Goal: Task Accomplishment & Management: Use online tool/utility

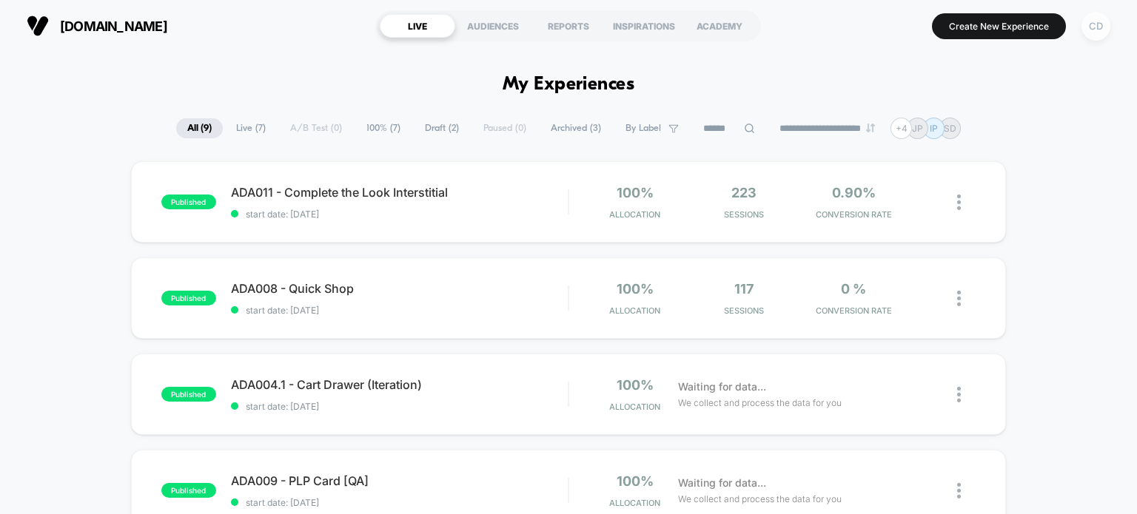
click at [1098, 29] on div "CD" at bounding box center [1095, 26] width 29 height 29
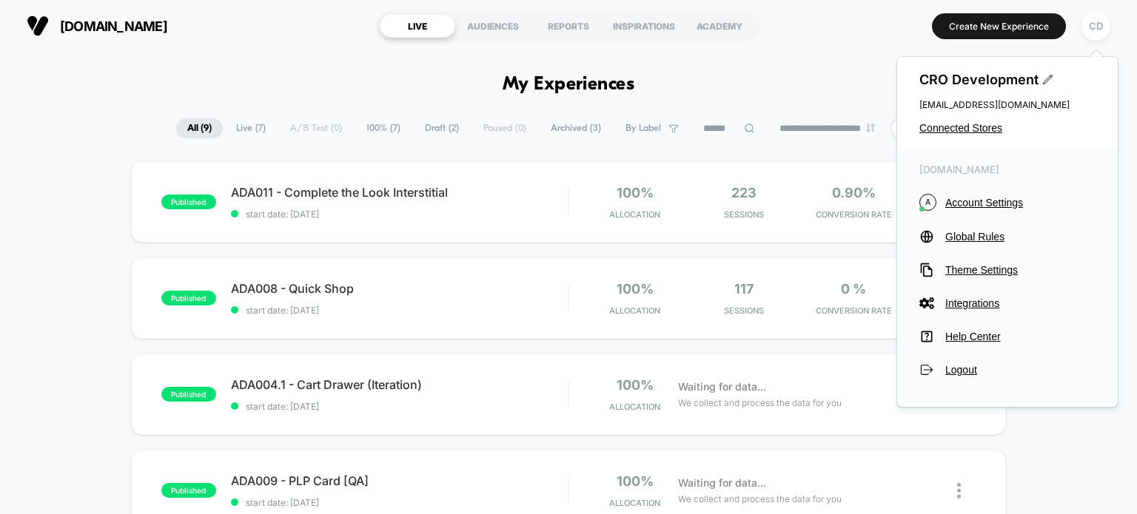
click at [982, 121] on div "CRO Development [EMAIL_ADDRESS][DOMAIN_NAME] Connected Stores" at bounding box center [1007, 103] width 221 height 92
click at [977, 132] on span "Connected Stores" at bounding box center [1007, 128] width 176 height 12
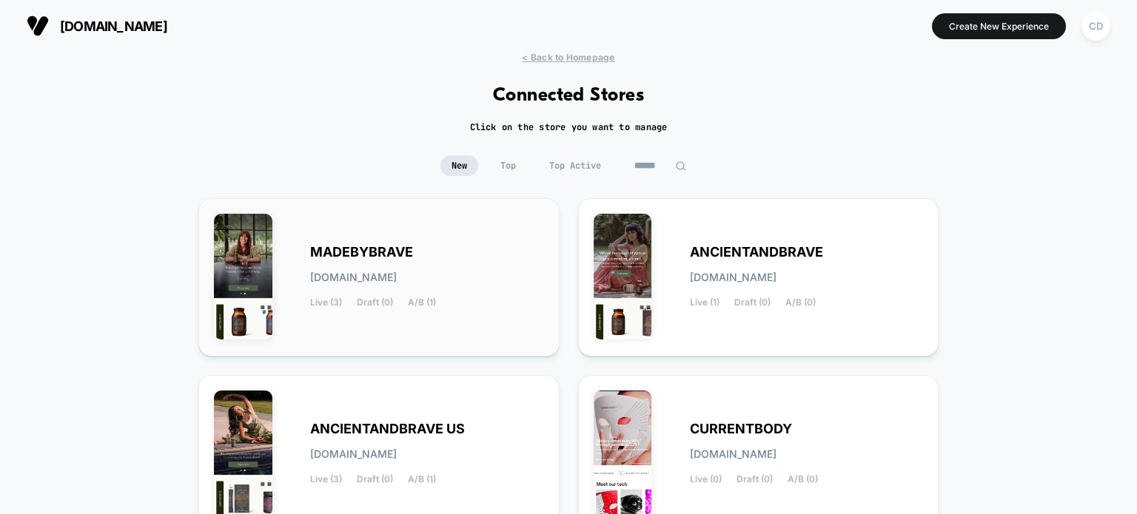
click at [466, 252] on div "MADEBYBRAVE [DOMAIN_NAME] Live (3) Draft (0) A/B (1)" at bounding box center [427, 277] width 234 height 61
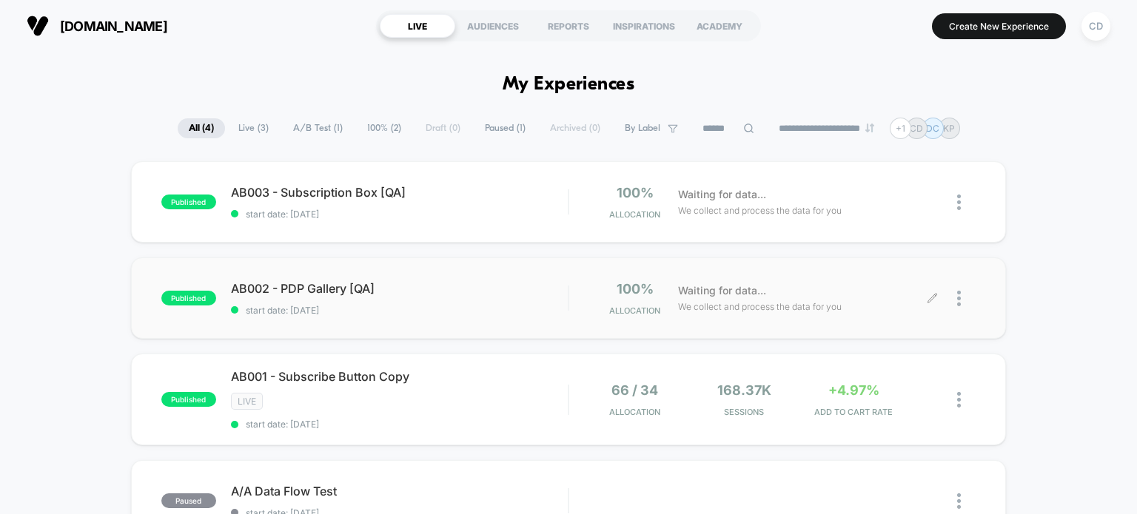
click at [932, 294] on icon at bounding box center [932, 298] width 11 height 11
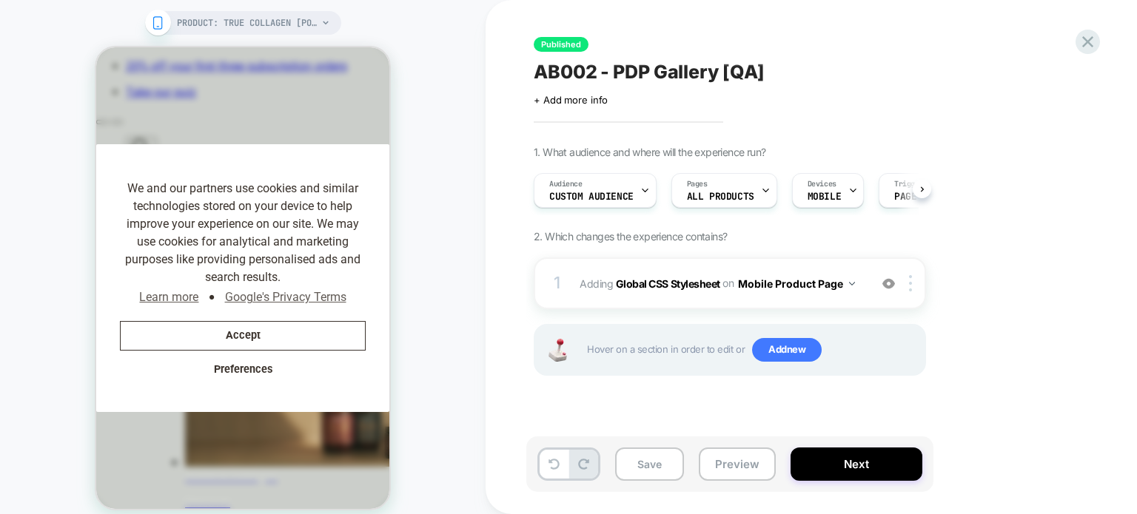
scroll to position [0, 1127]
click at [702, 286] on b "Global CSS Stylesheet" at bounding box center [668, 283] width 104 height 13
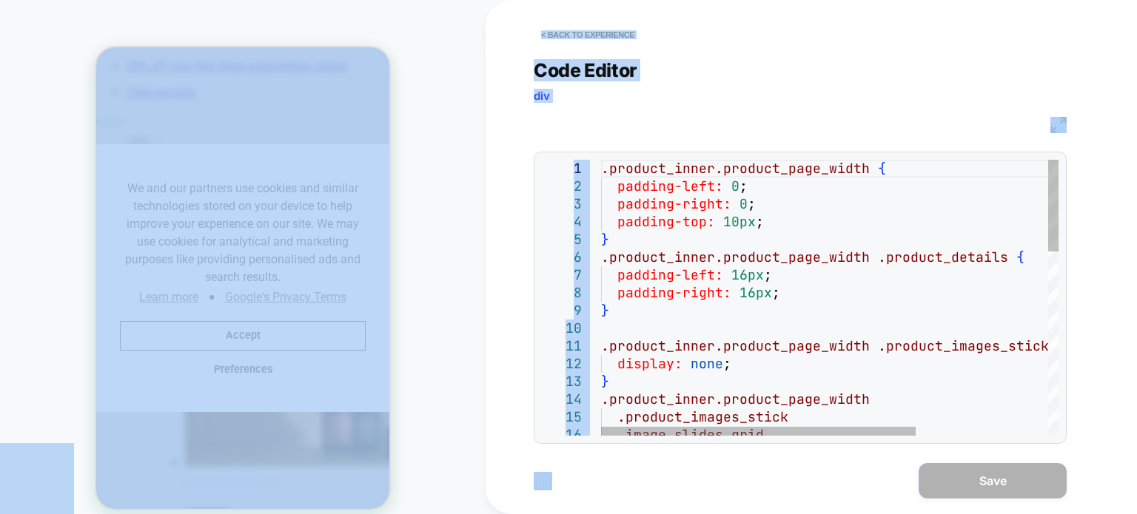
scroll to position [0, 0]
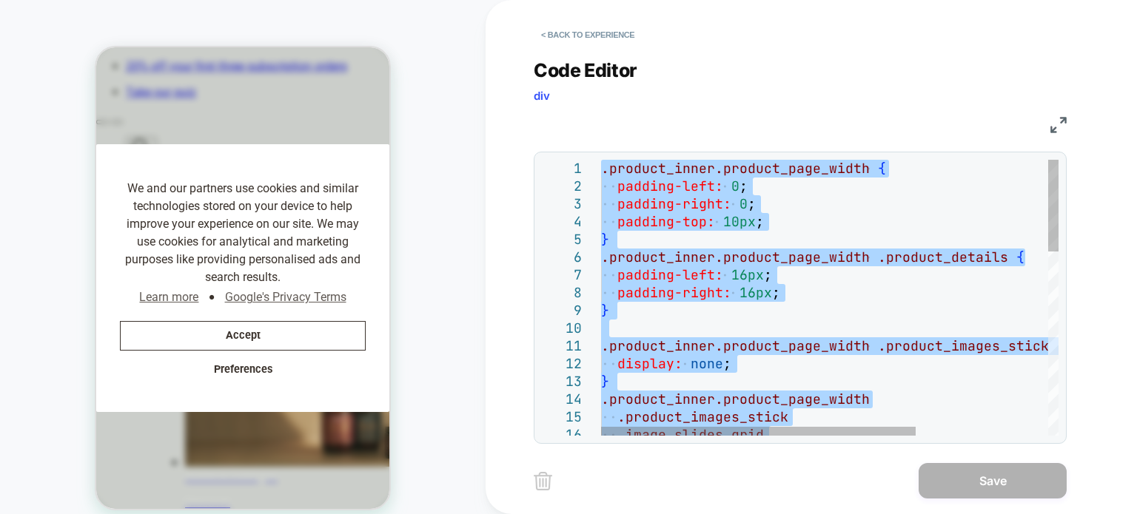
type textarea "*"
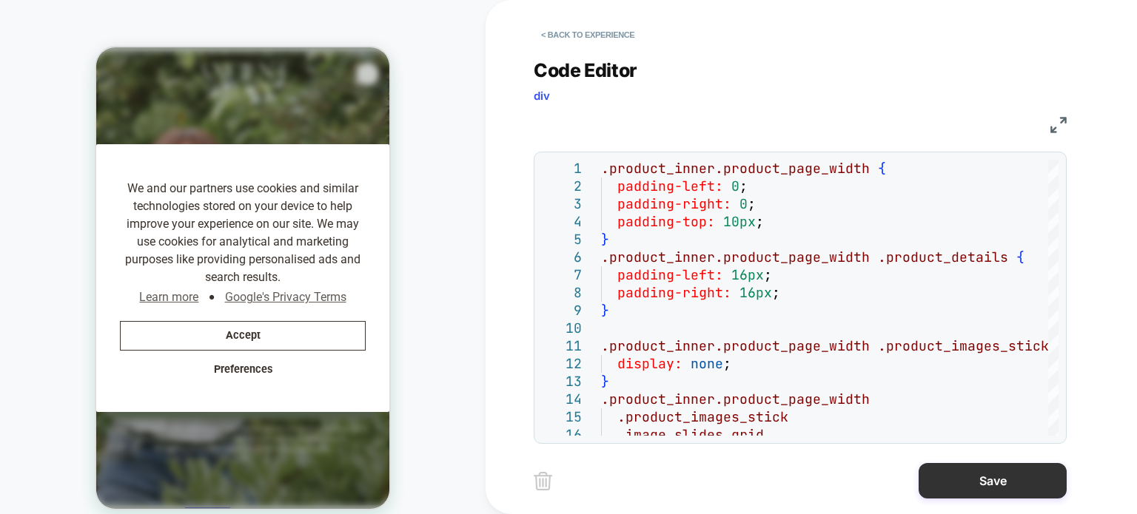
click at [951, 475] on button "Save" at bounding box center [992, 481] width 148 height 36
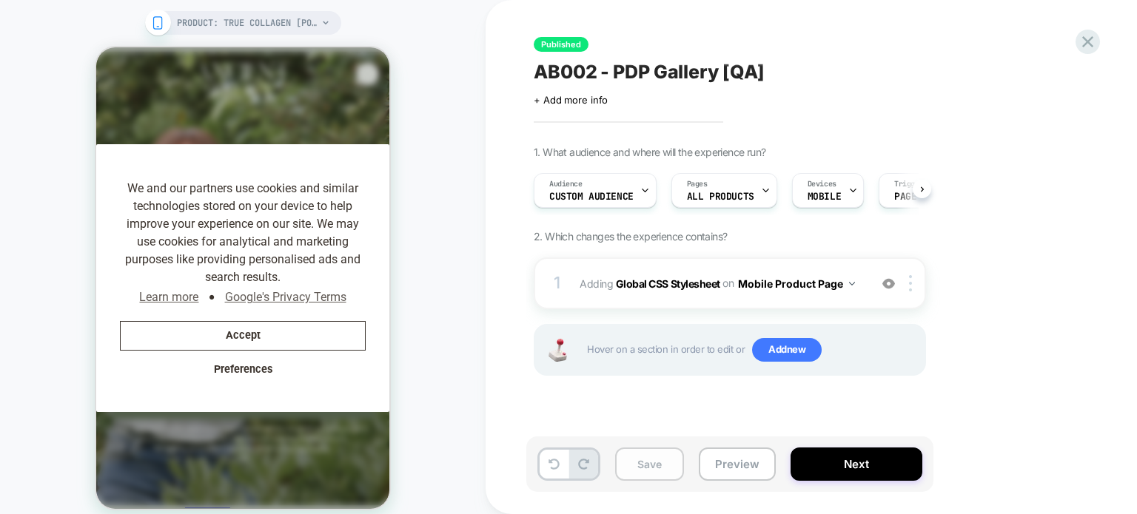
click at [640, 470] on button "Save" at bounding box center [649, 464] width 69 height 33
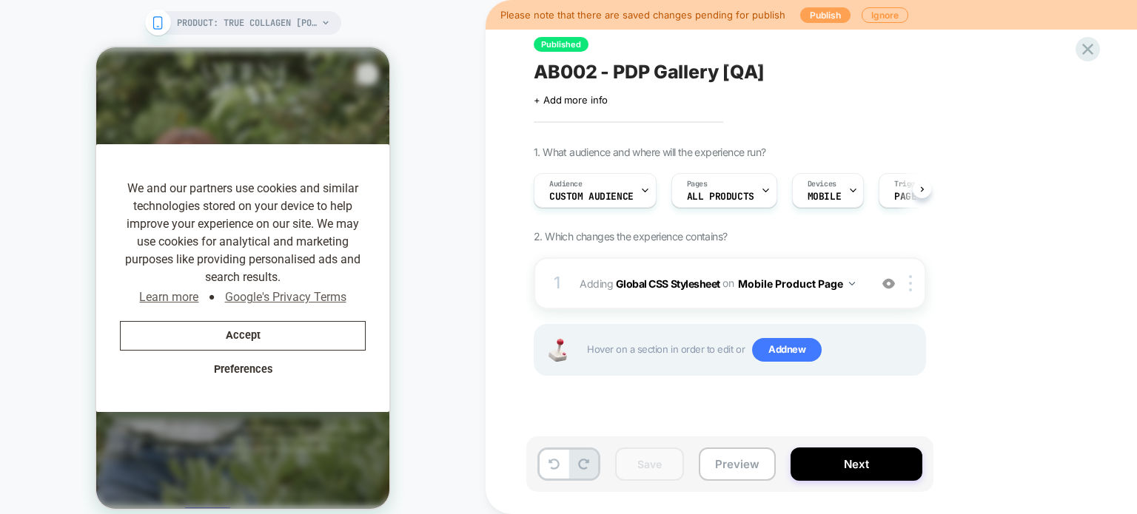
click at [810, 11] on button "Publish" at bounding box center [825, 15] width 50 height 16
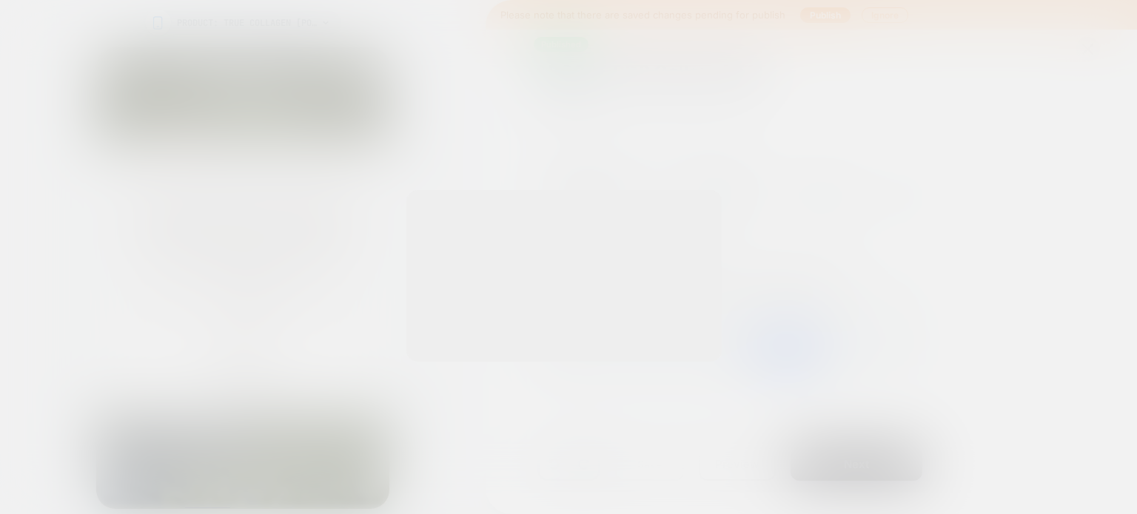
scroll to position [0, 281]
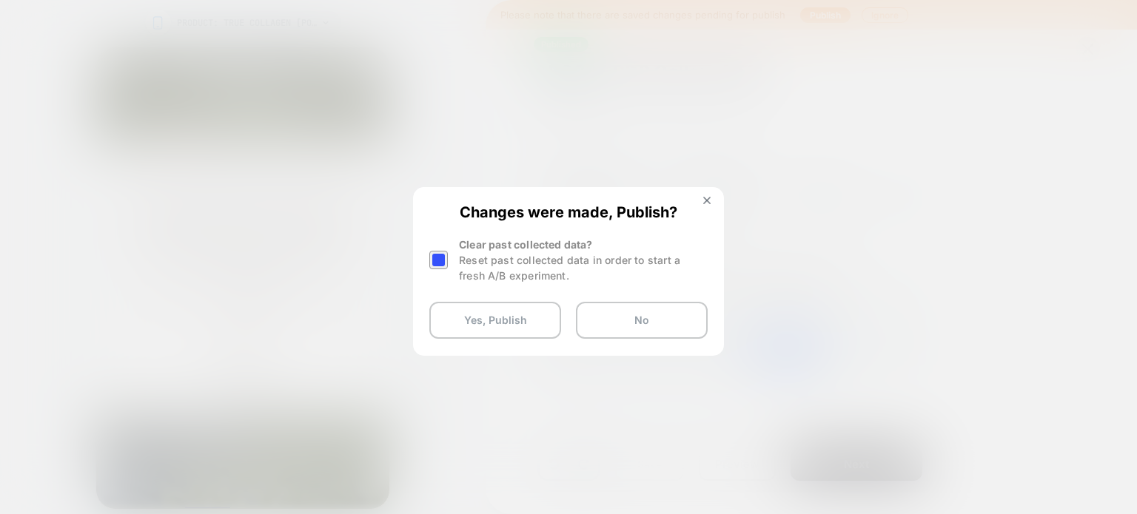
click at [435, 263] on div at bounding box center [438, 260] width 19 height 19
drag, startPoint x: 500, startPoint y: 337, endPoint x: 500, endPoint y: 325, distance: 12.6
click at [500, 335] on button "Yes, Publish" at bounding box center [495, 320] width 132 height 37
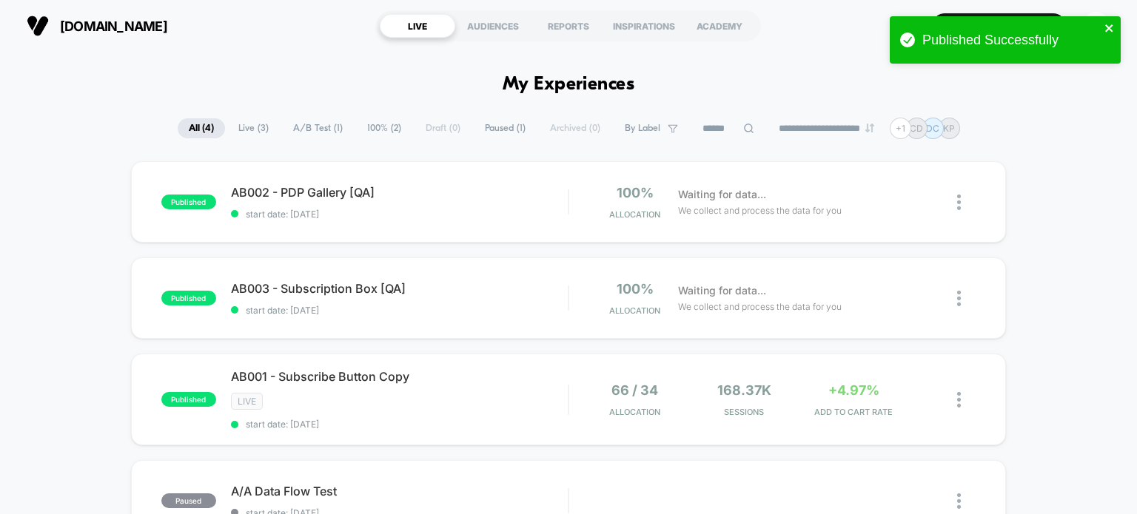
click at [1105, 27] on icon "close" at bounding box center [1109, 28] width 10 height 12
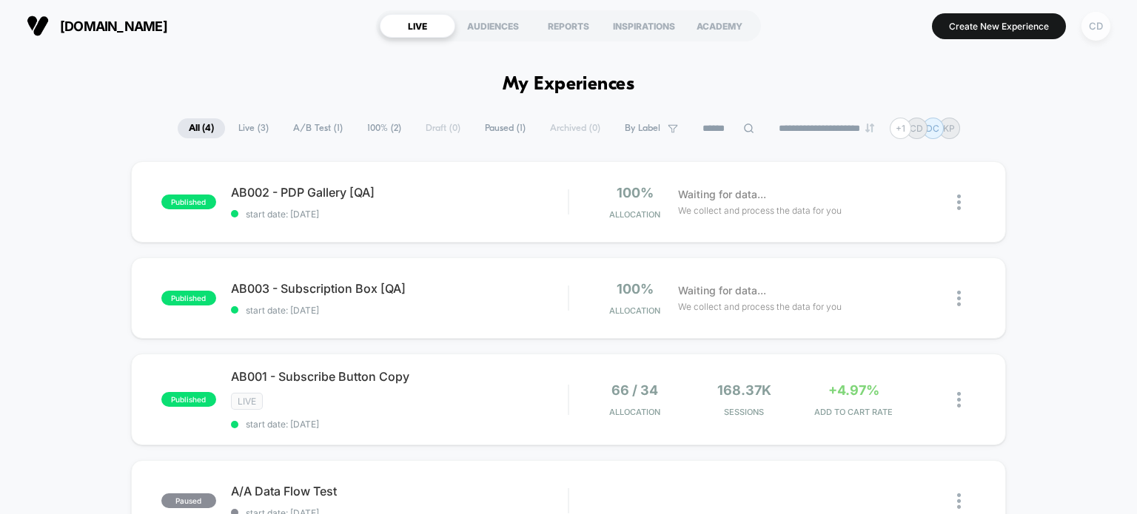
click at [1093, 32] on div "CD" at bounding box center [1095, 26] width 29 height 29
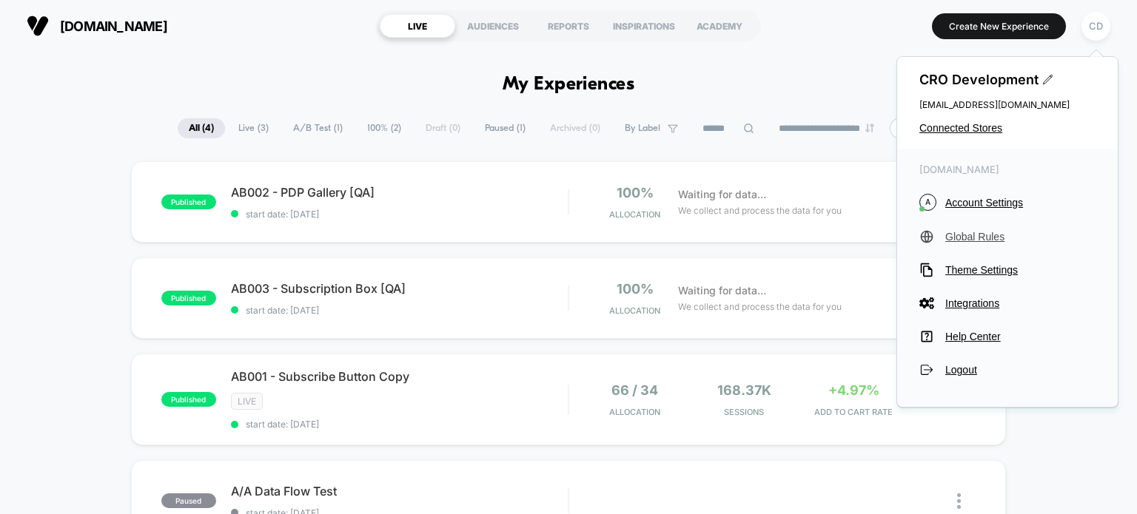
click at [979, 241] on span "Global Rules" at bounding box center [1020, 237] width 150 height 12
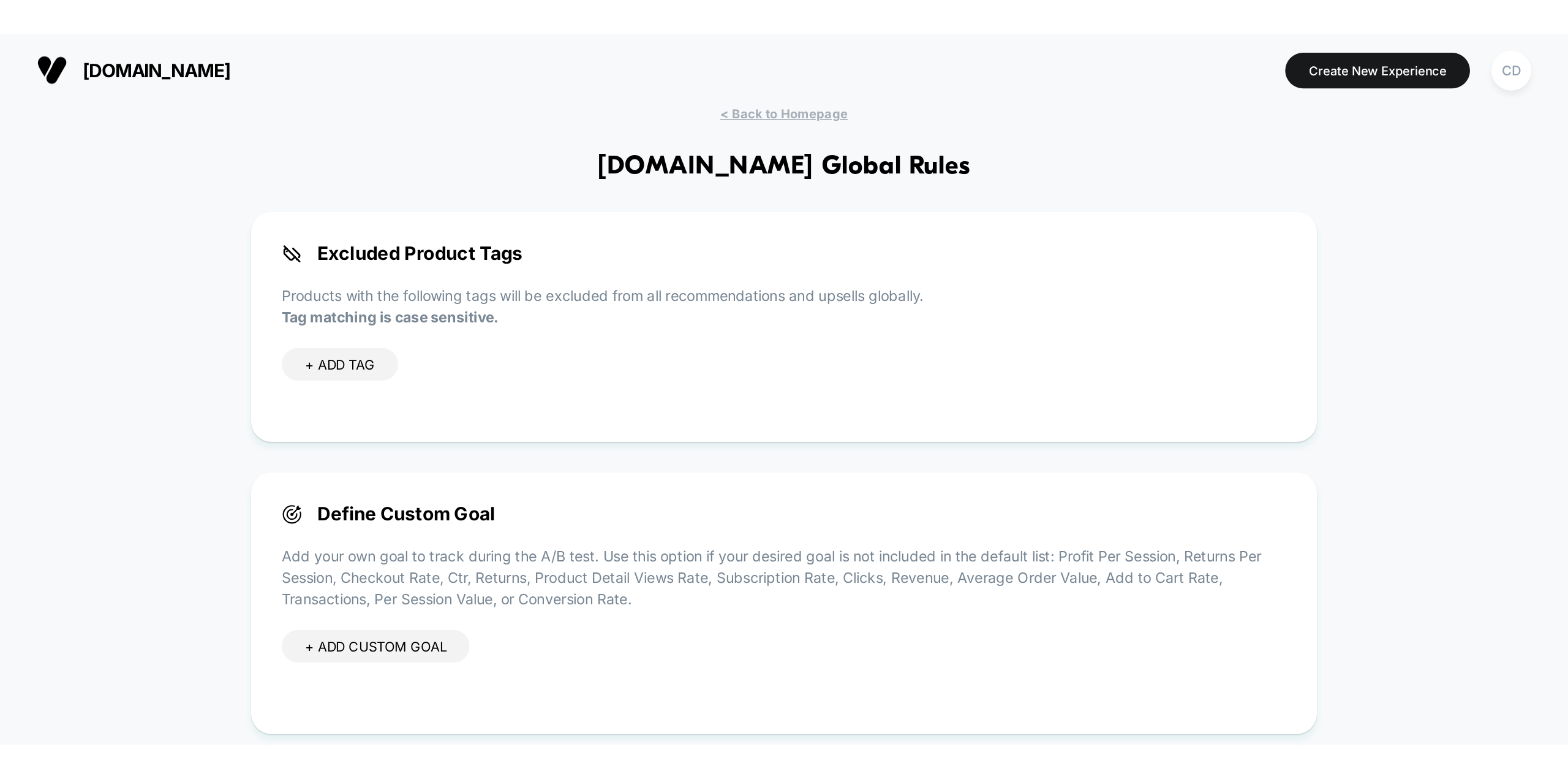
scroll to position [142, 0]
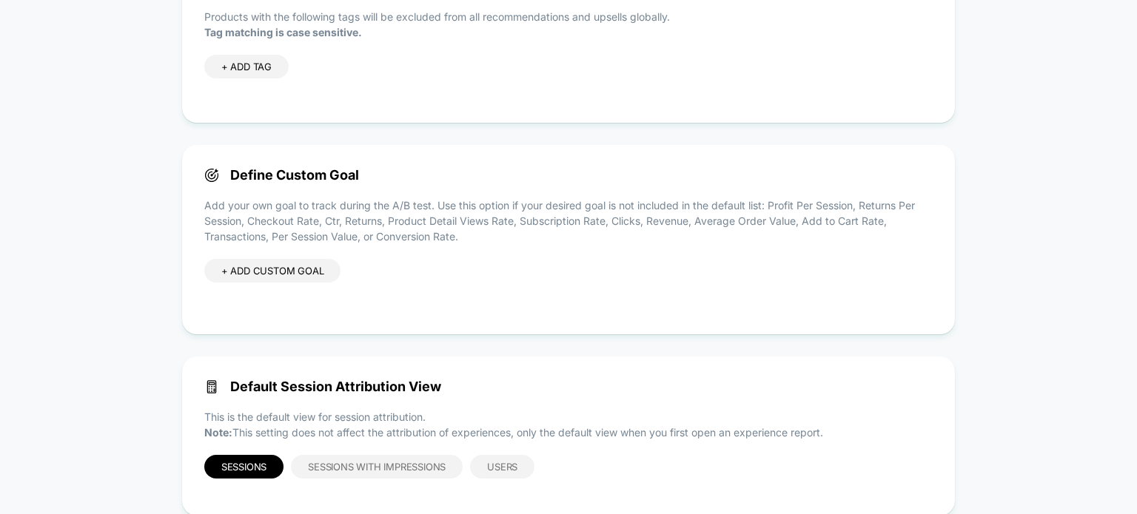
click at [303, 272] on div "+ ADD CUSTOM GOAL" at bounding box center [272, 271] width 137 height 24
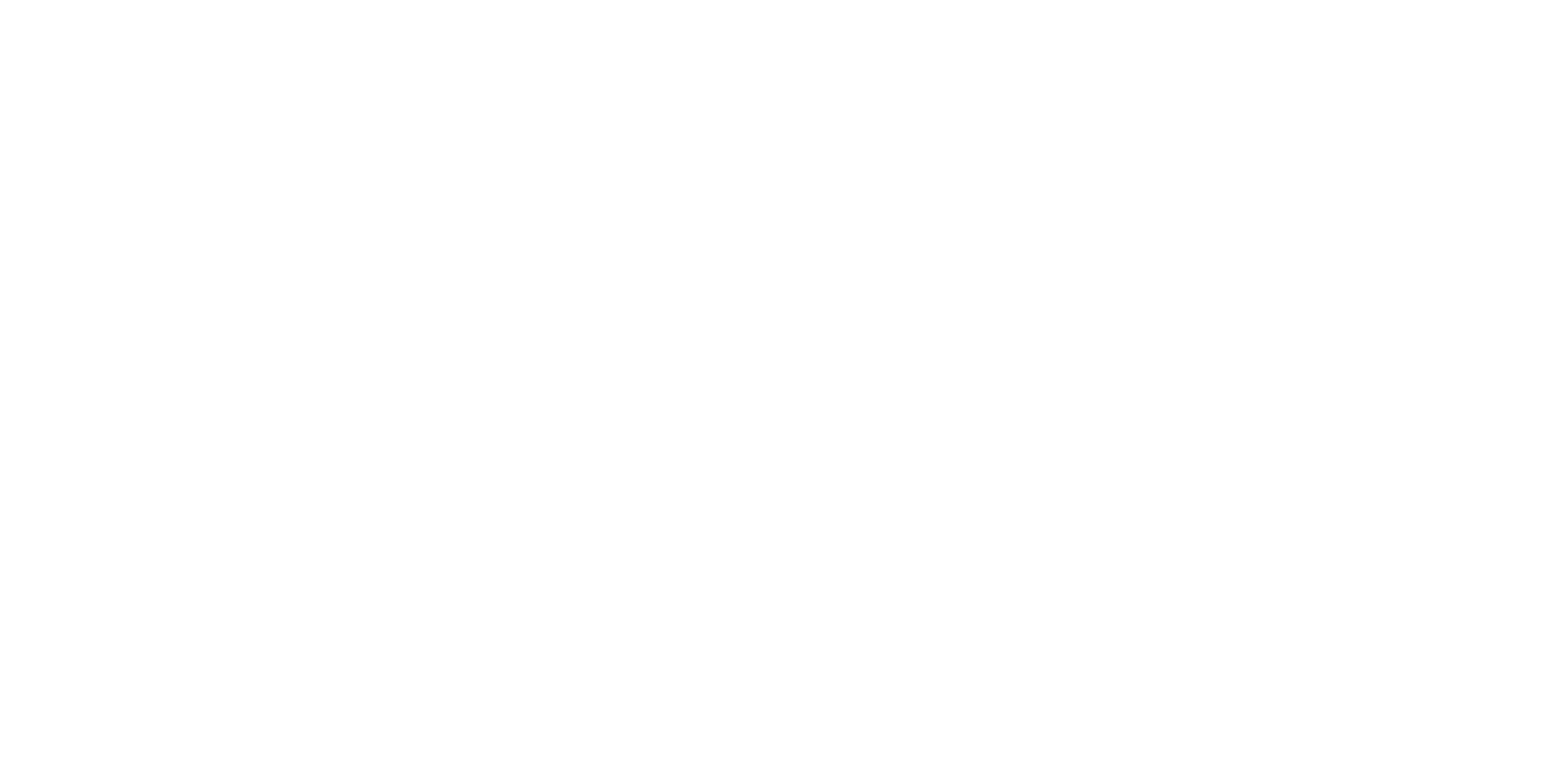
scroll to position [0, 0]
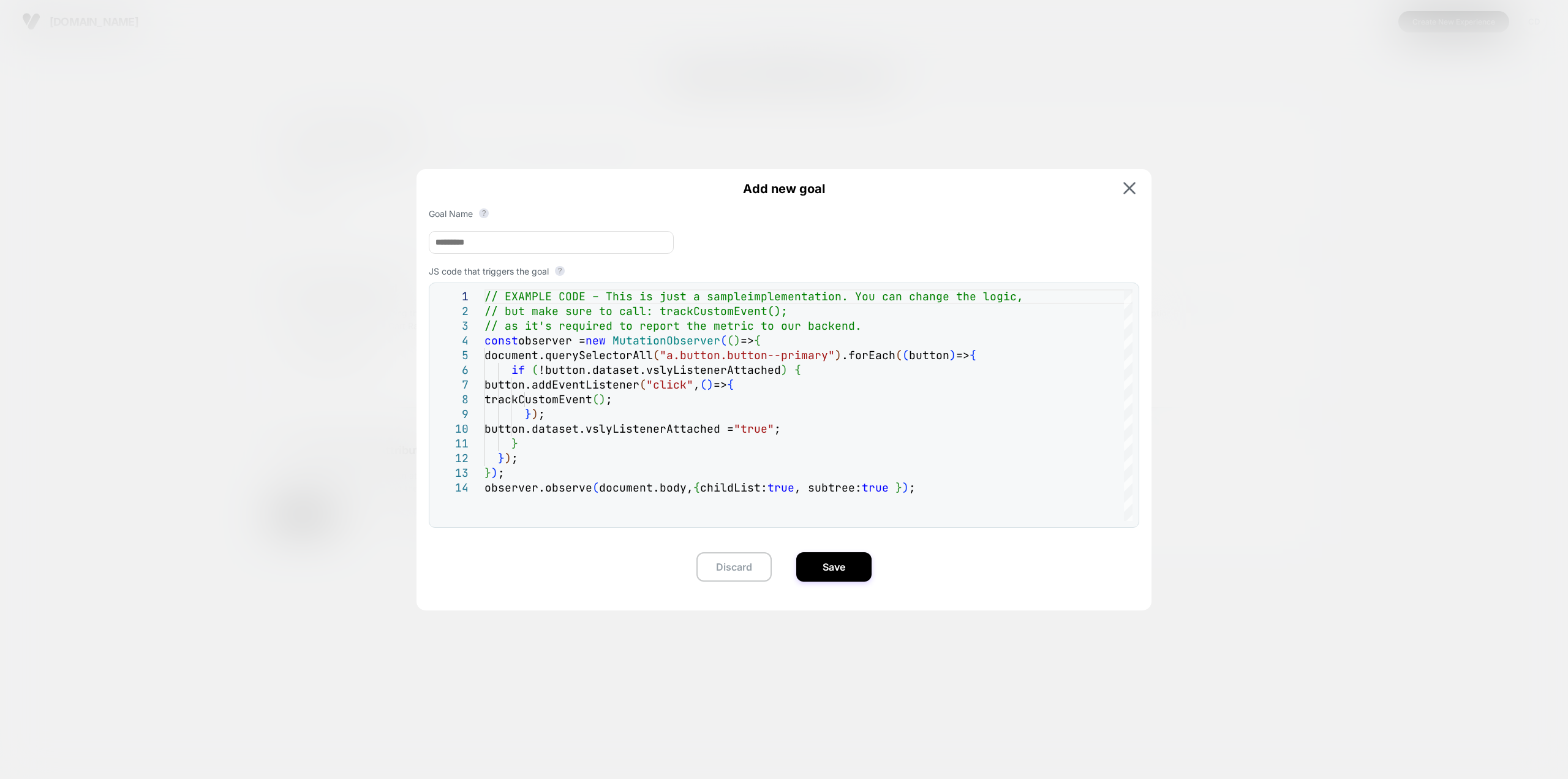
click at [637, 247] on input at bounding box center [551, 242] width 245 height 22
click at [637, 247] on input "**********" at bounding box center [551, 242] width 245 height 22
type input "**********"
click at [940, 426] on div "// EXAMPLE CODE – This is just a sample implementation. You can change the logi…" at bounding box center [808, 500] width 648 height 423
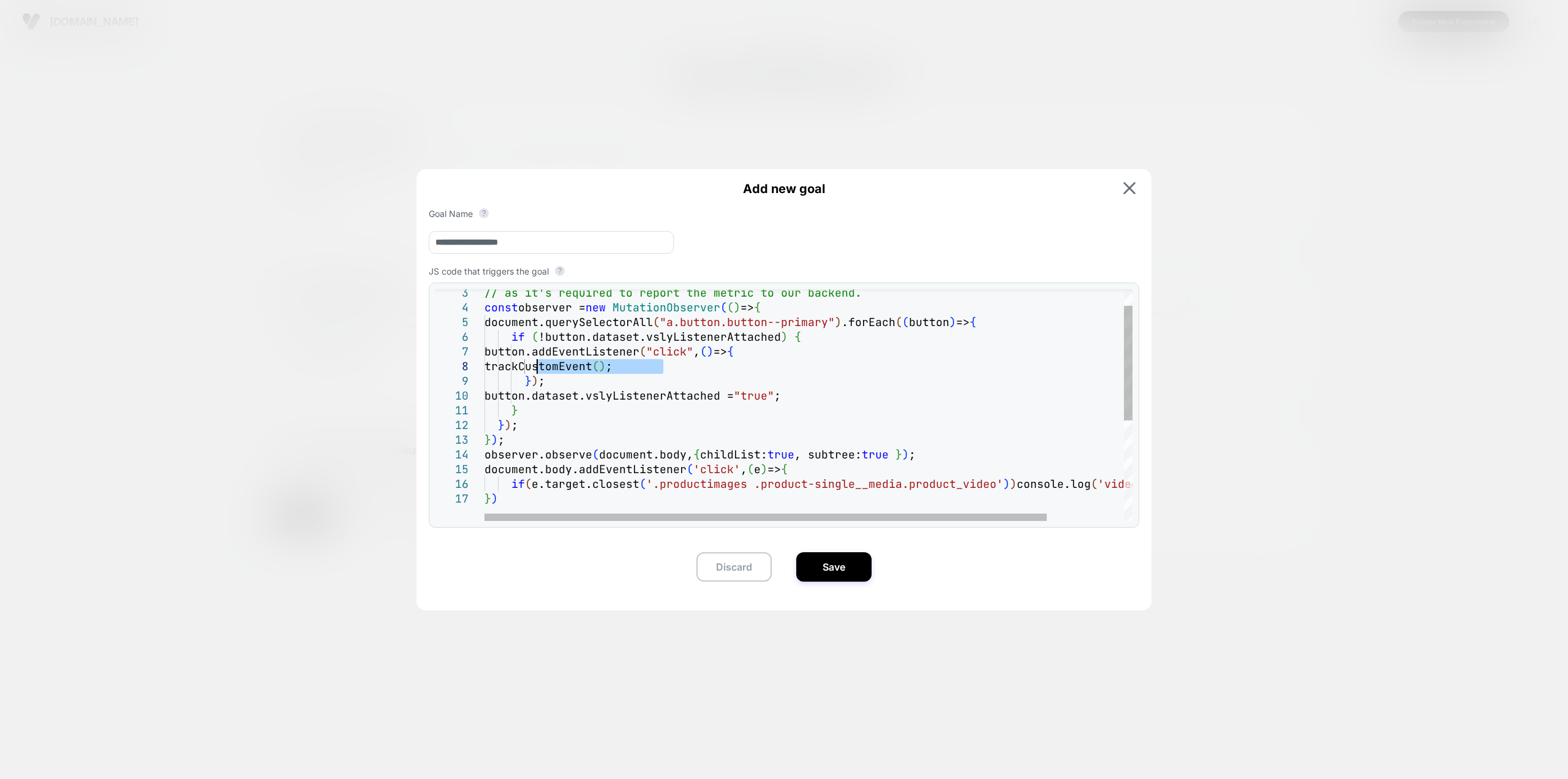
drag, startPoint x: 687, startPoint y: 364, endPoint x: 539, endPoint y: 365, distance: 148.0
click at [539, 365] on div "// as it's required to report the metric to our ba ckend. const observer = new …" at bounding box center [852, 489] width 736 height 467
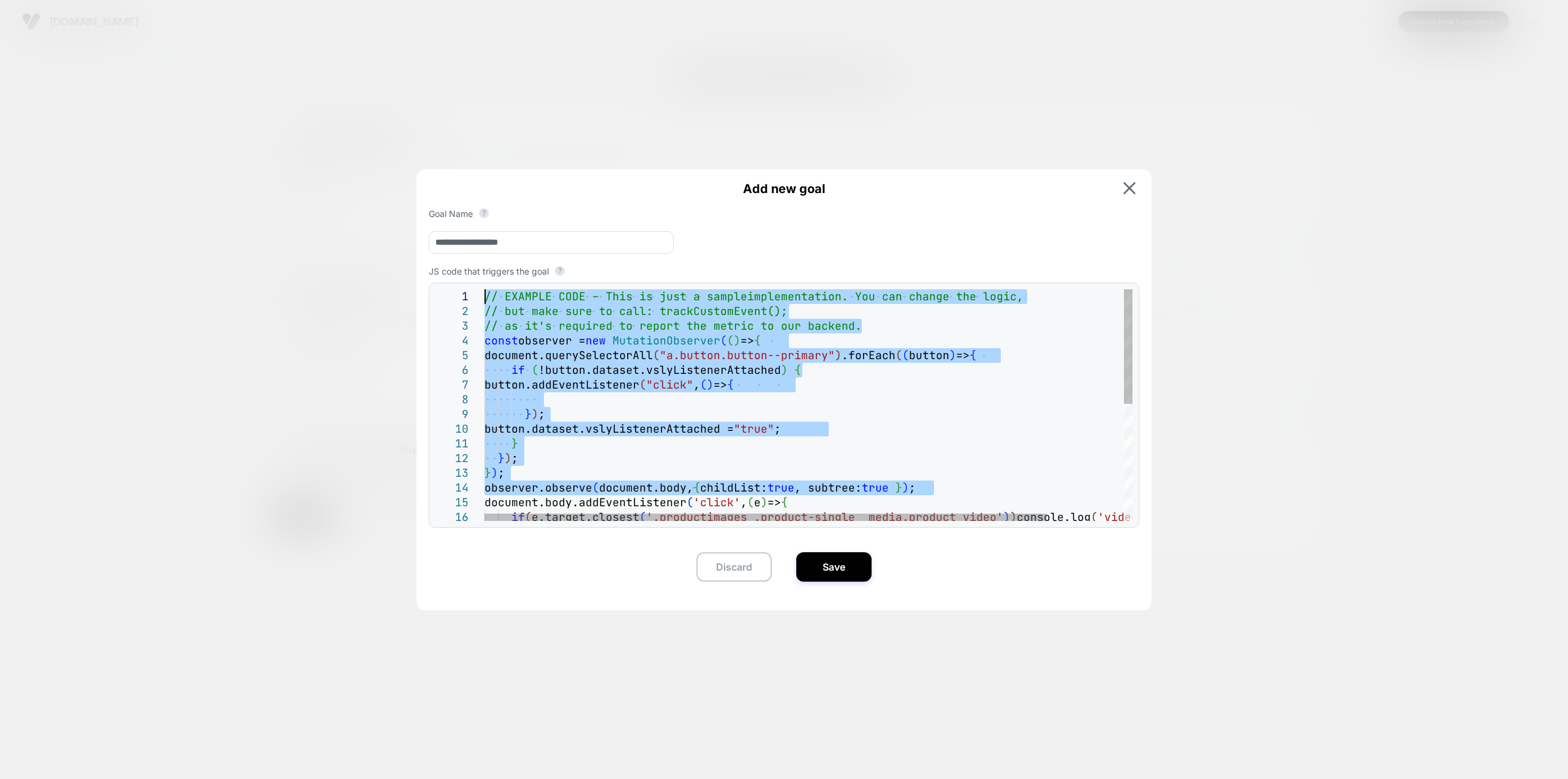
drag, startPoint x: 955, startPoint y: 459, endPoint x: 386, endPoint y: 247, distance: 607.2
click at [484, 289] on div "// as it's required to report the metric to our ba ckend. const observer = new …" at bounding box center [852, 522] width 736 height 467
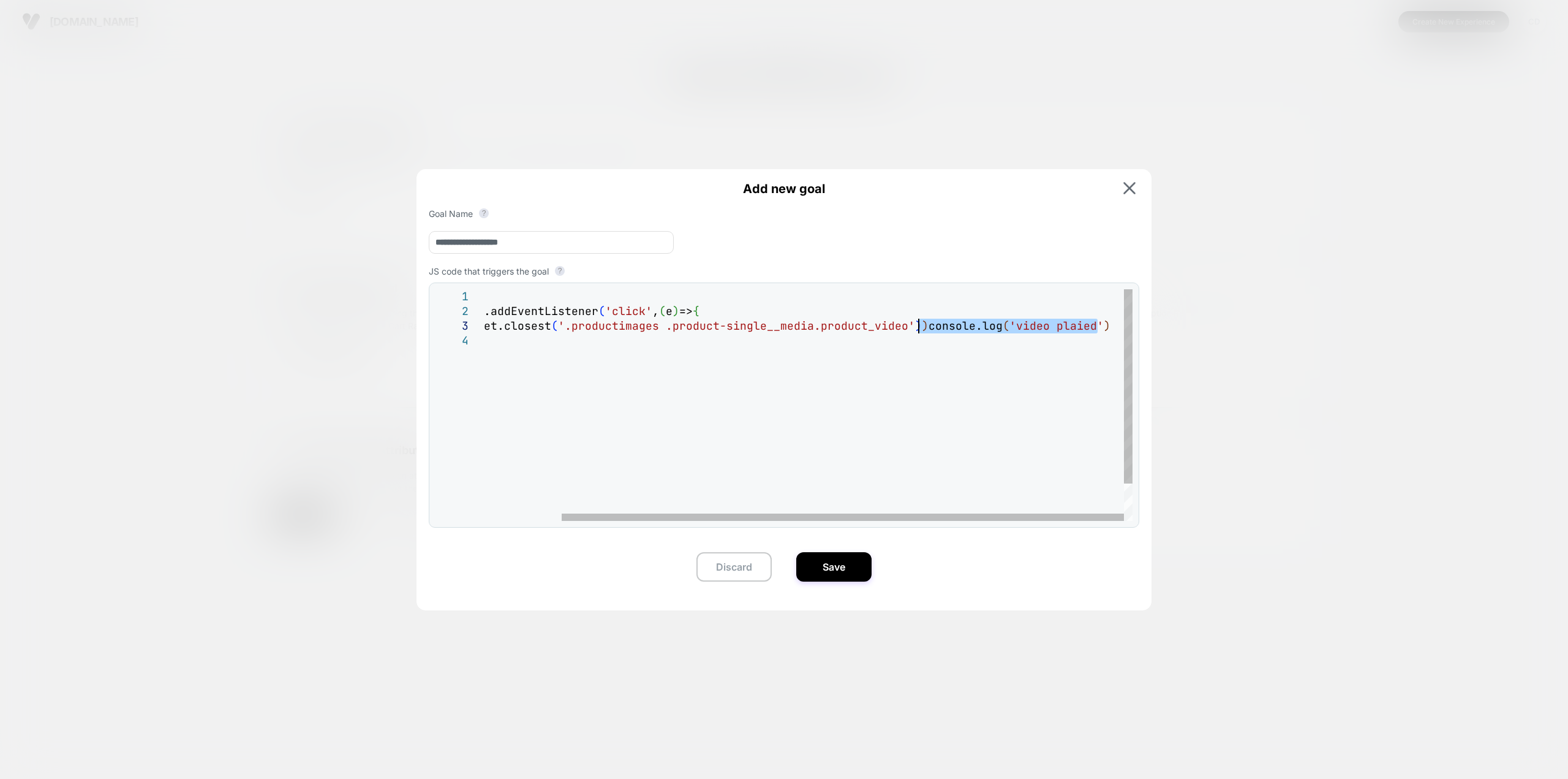
drag, startPoint x: 1099, startPoint y: 328, endPoint x: 920, endPoint y: 325, distance: 179.0
click at [920, 325] on div "document.body.addEventListener ( 'click' , ( e ) => { if ( e.target.closest ( '…" at bounding box center [765, 426] width 736 height 276
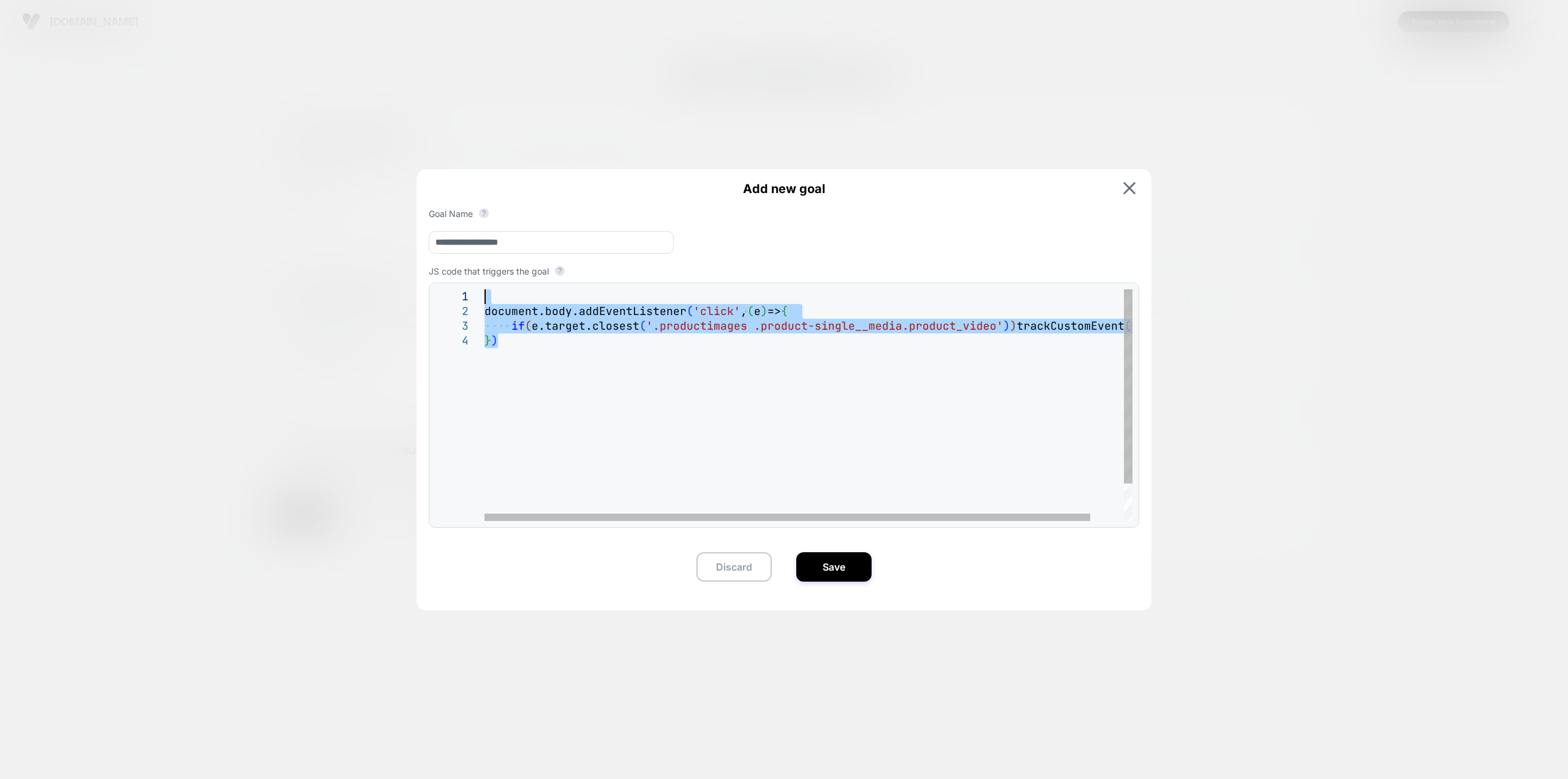
drag, startPoint x: 792, startPoint y: 396, endPoint x: 309, endPoint y: 266, distance: 500.2
click at [484, 289] on div "document.body.addEventListener ( 'click' , ( e ) => { if ( e.target.closest ( '…" at bounding box center [826, 426] width 683 height 276
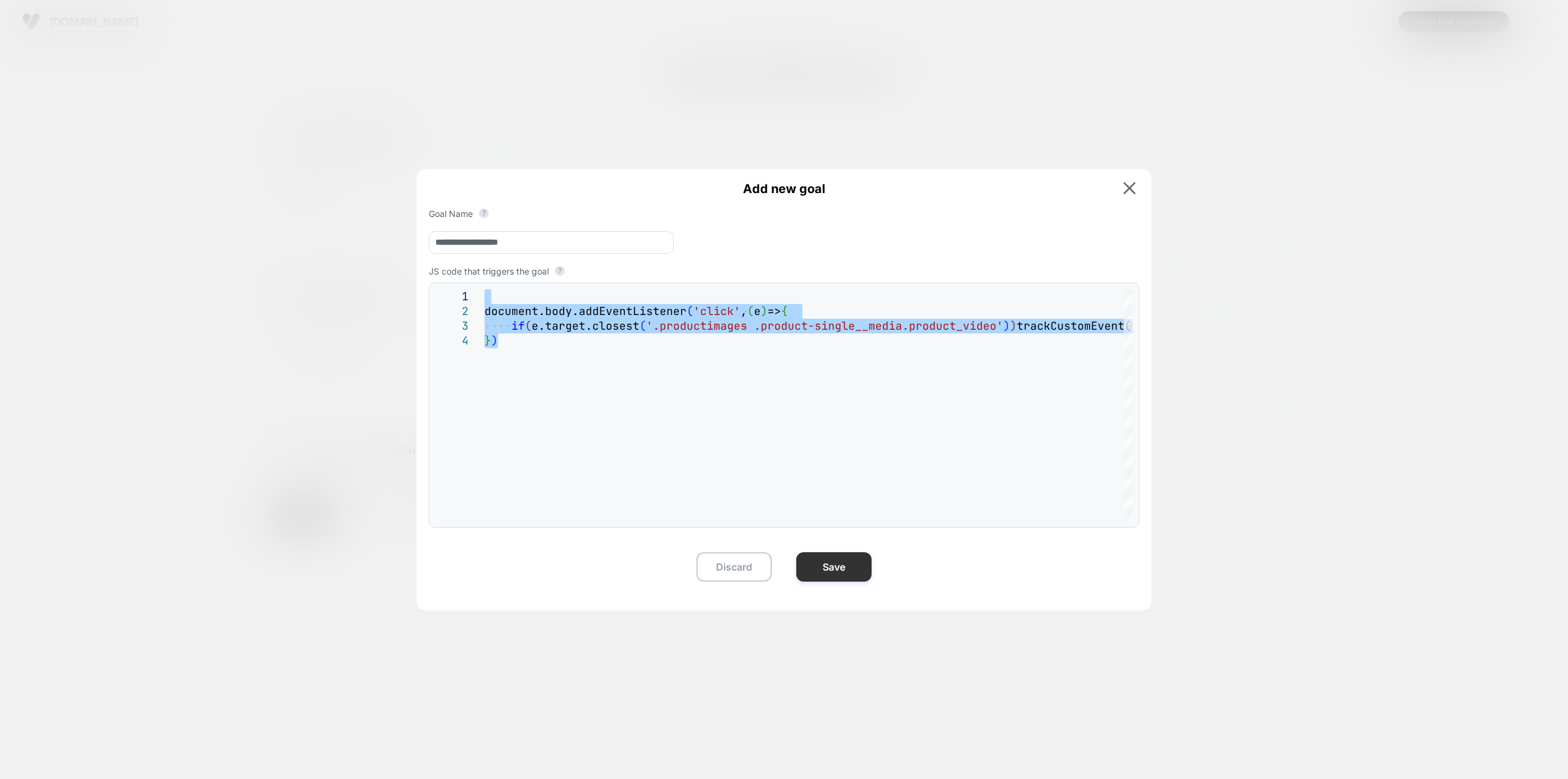
type textarea "**********"
click at [854, 426] on button "Save" at bounding box center [833, 567] width 75 height 30
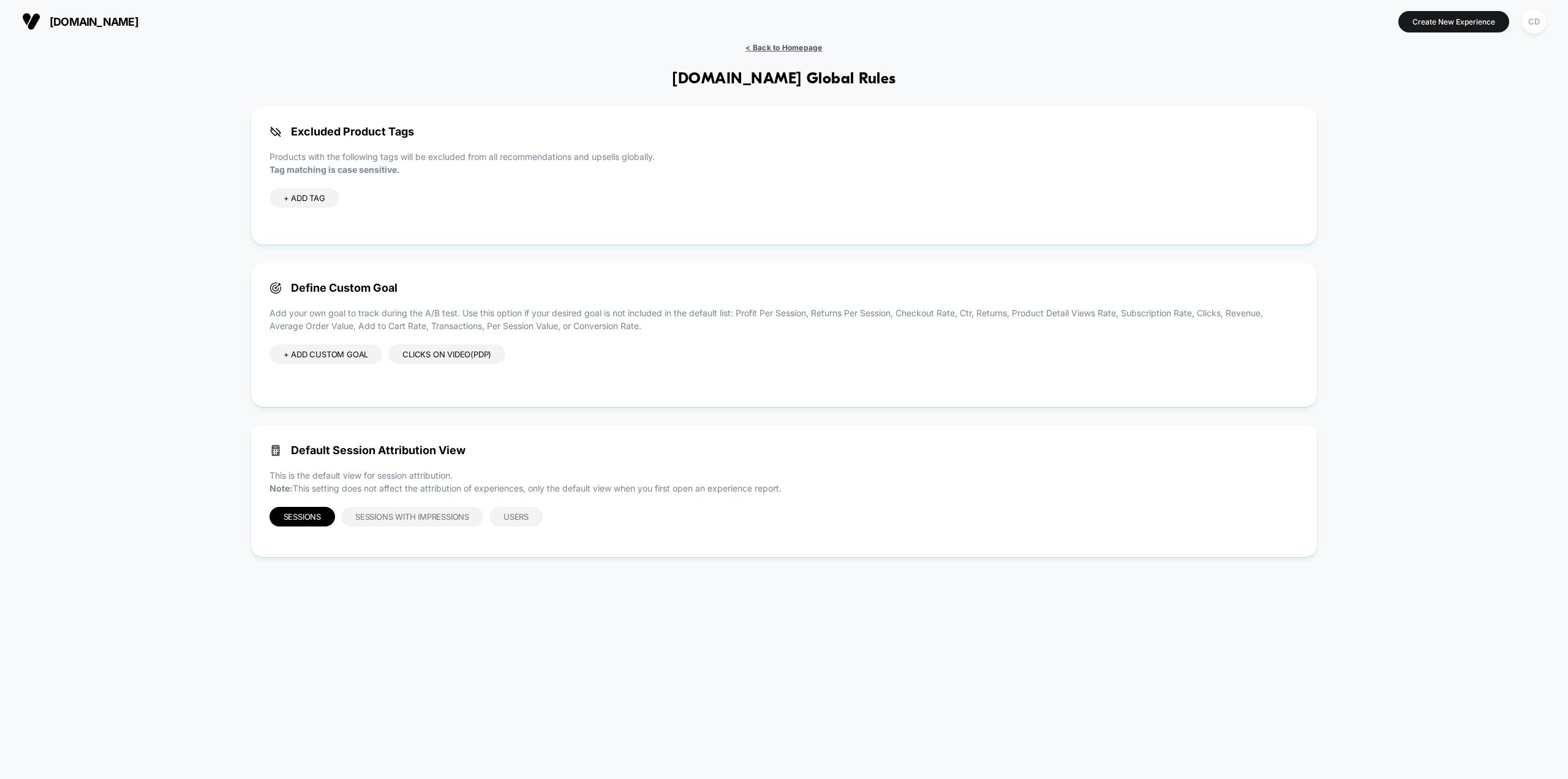
click at [763, 50] on span "< Back to Homepage" at bounding box center [784, 47] width 77 height 9
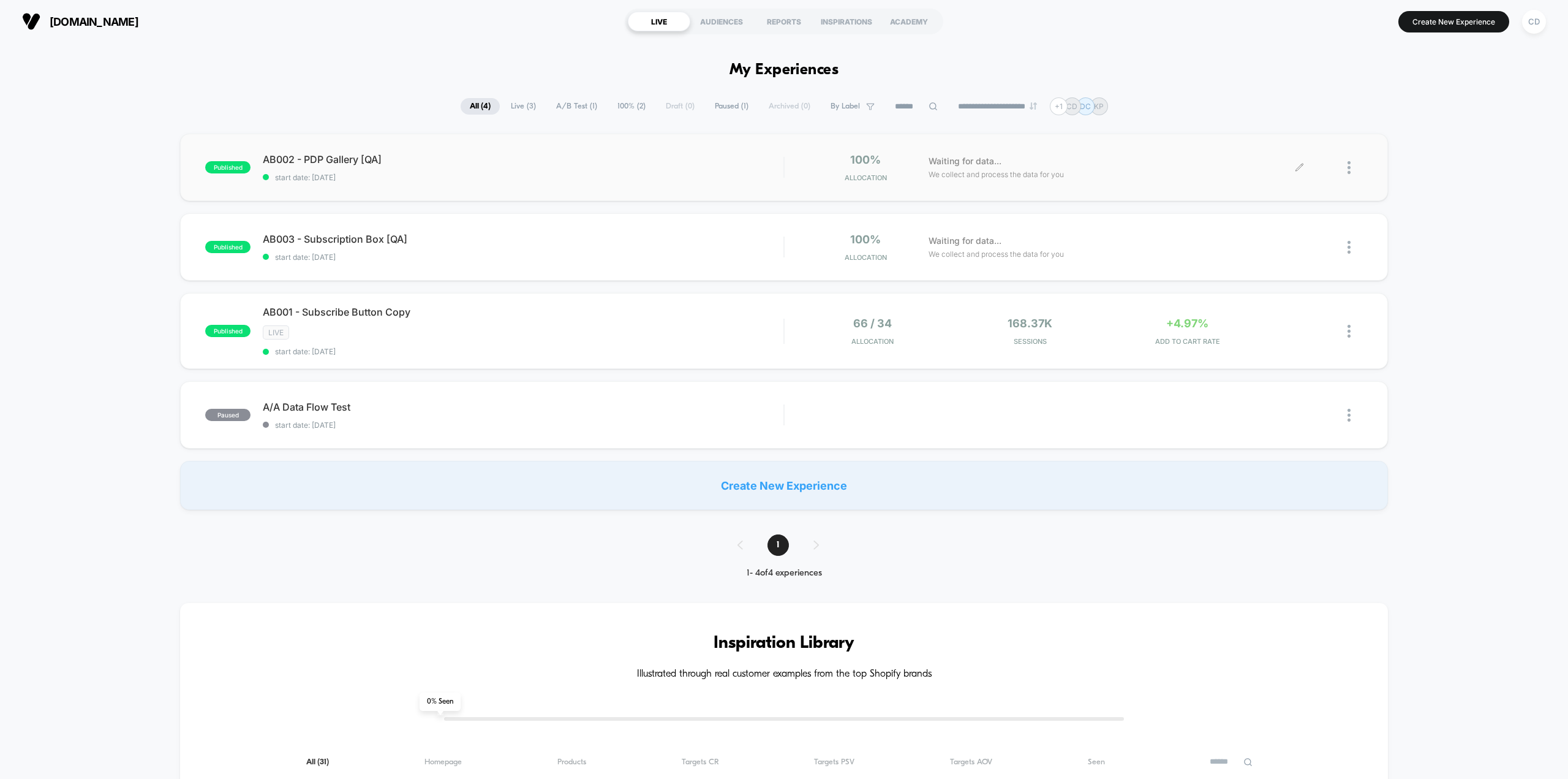
click at [940, 166] on icon at bounding box center [1298, 167] width 9 height 9
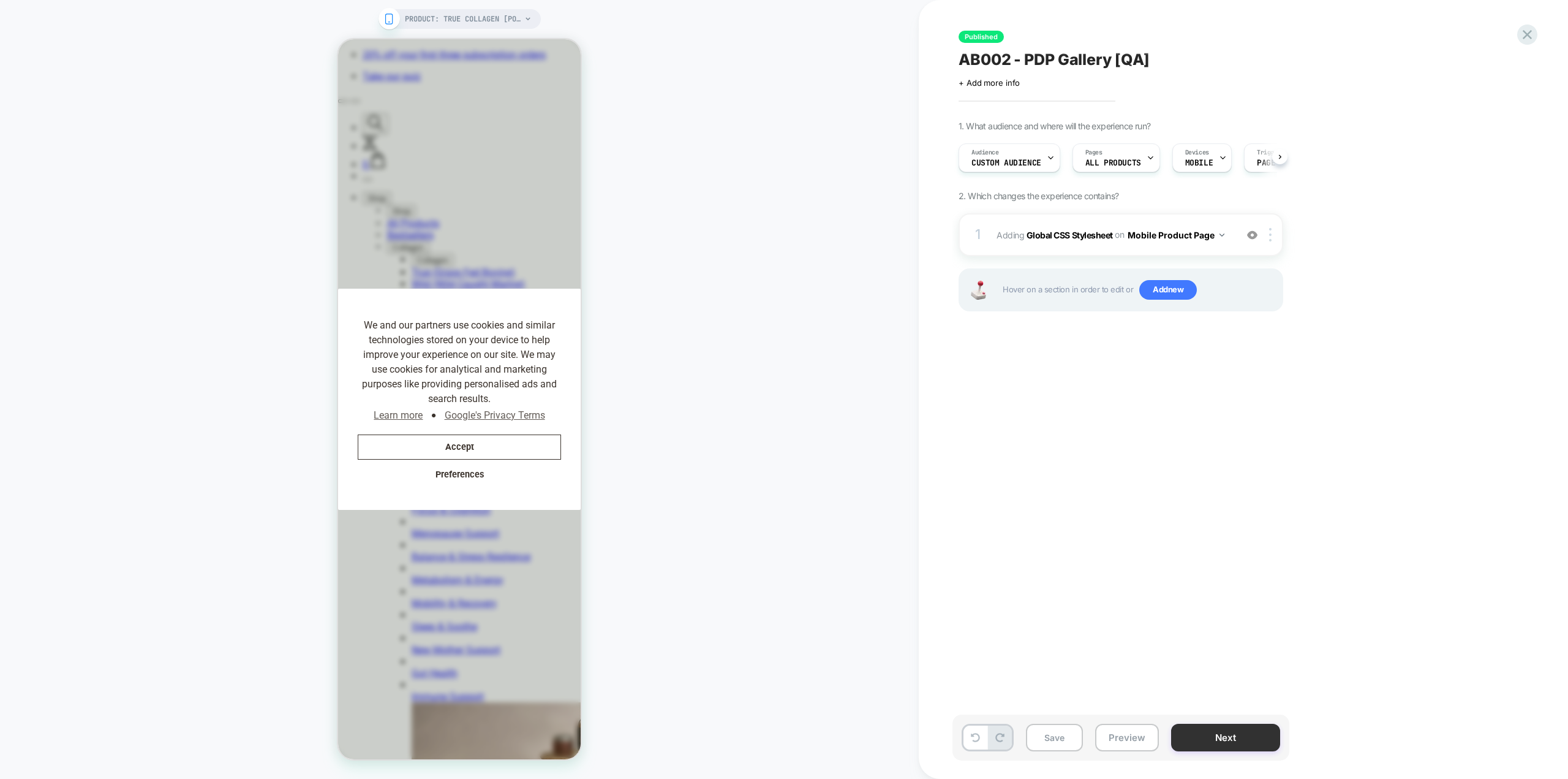
scroll to position [0, 1]
click at [940, 426] on button "Next" at bounding box center [1225, 737] width 109 height 27
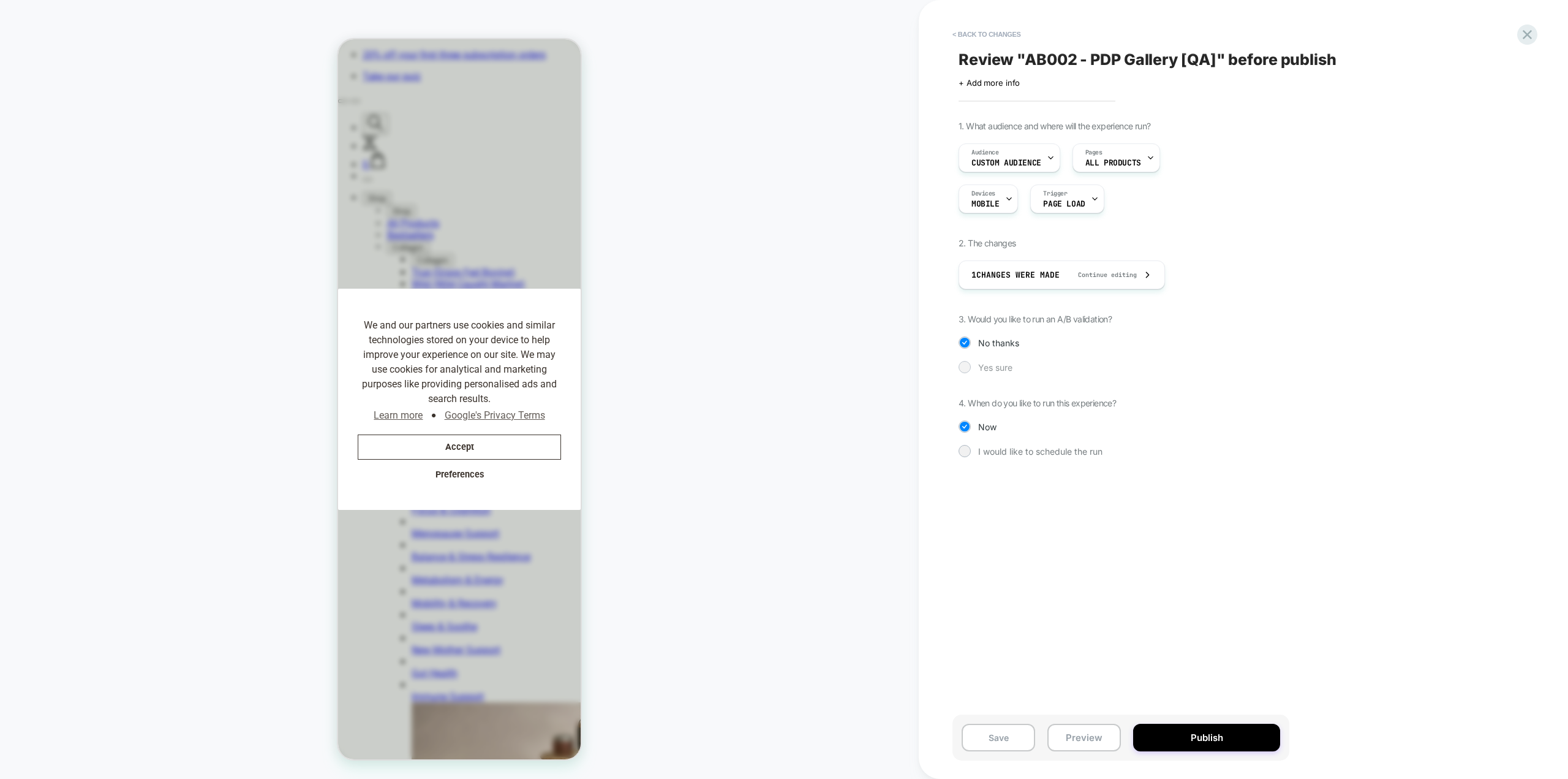
click at [940, 371] on div "Yes sure" at bounding box center [1120, 367] width 324 height 12
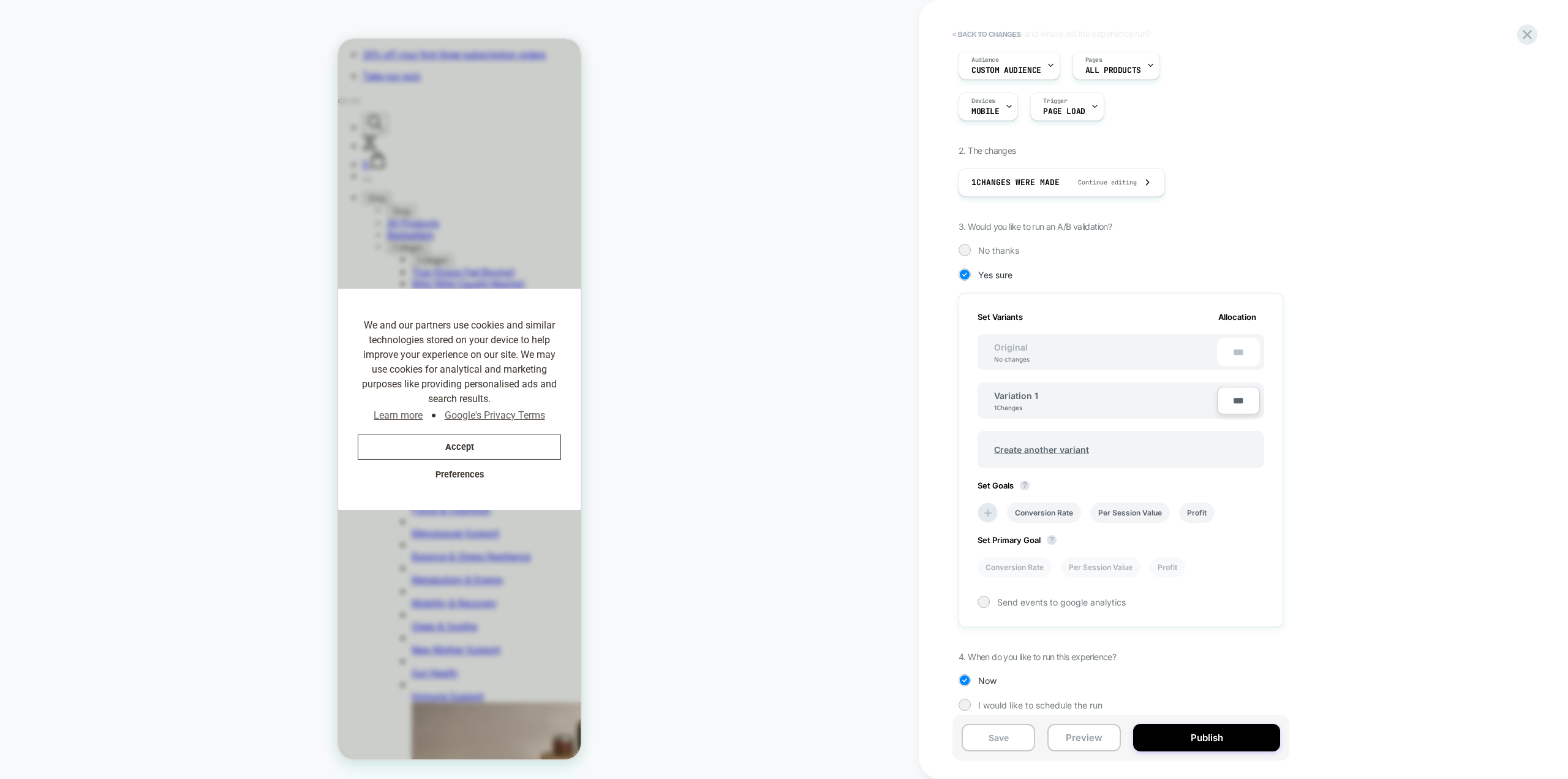
scroll to position [104, 0]
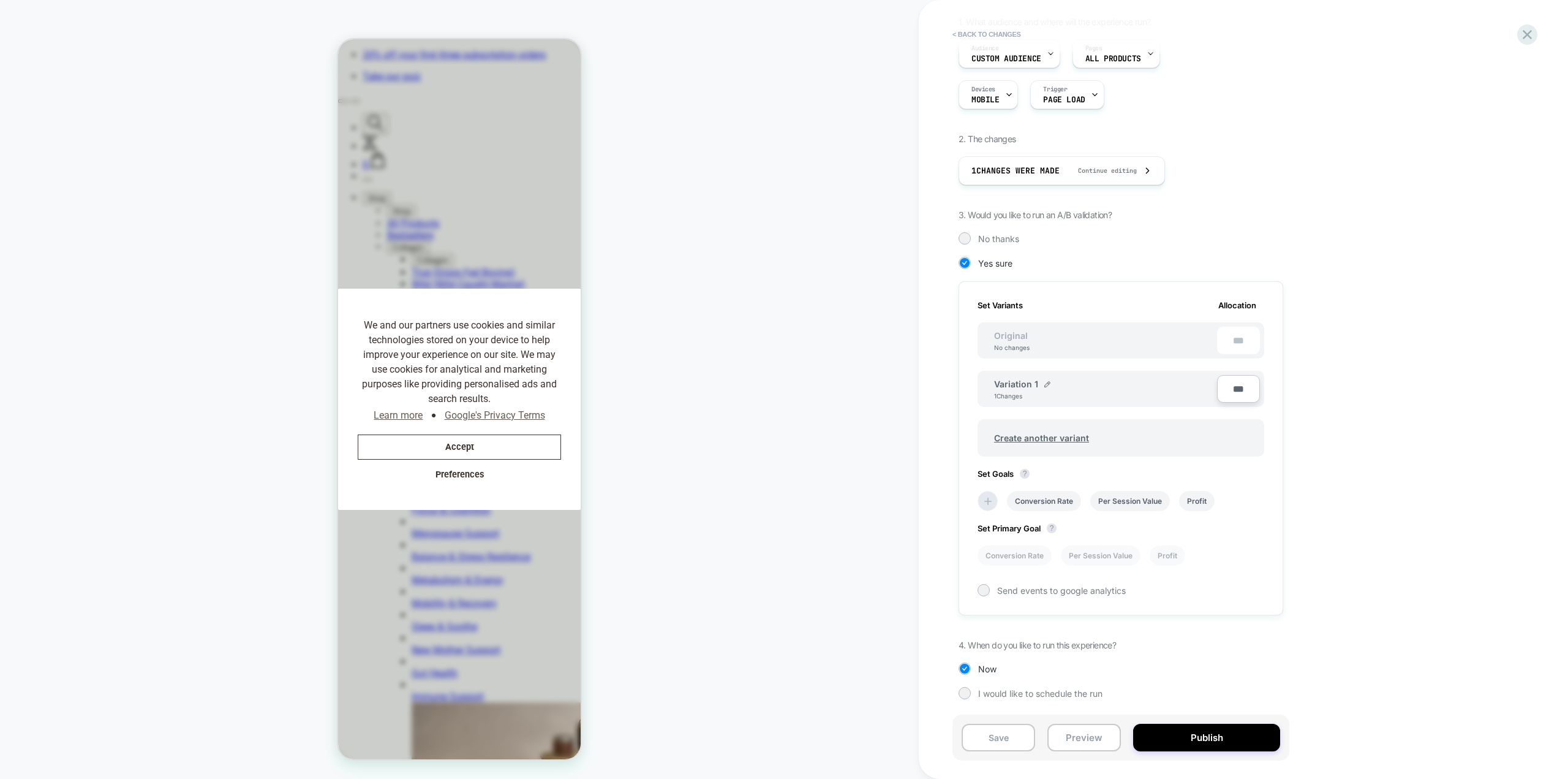
click at [940, 388] on input "***" at bounding box center [1239, 388] width 43 height 27
type input "***"
type input "**"
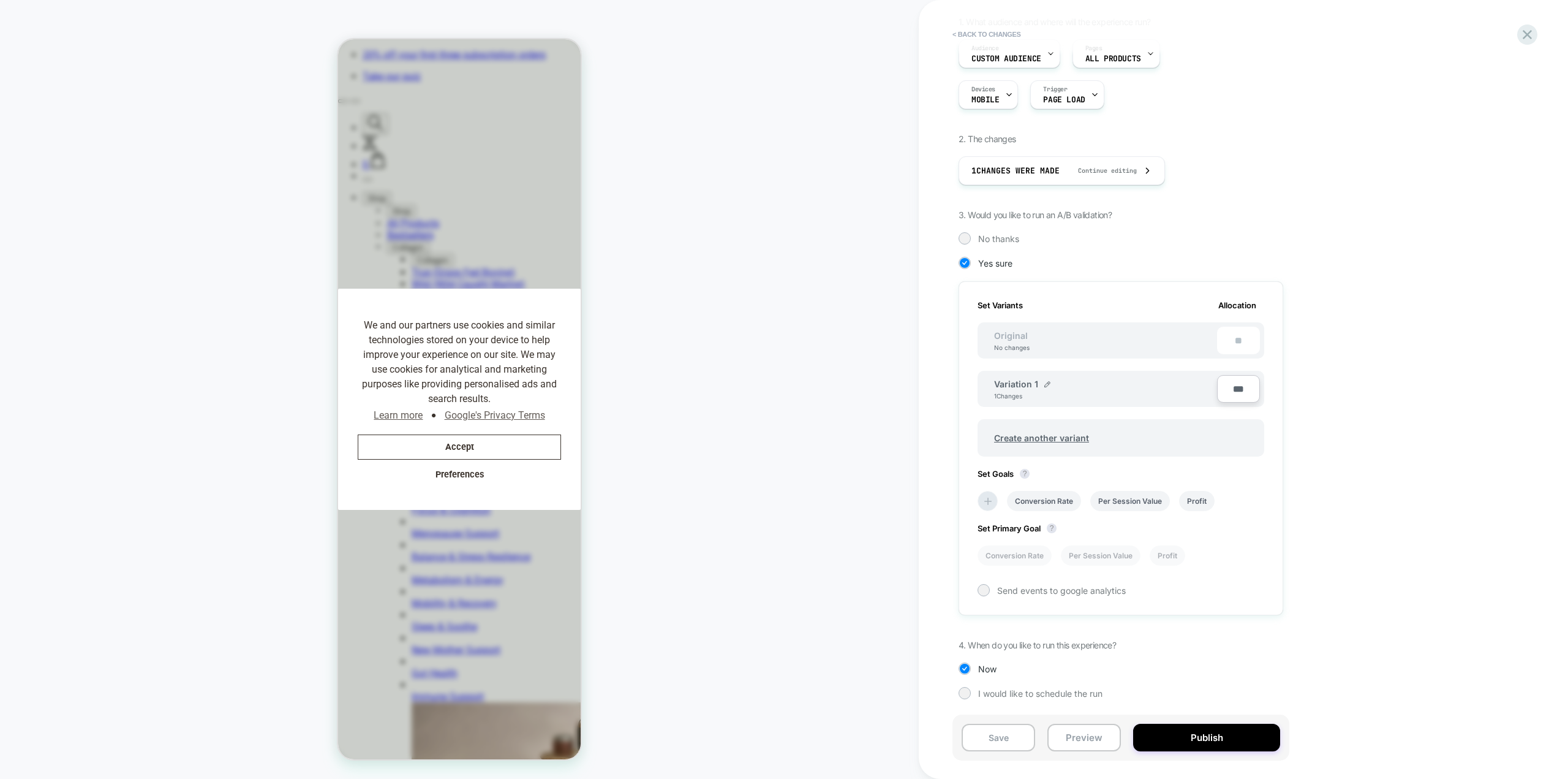
type input "***"
click at [940, 421] on div "1. What audience and where will the experience run? Audience Custom Audience Pa…" at bounding box center [1182, 367] width 447 height 701
click at [940, 426] on li at bounding box center [987, 501] width 20 height 20
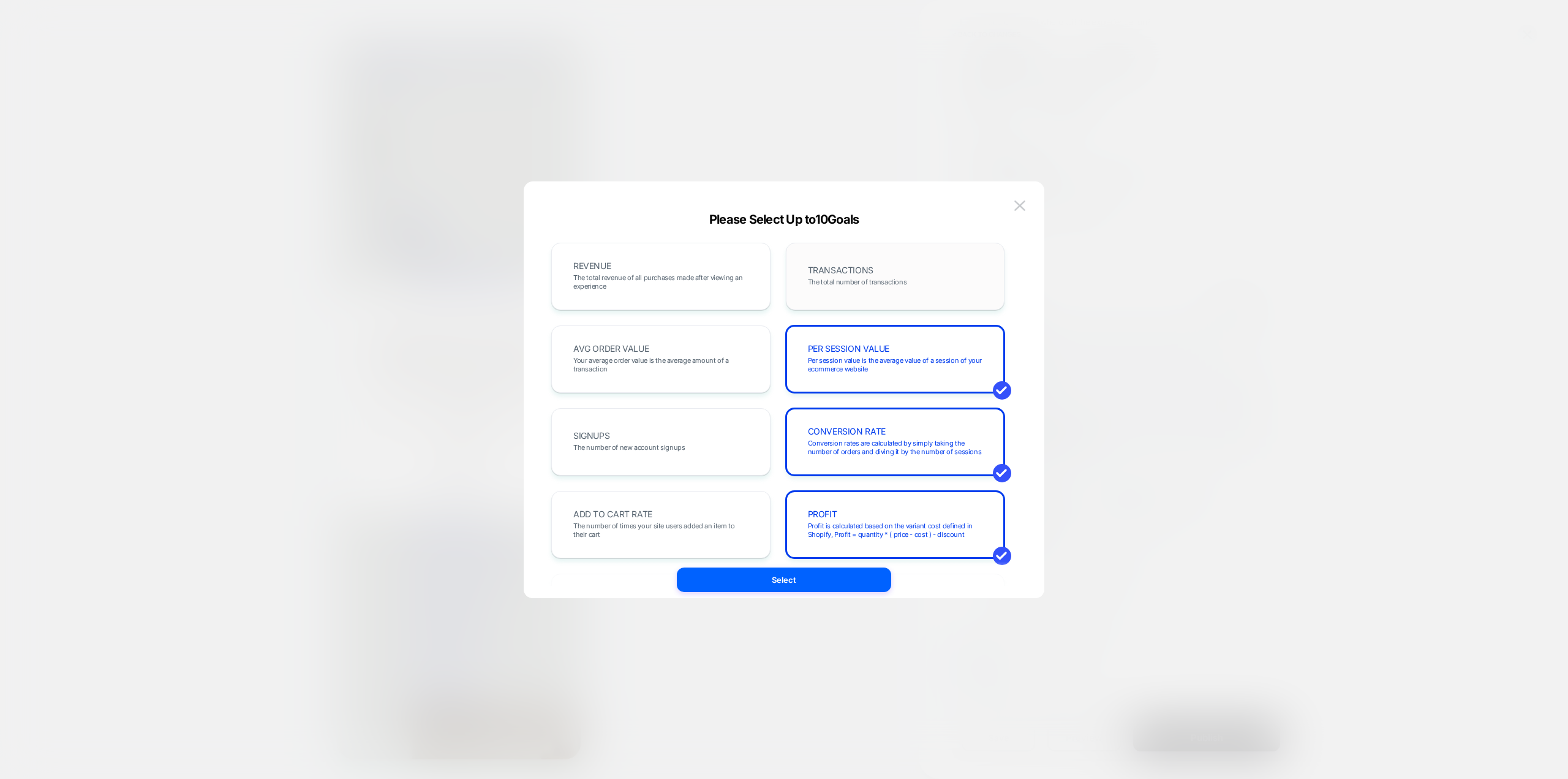
click at [837, 275] on div "TRANSACTIONS The total number of transactions" at bounding box center [895, 276] width 194 height 41
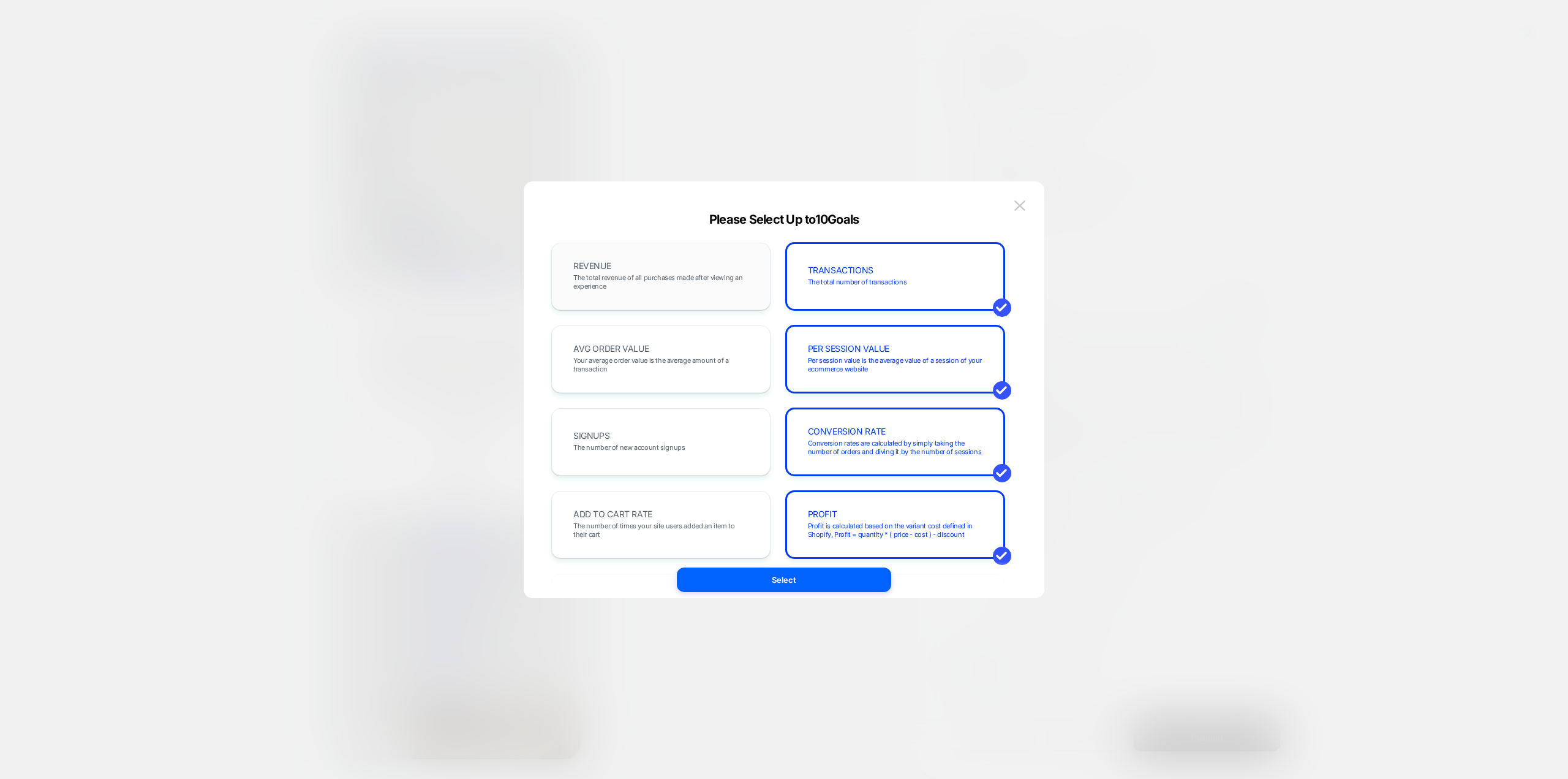
click at [630, 271] on div "REVENUE The total revenue of all purchases made after viewing an experience" at bounding box center [661, 276] width 194 height 41
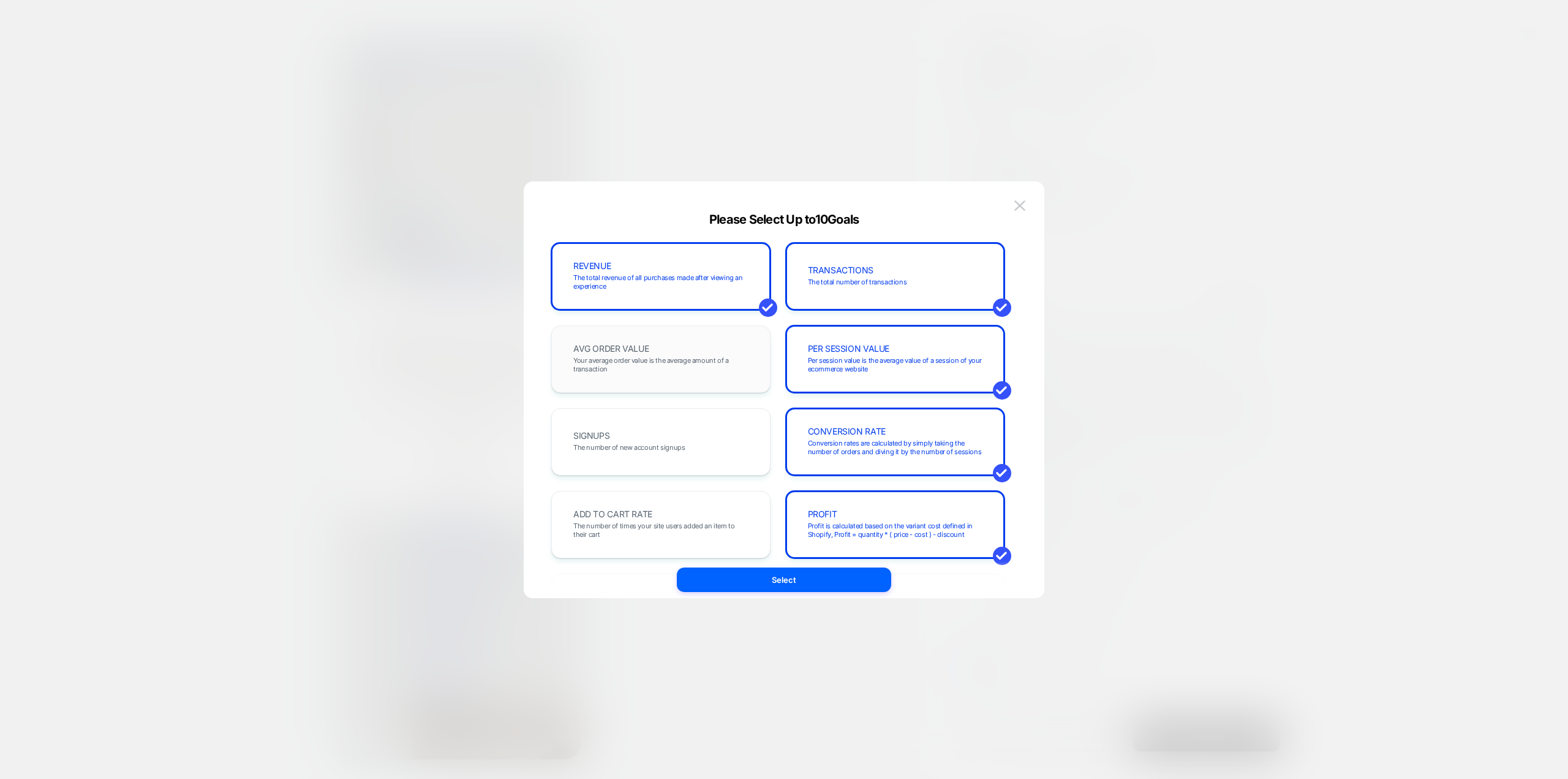
click at [665, 349] on div "AVG ORDER VALUE Your average order value is the average amount of a transaction" at bounding box center [661, 359] width 194 height 41
click at [668, 426] on span "The number of times your site users added an item to their cart" at bounding box center [661, 530] width 175 height 17
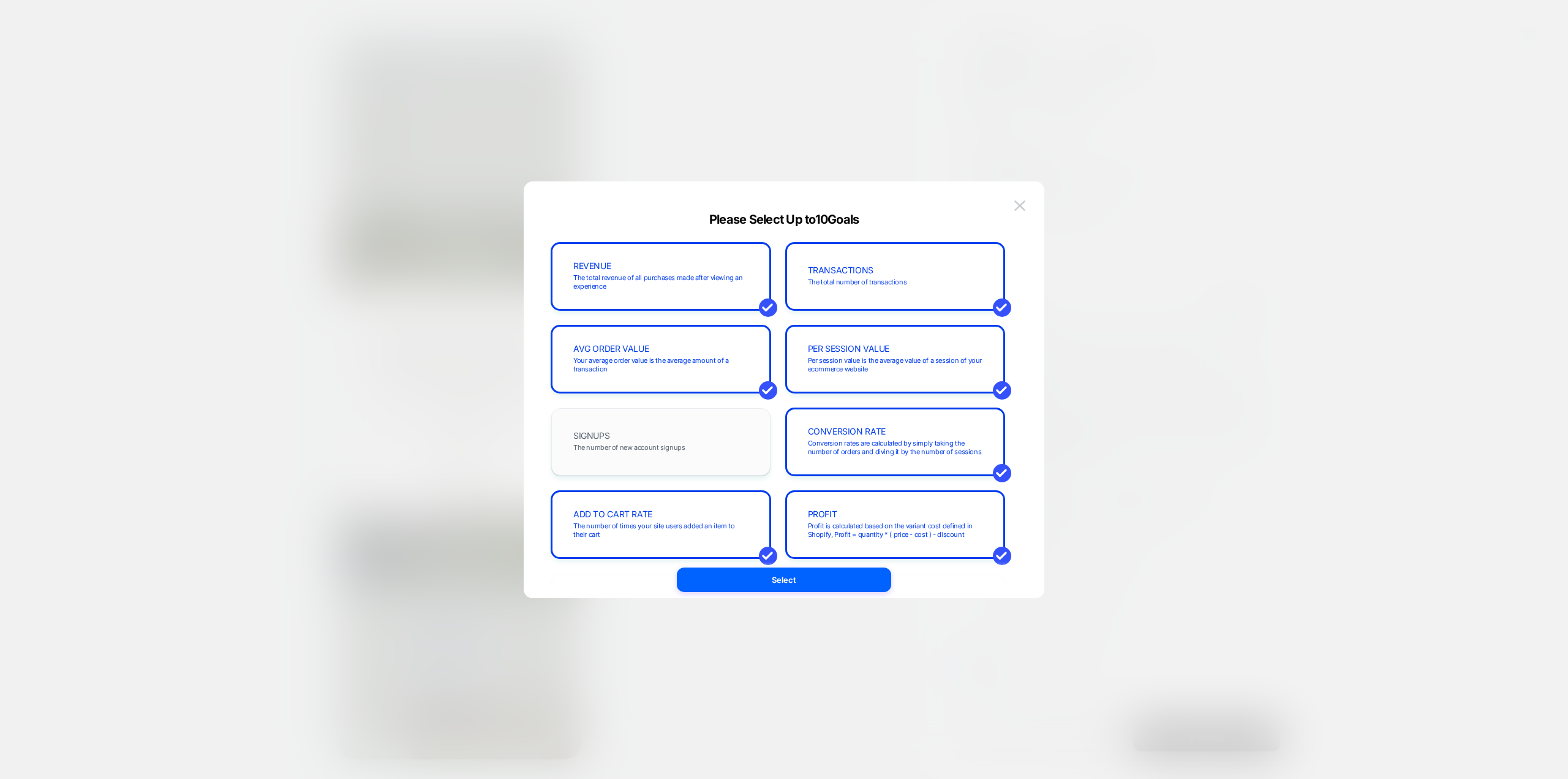
scroll to position [286, 0]
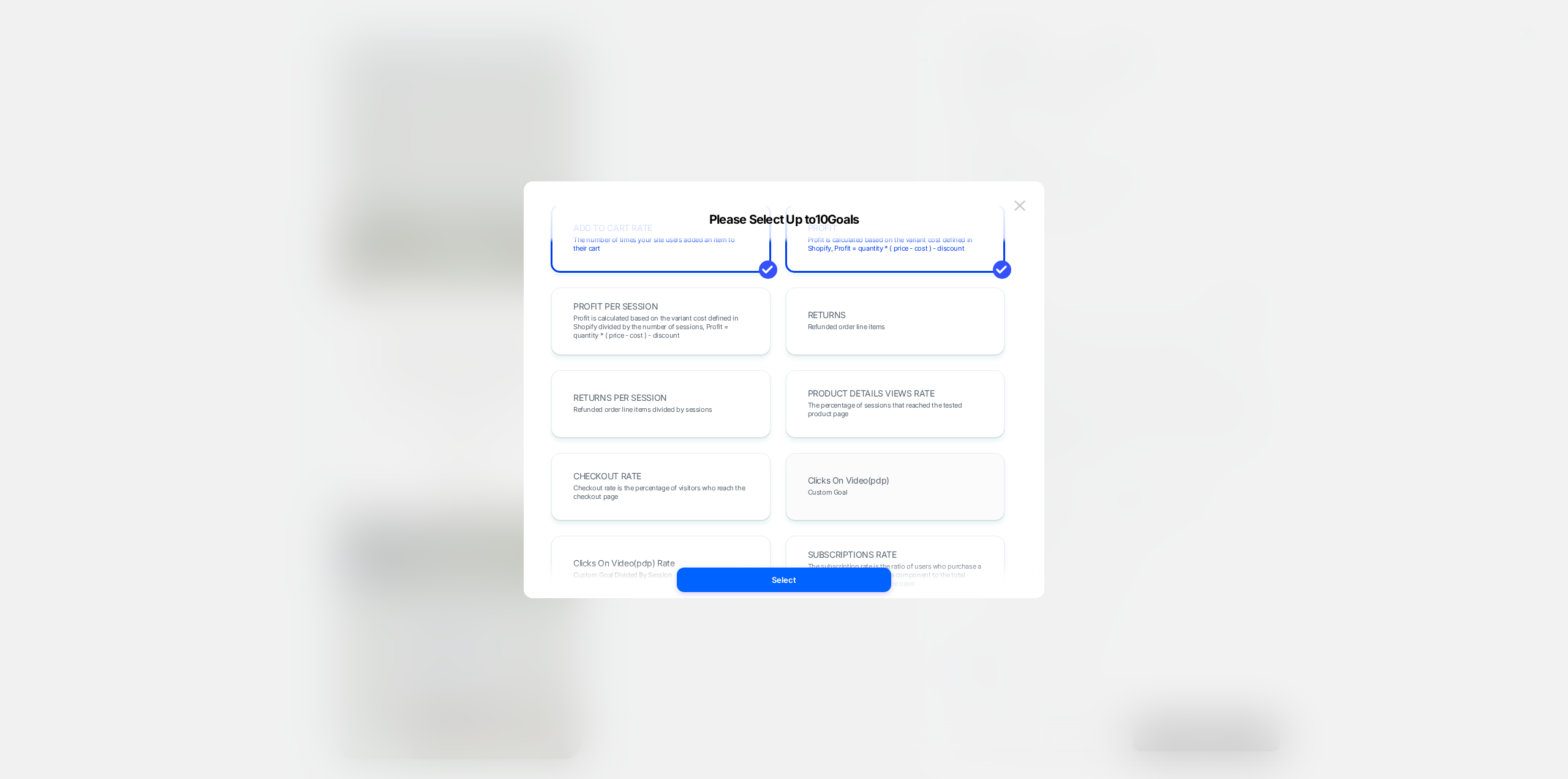
click at [860, 426] on span "Clicks On Video(pdp)" at bounding box center [848, 480] width 81 height 8
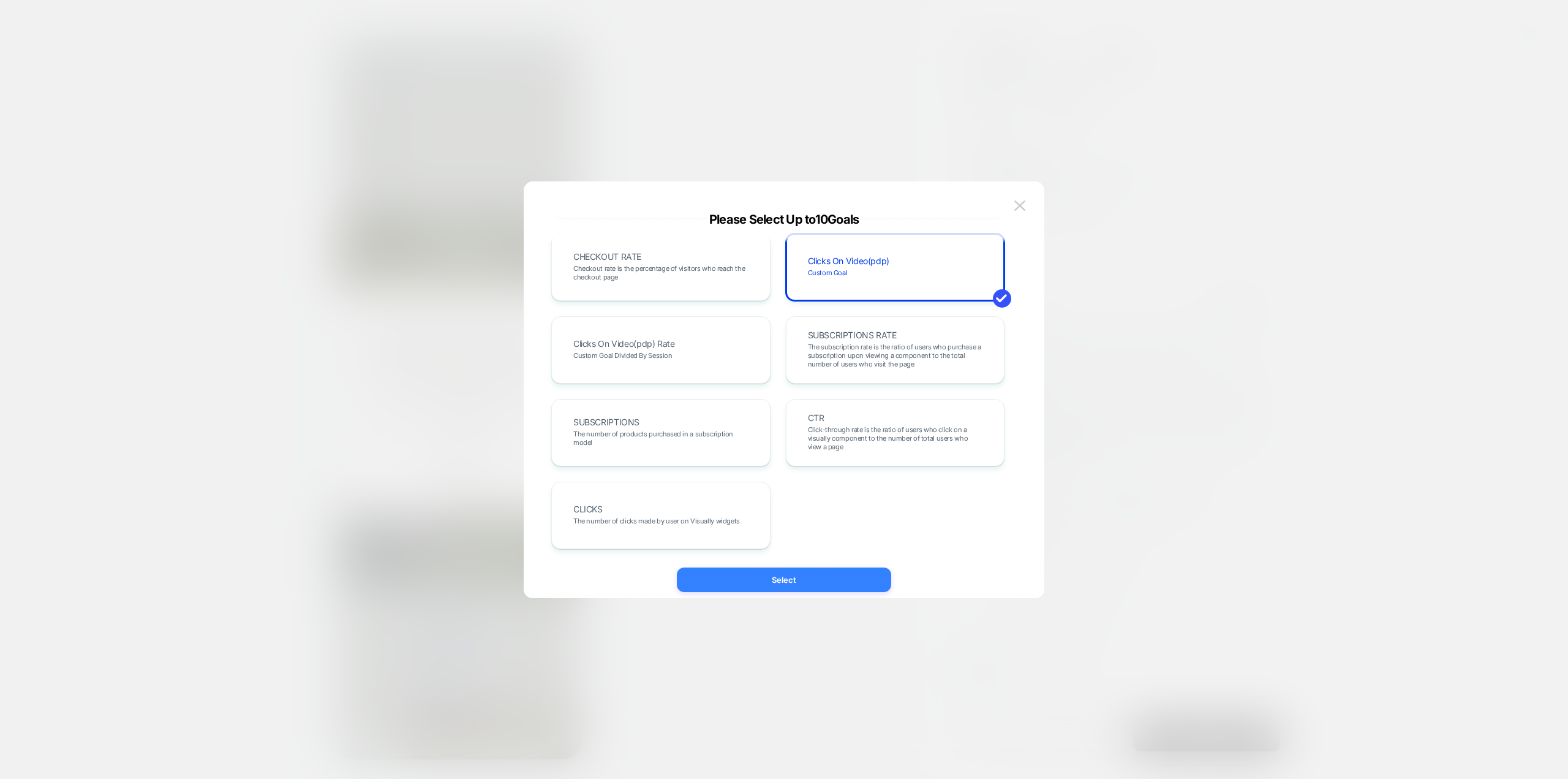
click at [783, 426] on button "Select" at bounding box center [784, 579] width 214 height 25
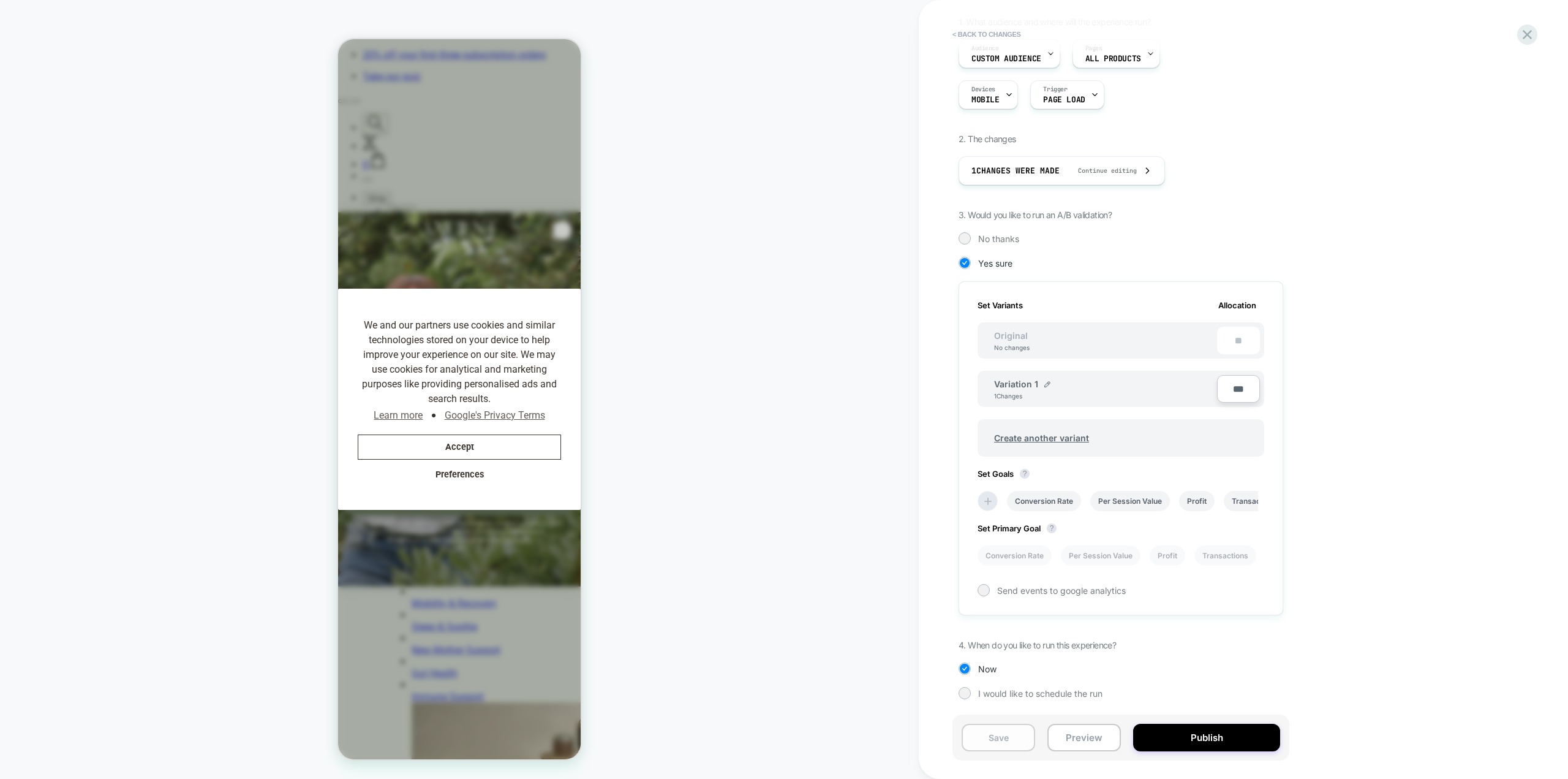
click at [940, 426] on button "Save" at bounding box center [998, 737] width 74 height 27
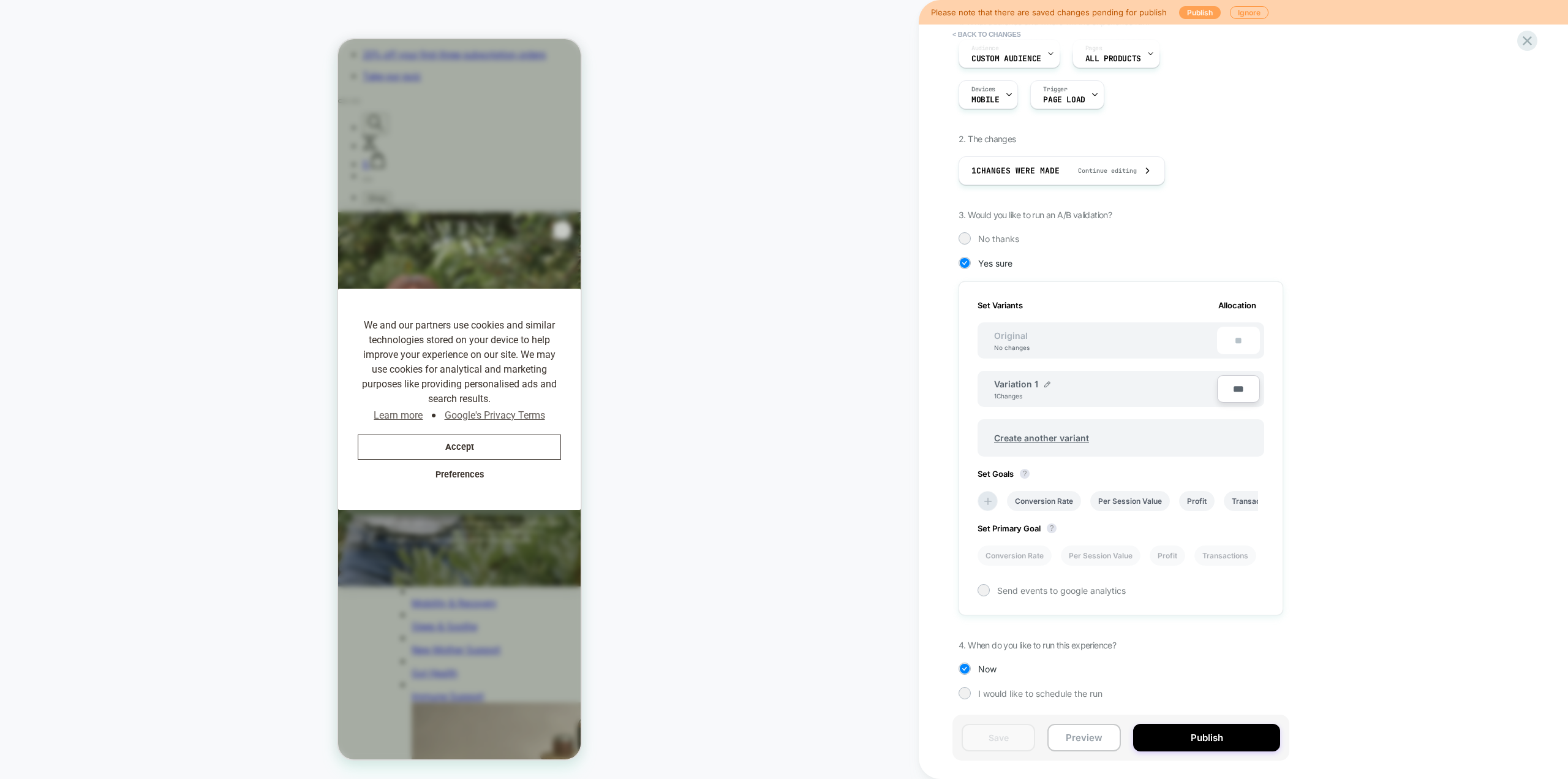
click at [940, 10] on button "Publish" at bounding box center [1200, 12] width 41 height 13
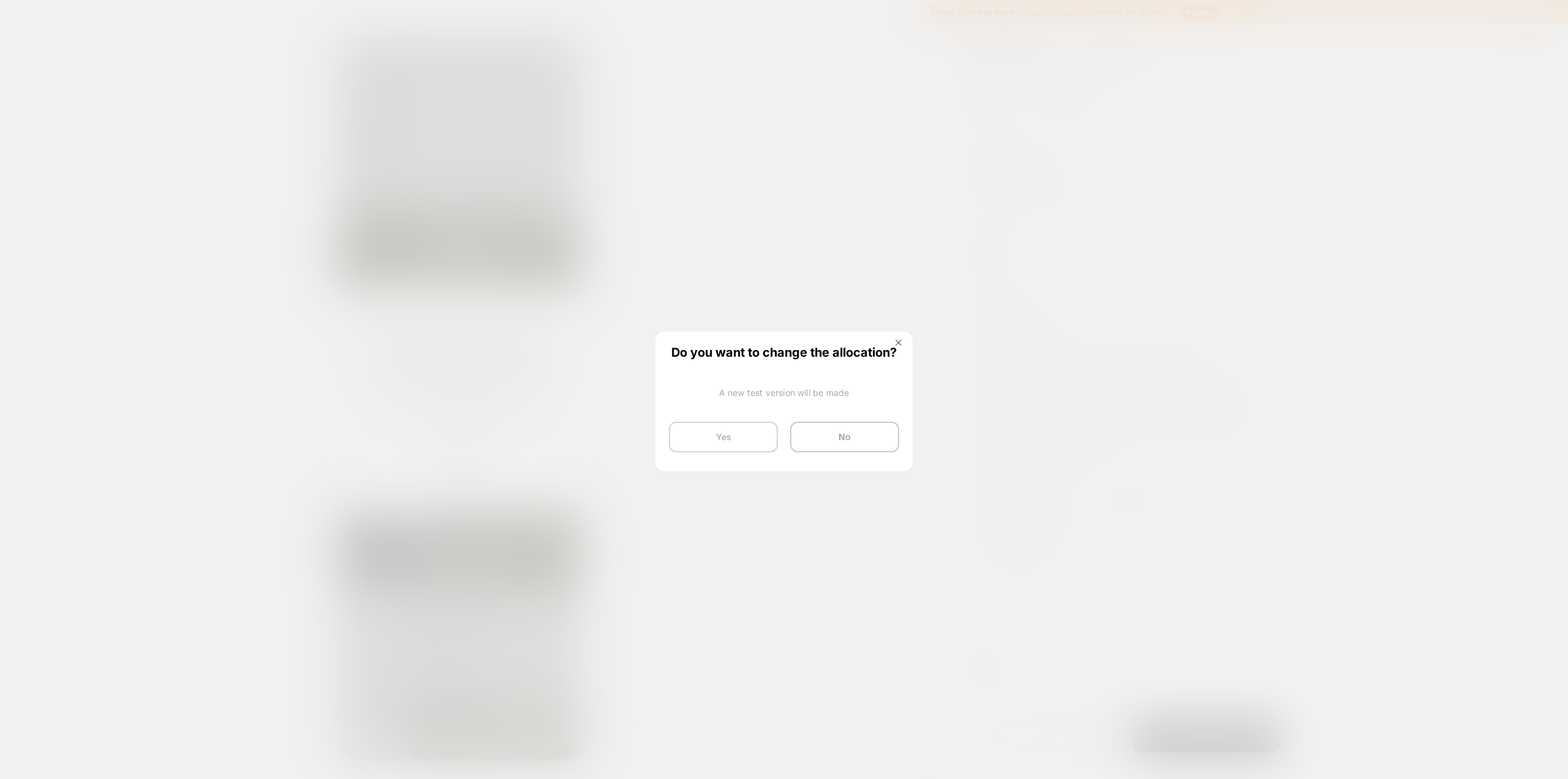
click at [705, 426] on button "Yes" at bounding box center [723, 436] width 109 height 31
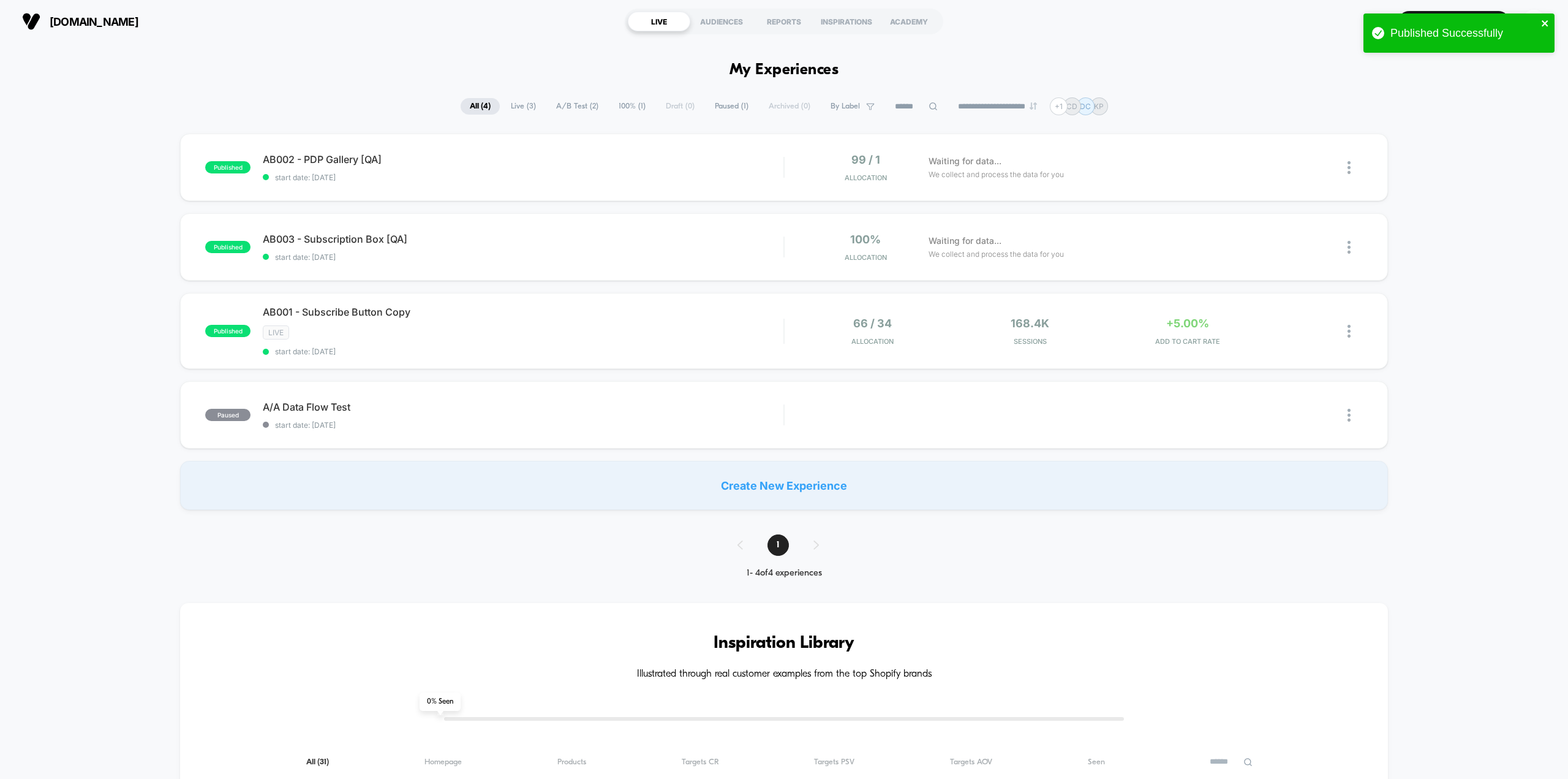
click at [940, 25] on icon "close" at bounding box center [1545, 23] width 8 height 10
click at [940, 31] on div "CD" at bounding box center [1533, 22] width 24 height 24
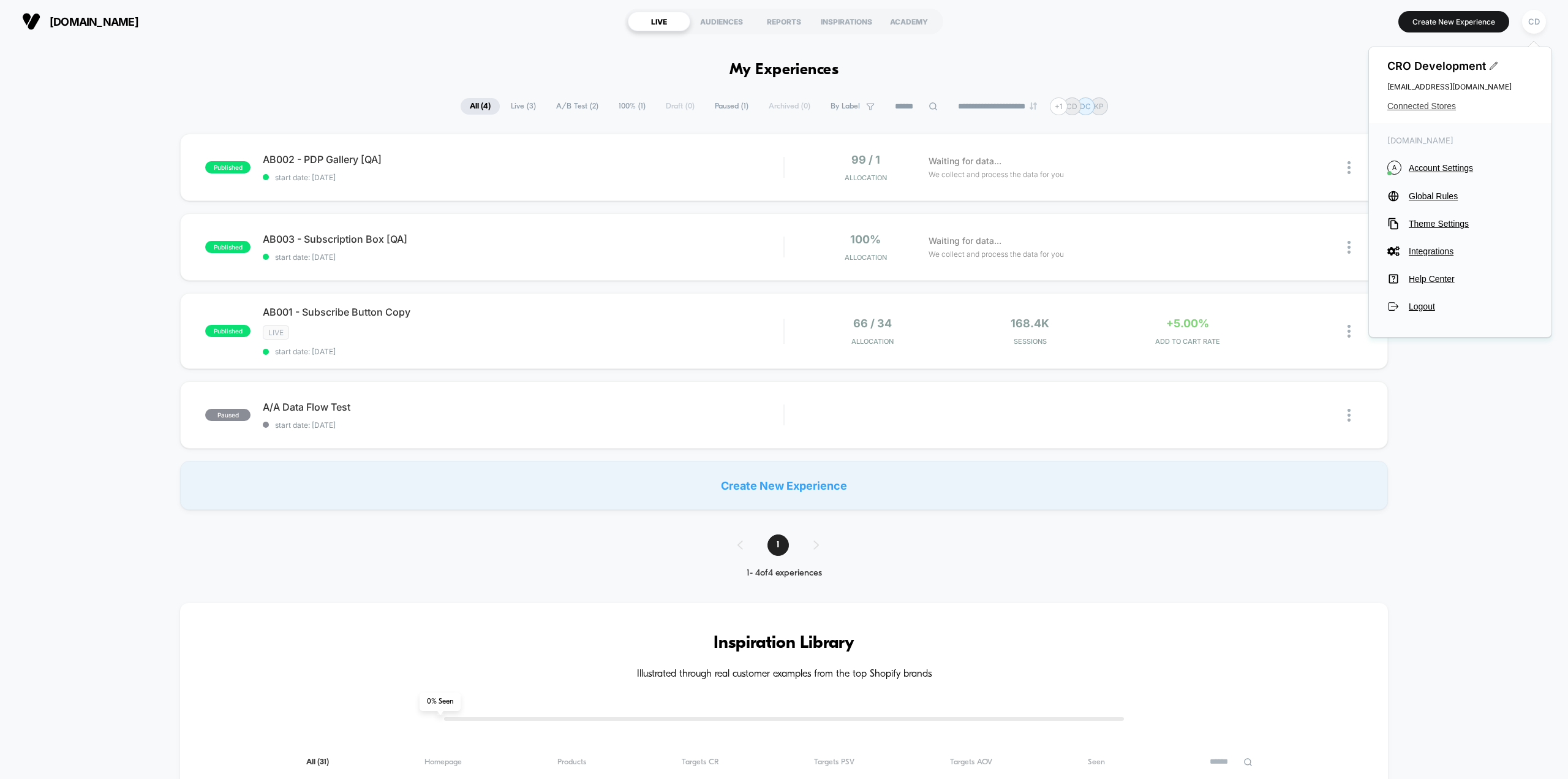
click at [940, 108] on span "Connected Stores" at bounding box center [1460, 106] width 146 height 10
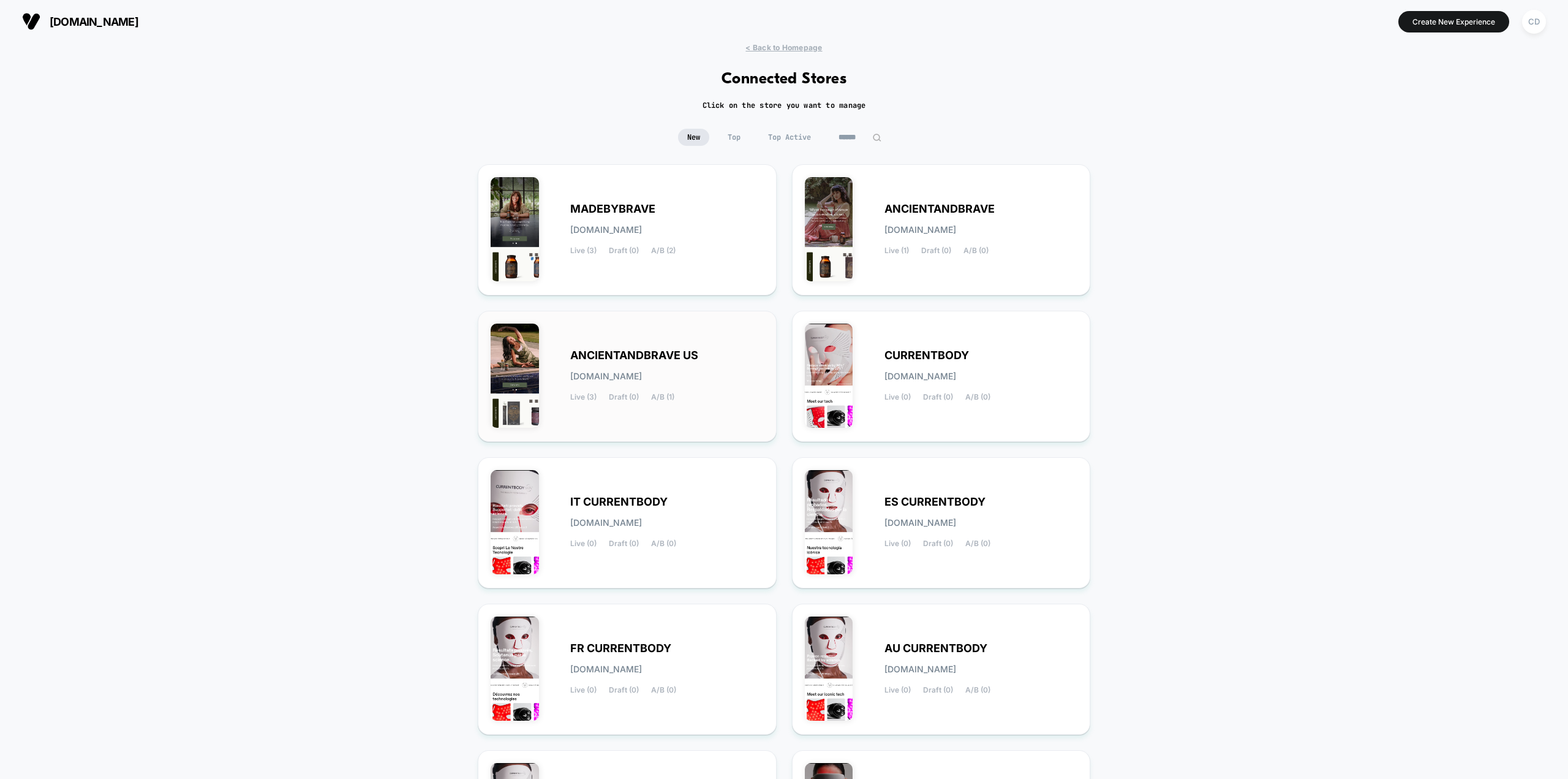
click at [631, 339] on div "ANCIENTANDBRAVE US [DOMAIN_NAME] Live (3) Draft (0) A/B (1)" at bounding box center [627, 376] width 273 height 105
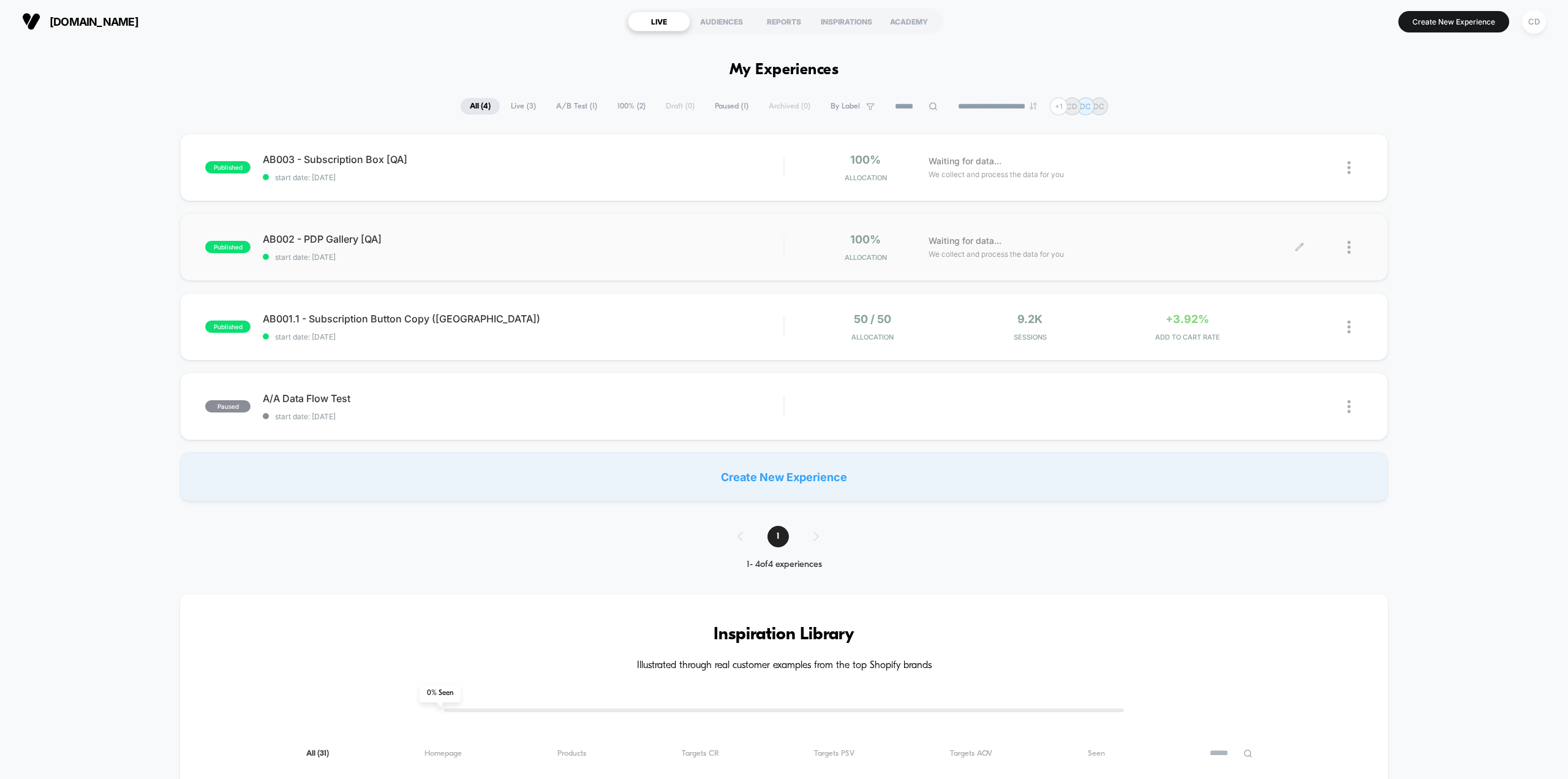
click at [940, 245] on icon at bounding box center [1298, 247] width 9 height 9
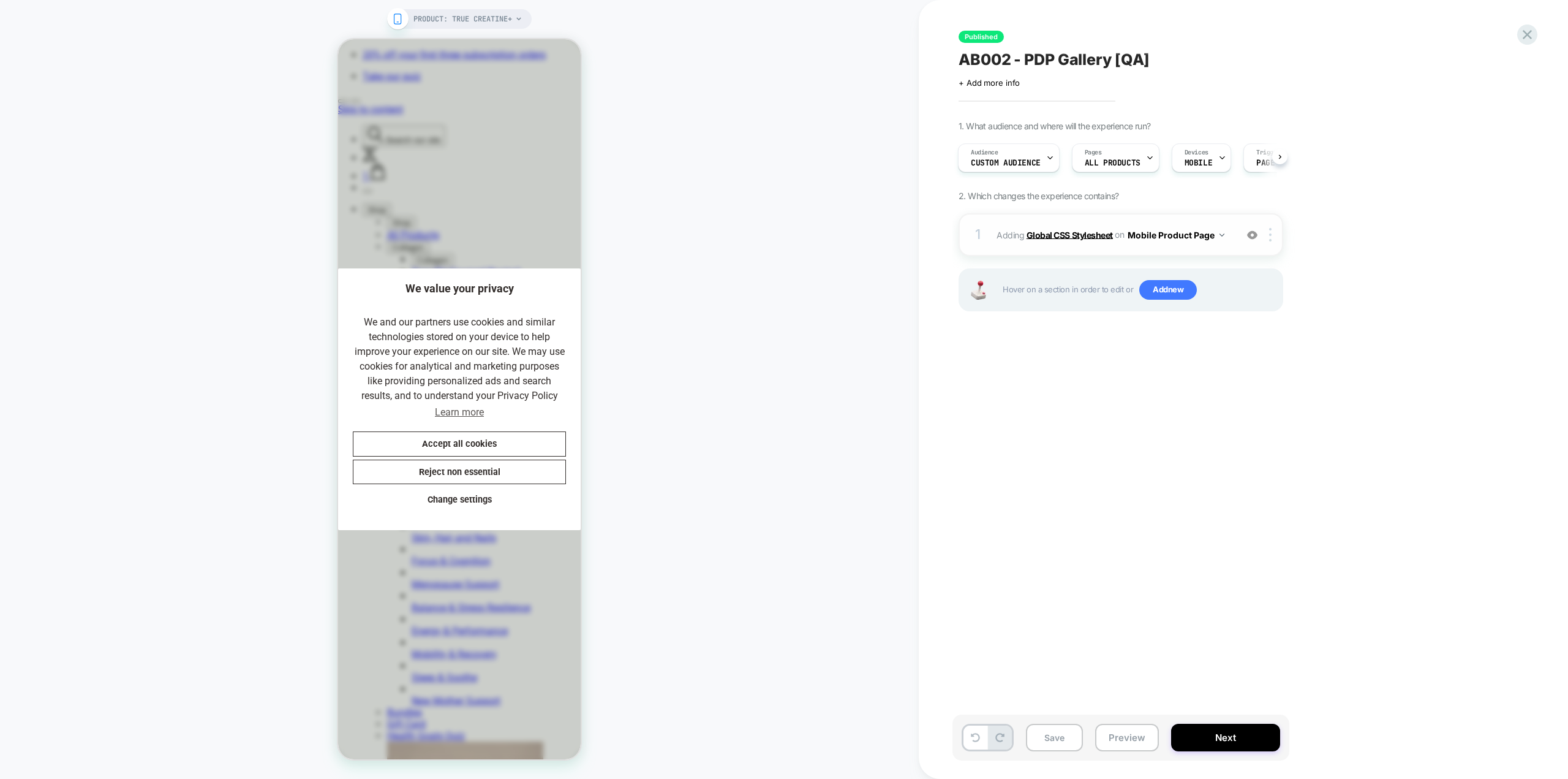
click at [940, 232] on b "Global CSS Stylesheet" at bounding box center [1069, 234] width 86 height 11
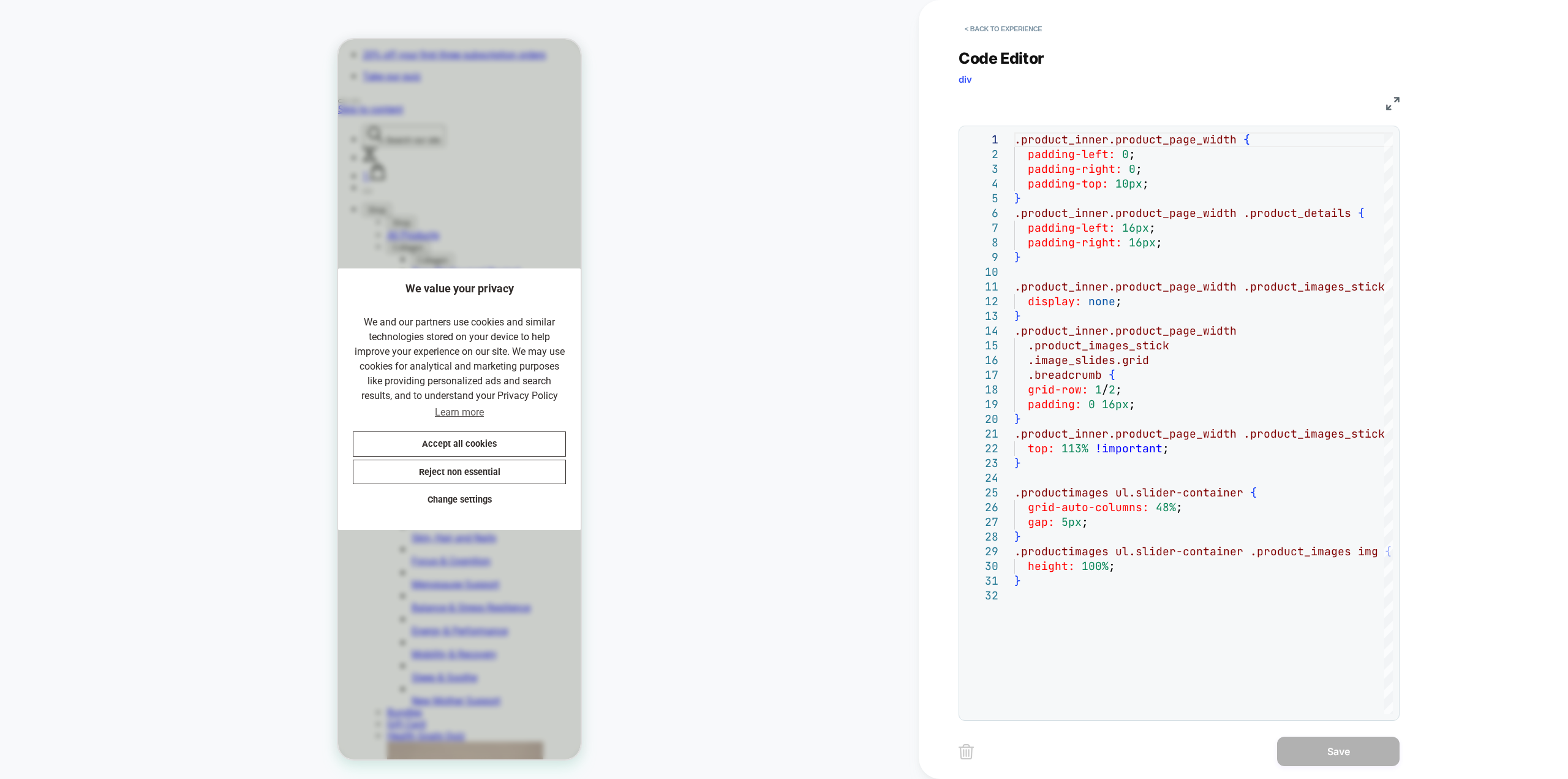
scroll to position [0, 252]
click at [940, 406] on div ".product_inner.product_page_width { padding-left: 0 ; padding-right: 0 ; paddin…" at bounding box center [1283, 651] width 538 height 1037
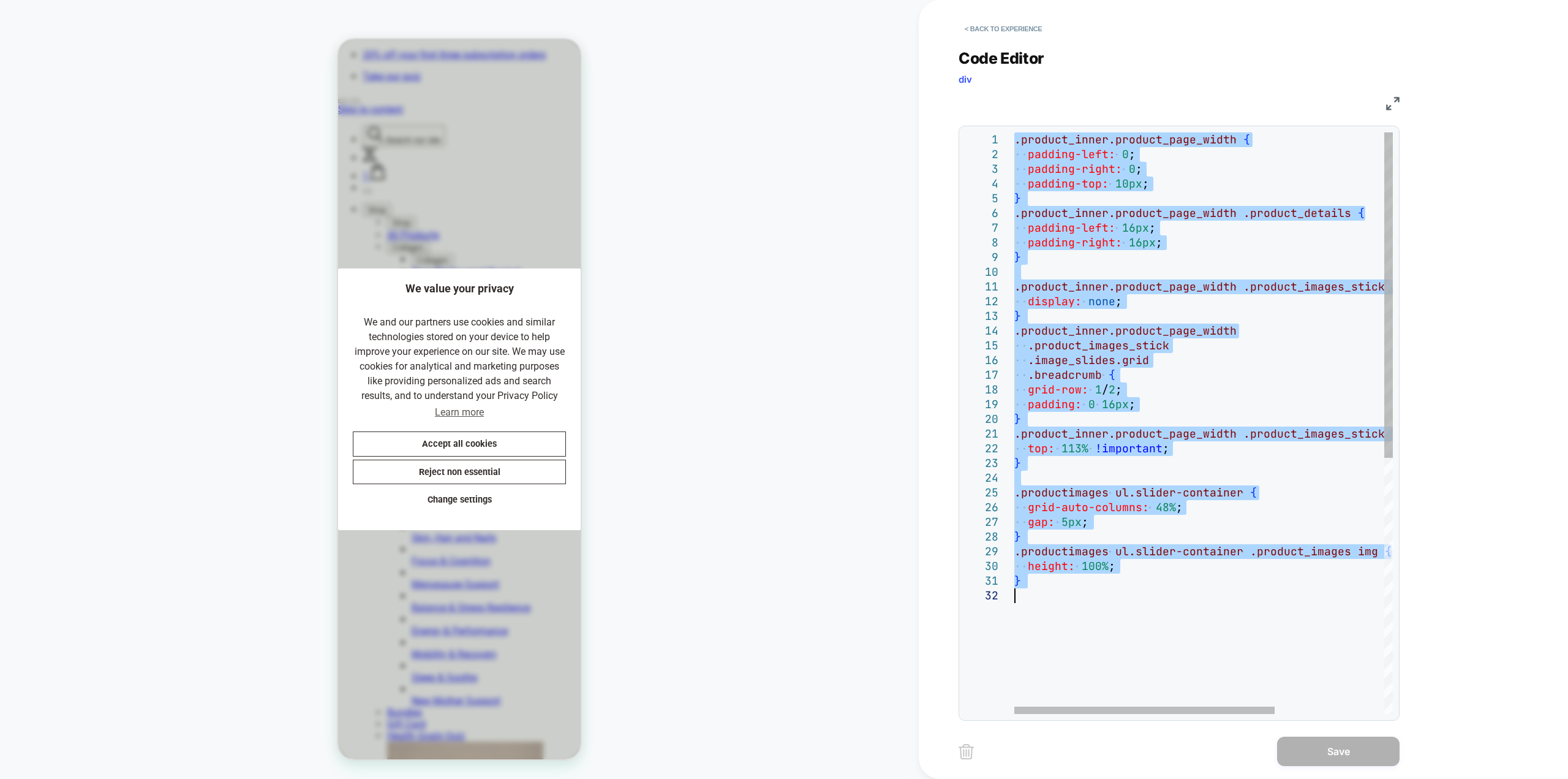
type textarea "*"
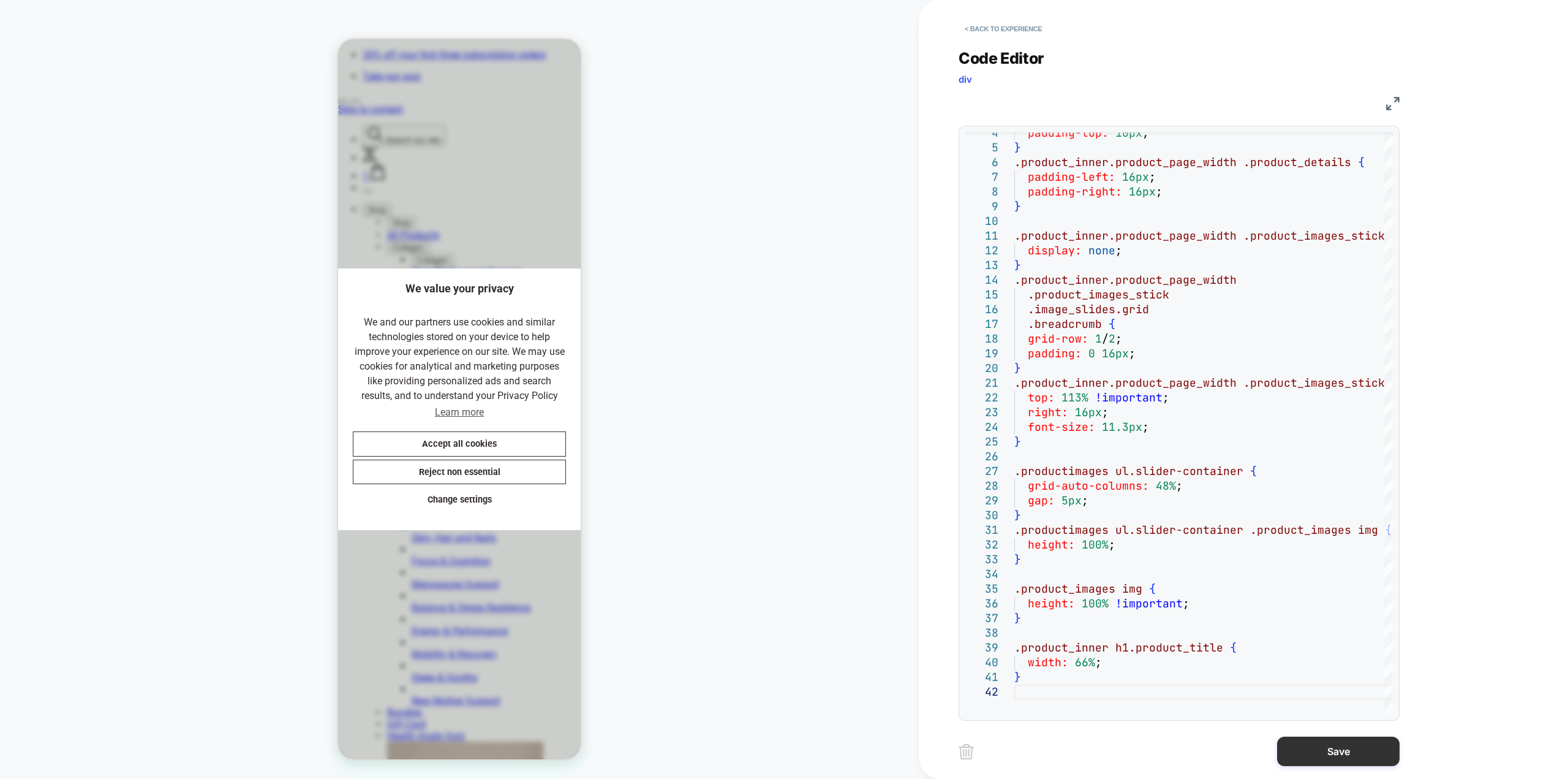
click at [940, 426] on button "Save" at bounding box center [1338, 752] width 122 height 30
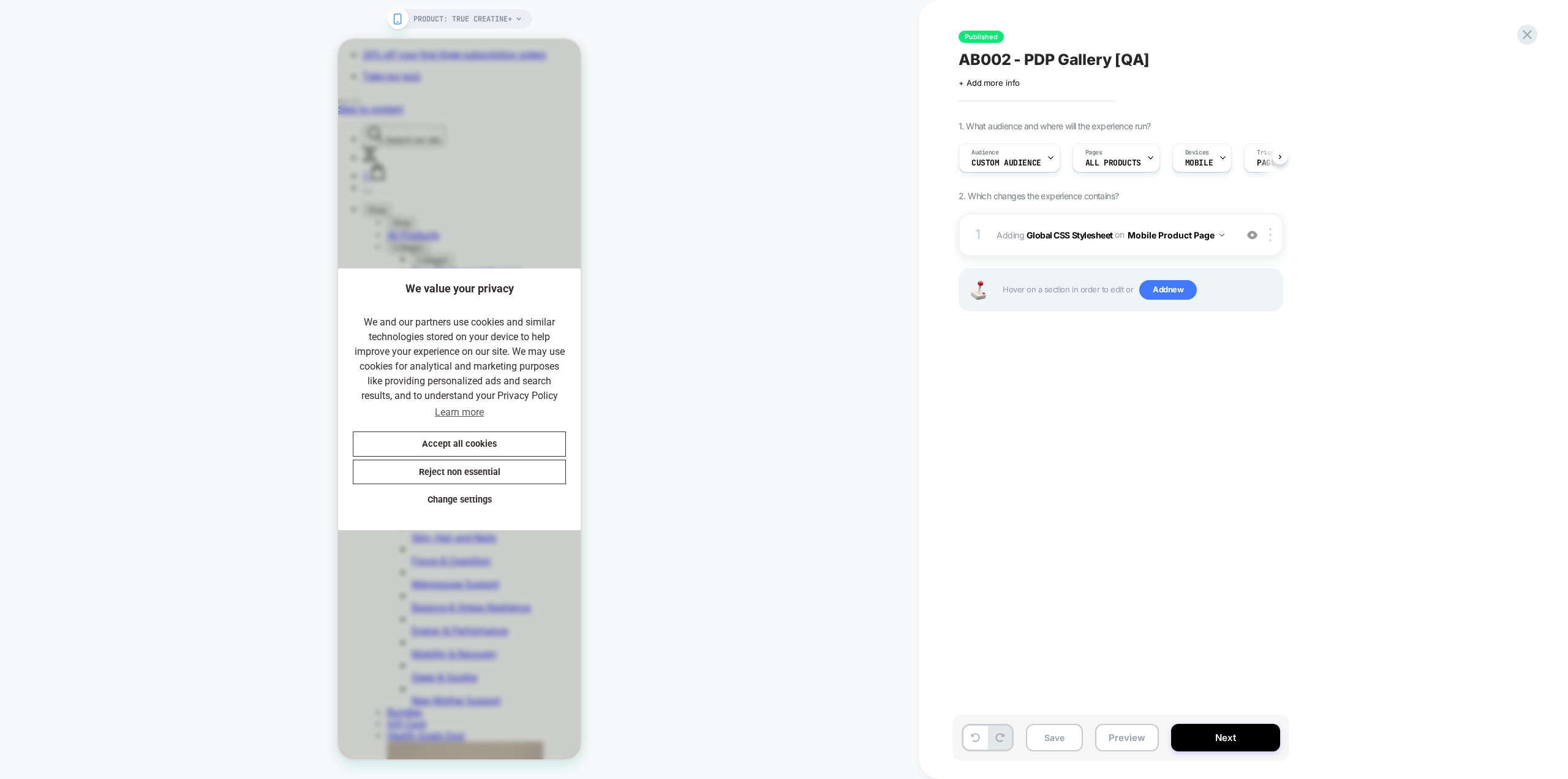
scroll to position [0, 1]
click at [940, 426] on button "Save" at bounding box center [1054, 737] width 57 height 27
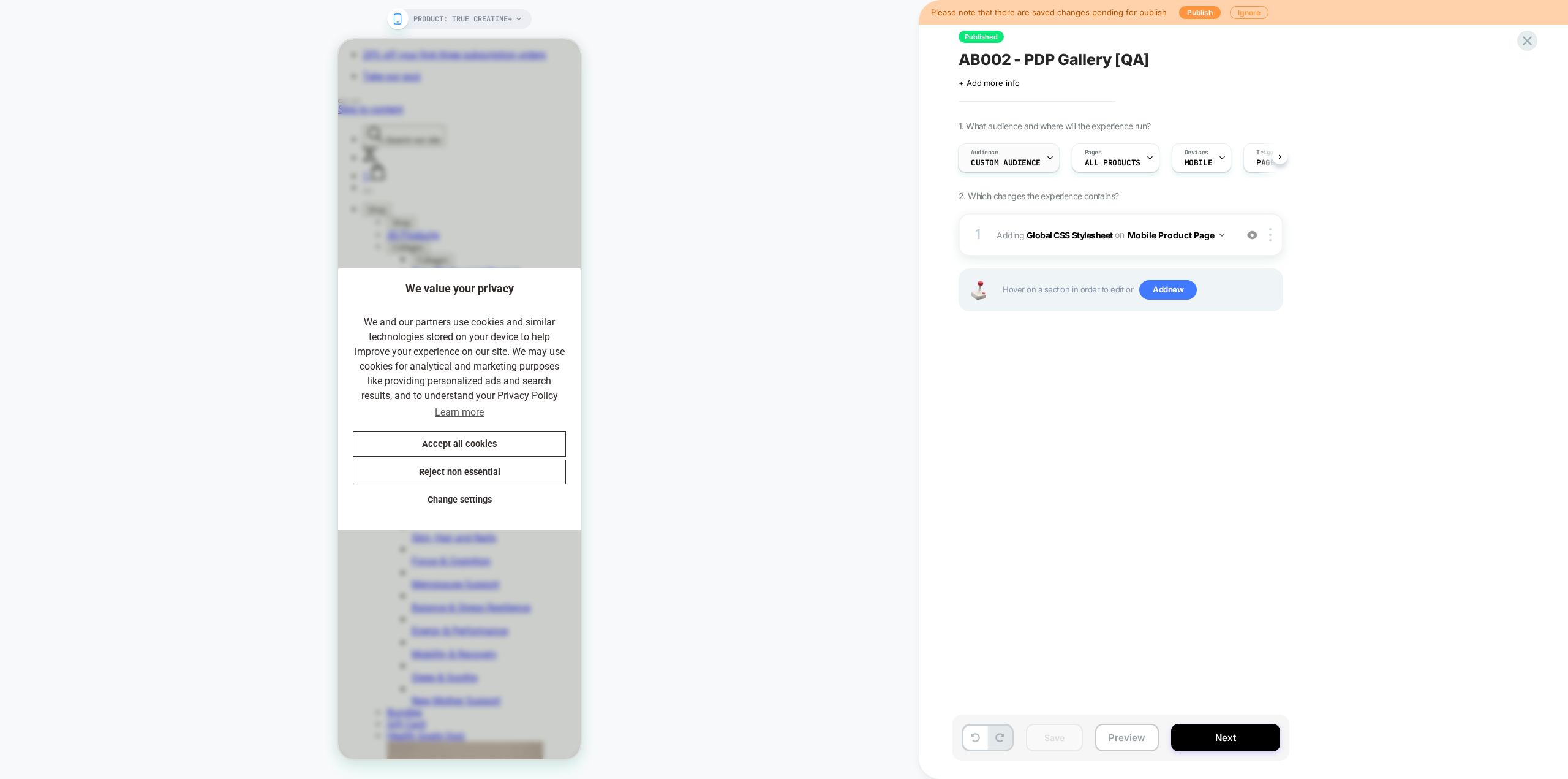
click at [940, 152] on span "Audience" at bounding box center [984, 152] width 27 height 8
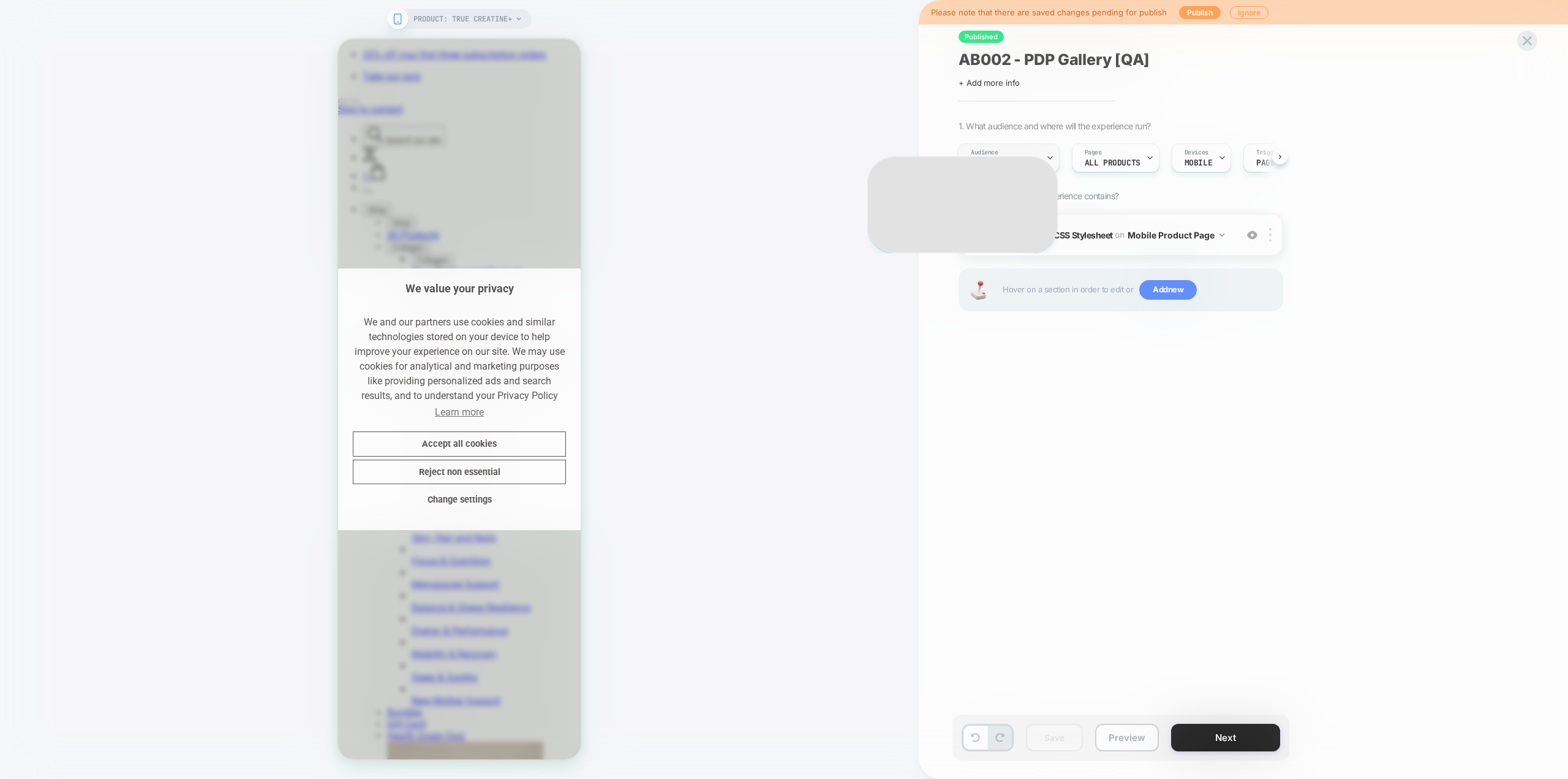
scroll to position [0, 252]
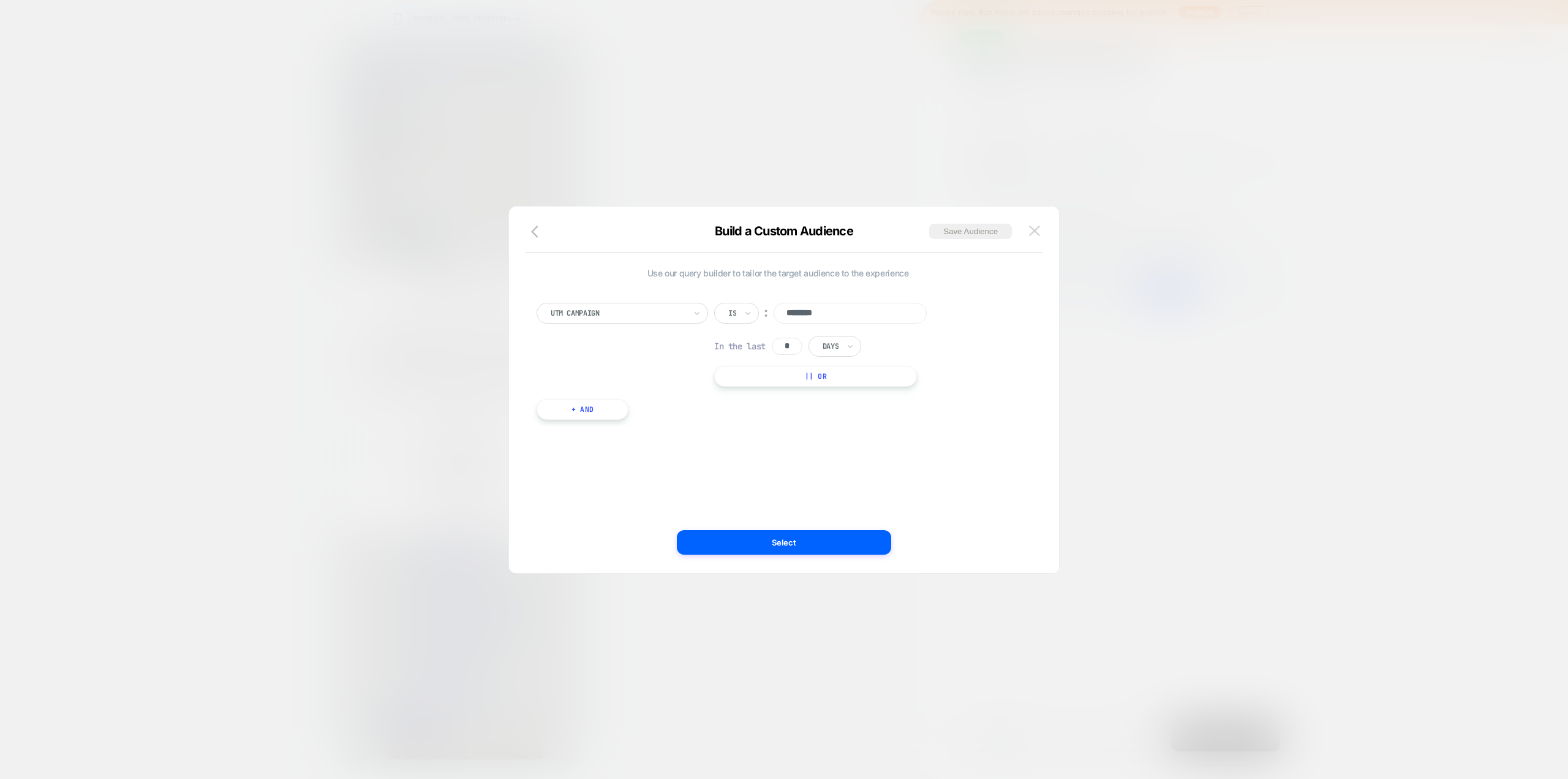
click at [940, 235] on button at bounding box center [1034, 231] width 18 height 18
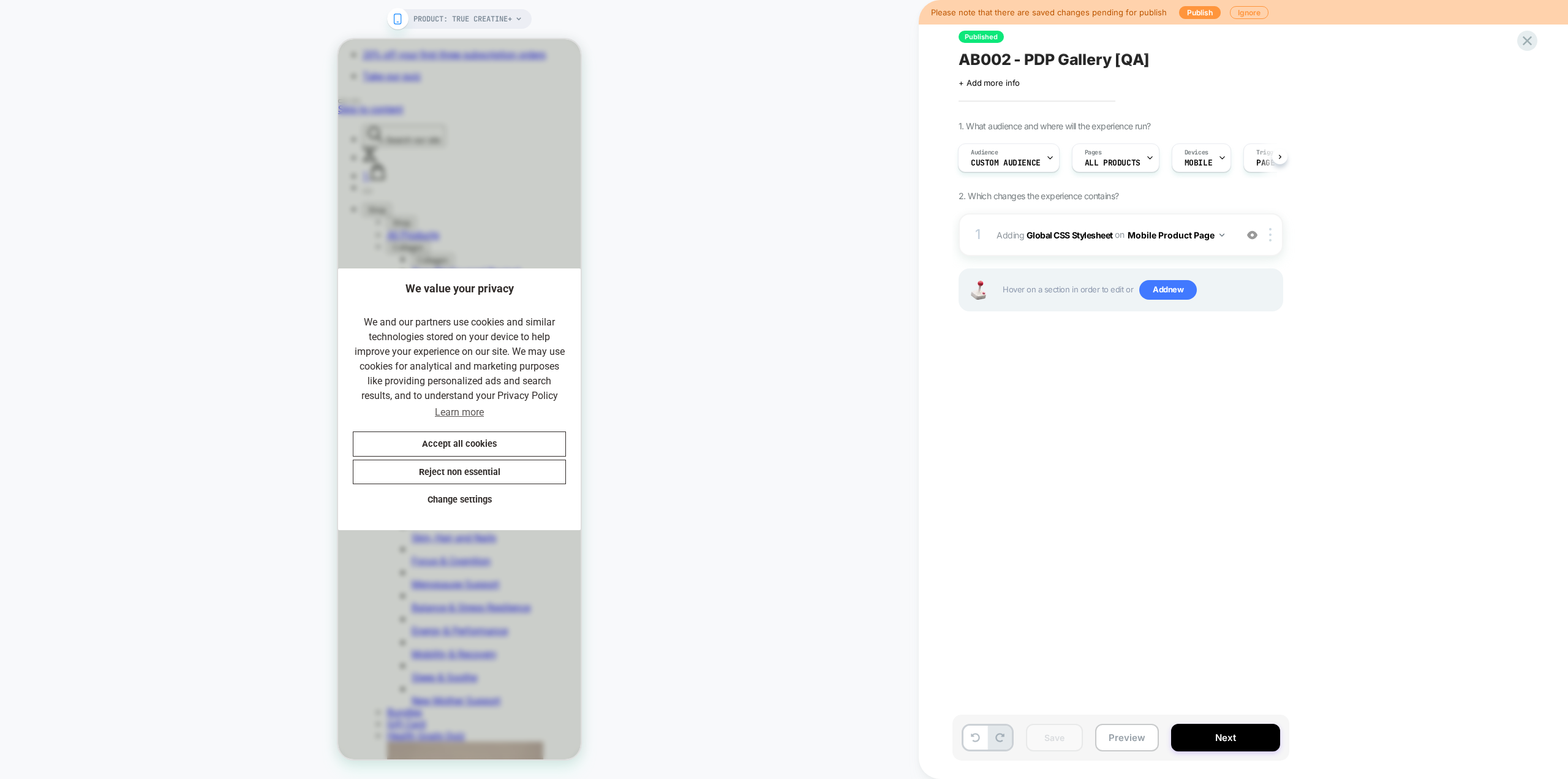
scroll to position [0, 0]
click at [940, 426] on button "Next" at bounding box center [1225, 737] width 109 height 27
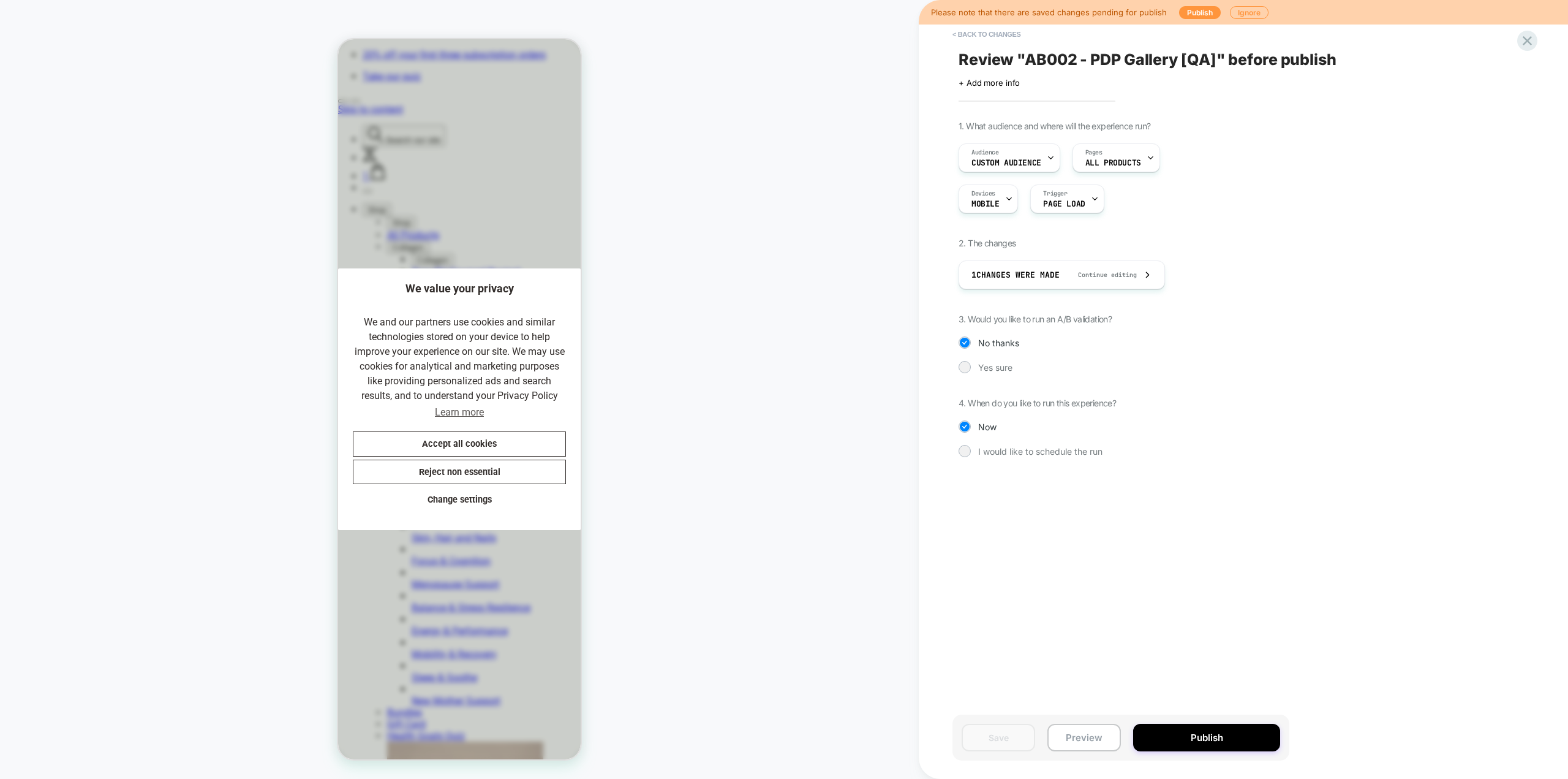
scroll to position [0, 252]
drag, startPoint x: 1527, startPoint y: 43, endPoint x: 1226, endPoint y: 344, distance: 425.7
click at [940, 337] on div "< Back to changes Review " AB002 - PDP Gallery [QA] " before publish Click to e…" at bounding box center [1187, 389] width 459 height 779
click at [940, 43] on icon at bounding box center [1527, 41] width 17 height 17
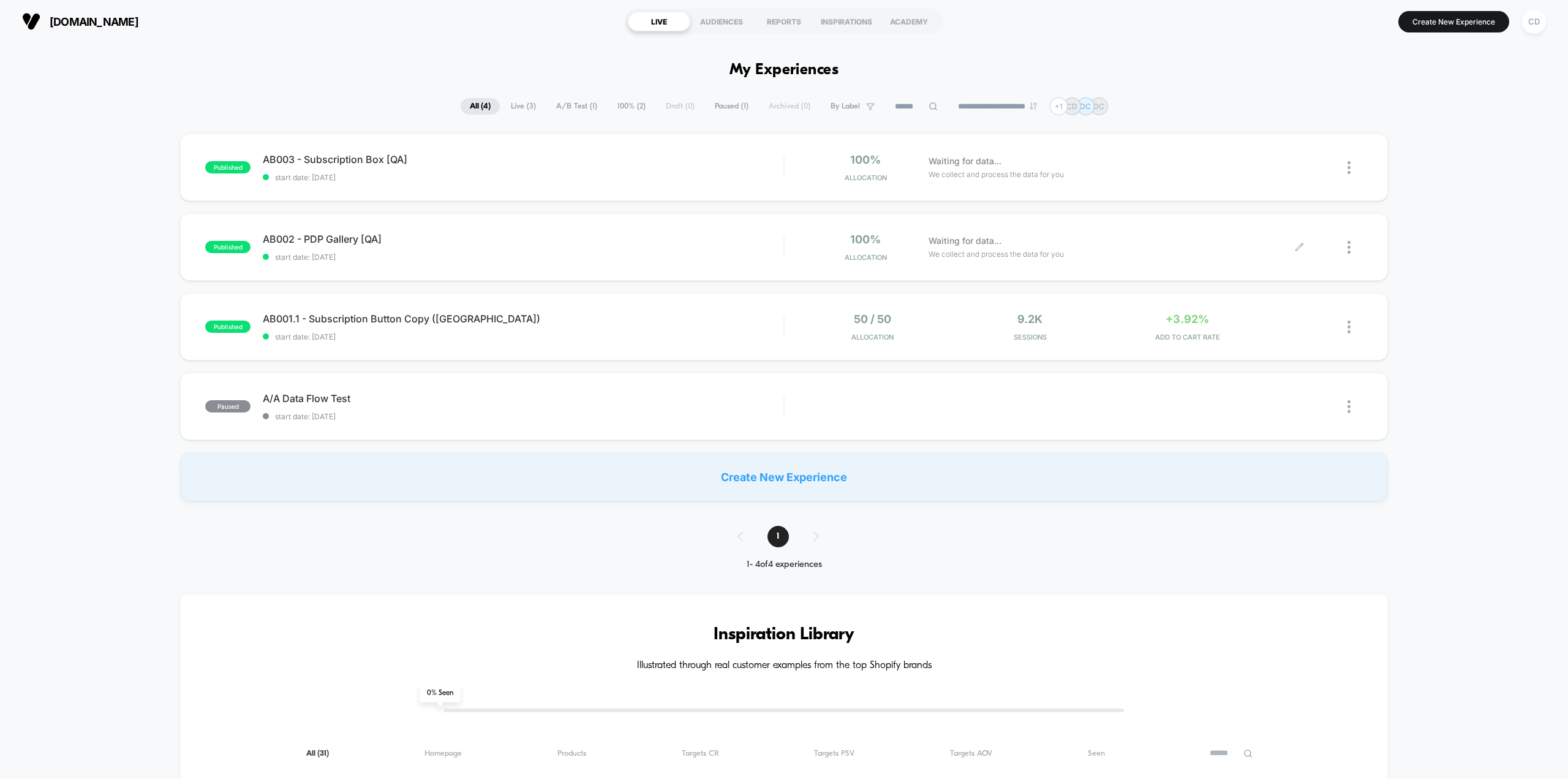
click at [940, 248] on icon at bounding box center [1298, 247] width 9 height 9
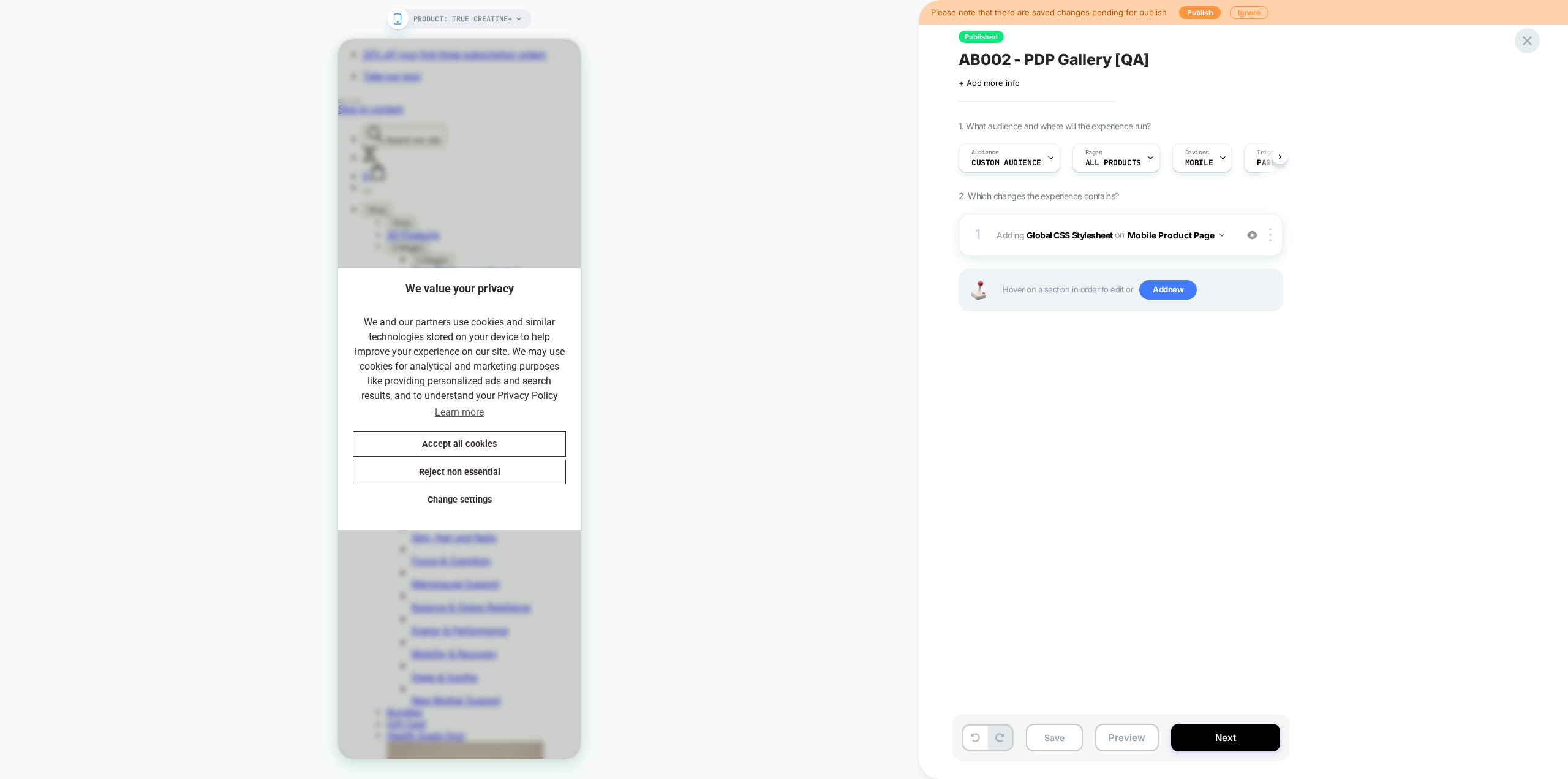
click at [940, 43] on icon at bounding box center [1527, 41] width 9 height 9
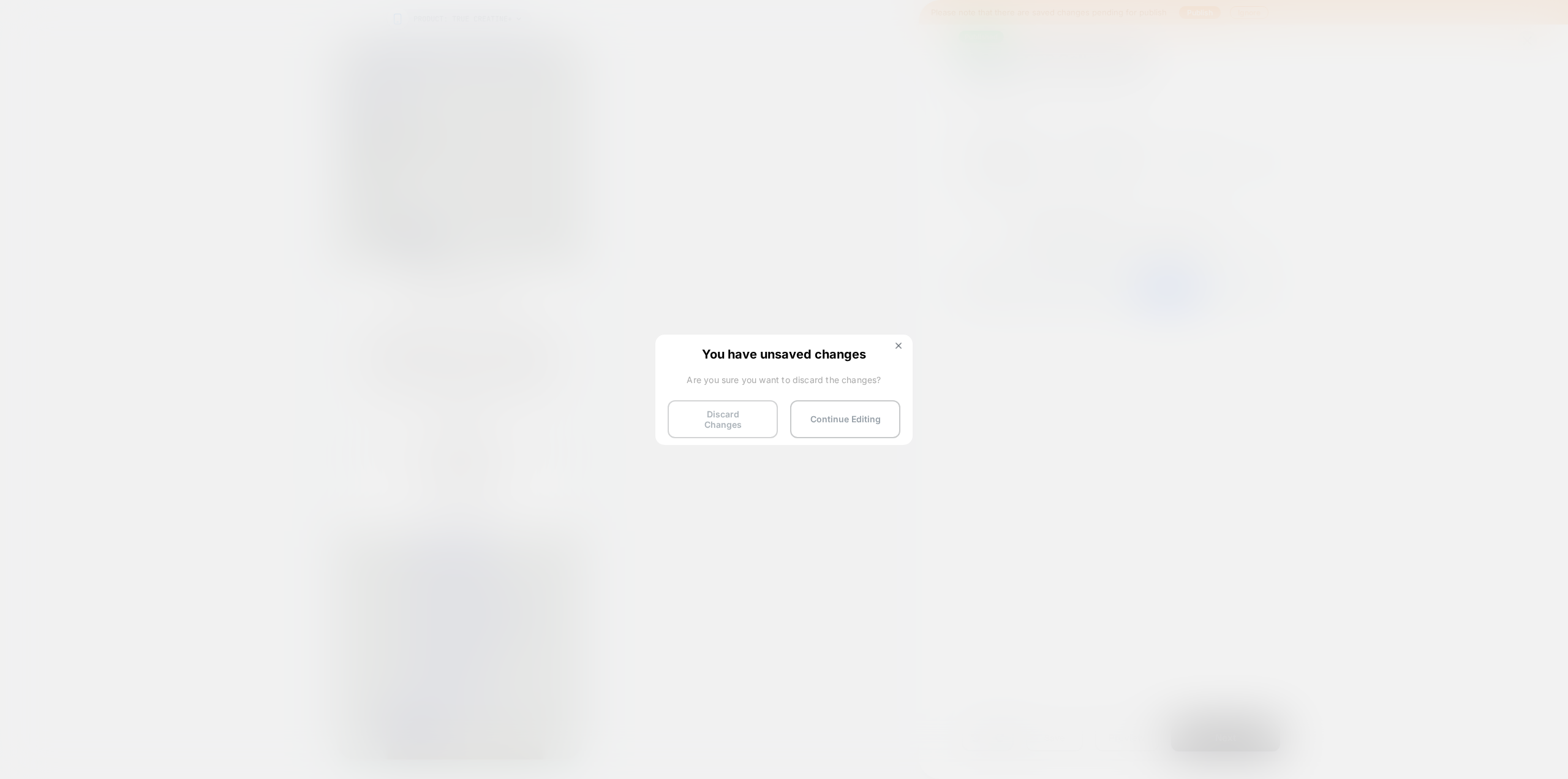
click at [751, 411] on button "Discard Changes" at bounding box center [722, 419] width 110 height 38
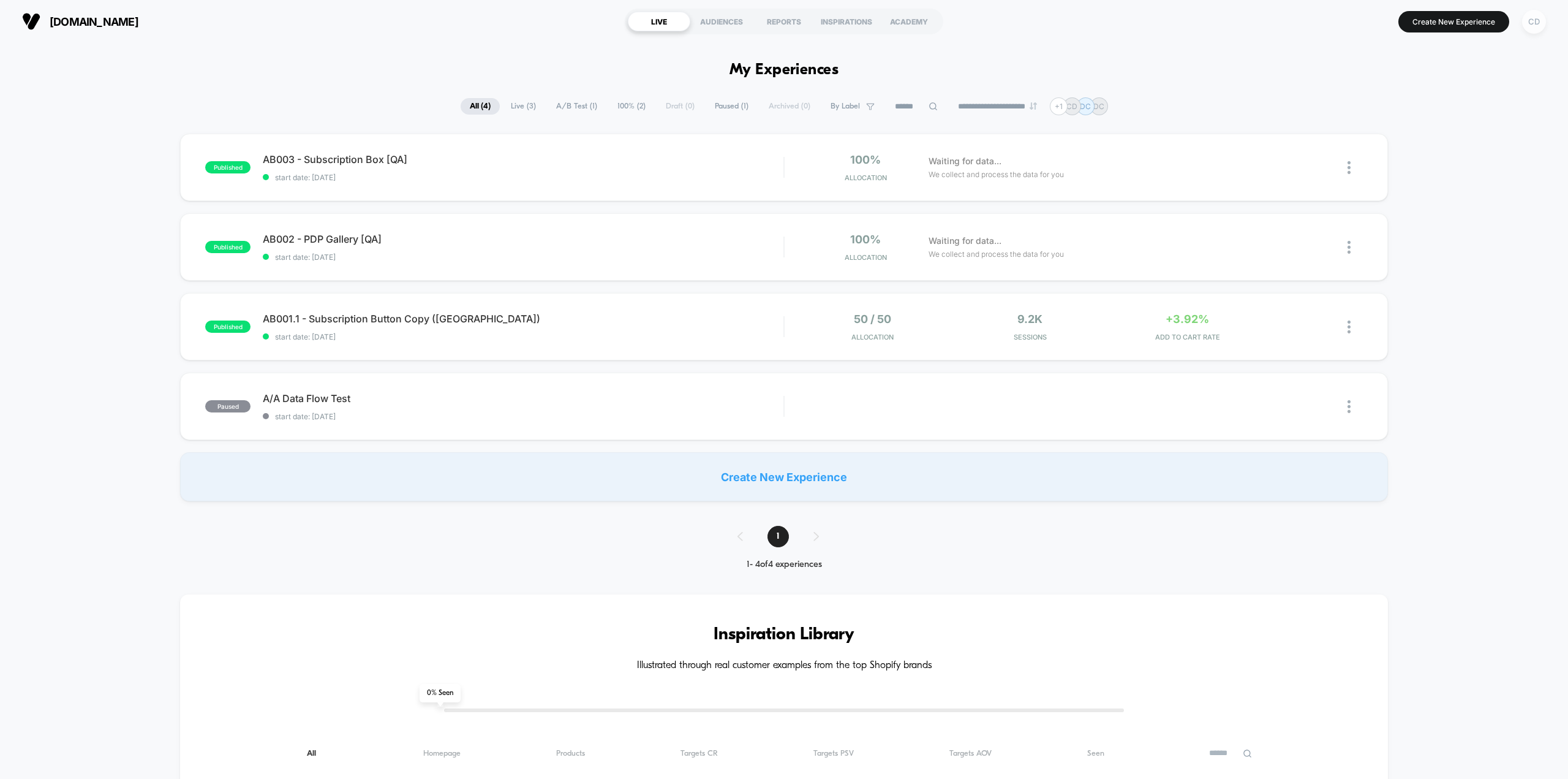
click at [940, 24] on div "CD" at bounding box center [1533, 22] width 24 height 24
click at [940, 195] on span "Global Rules" at bounding box center [1470, 196] width 124 height 10
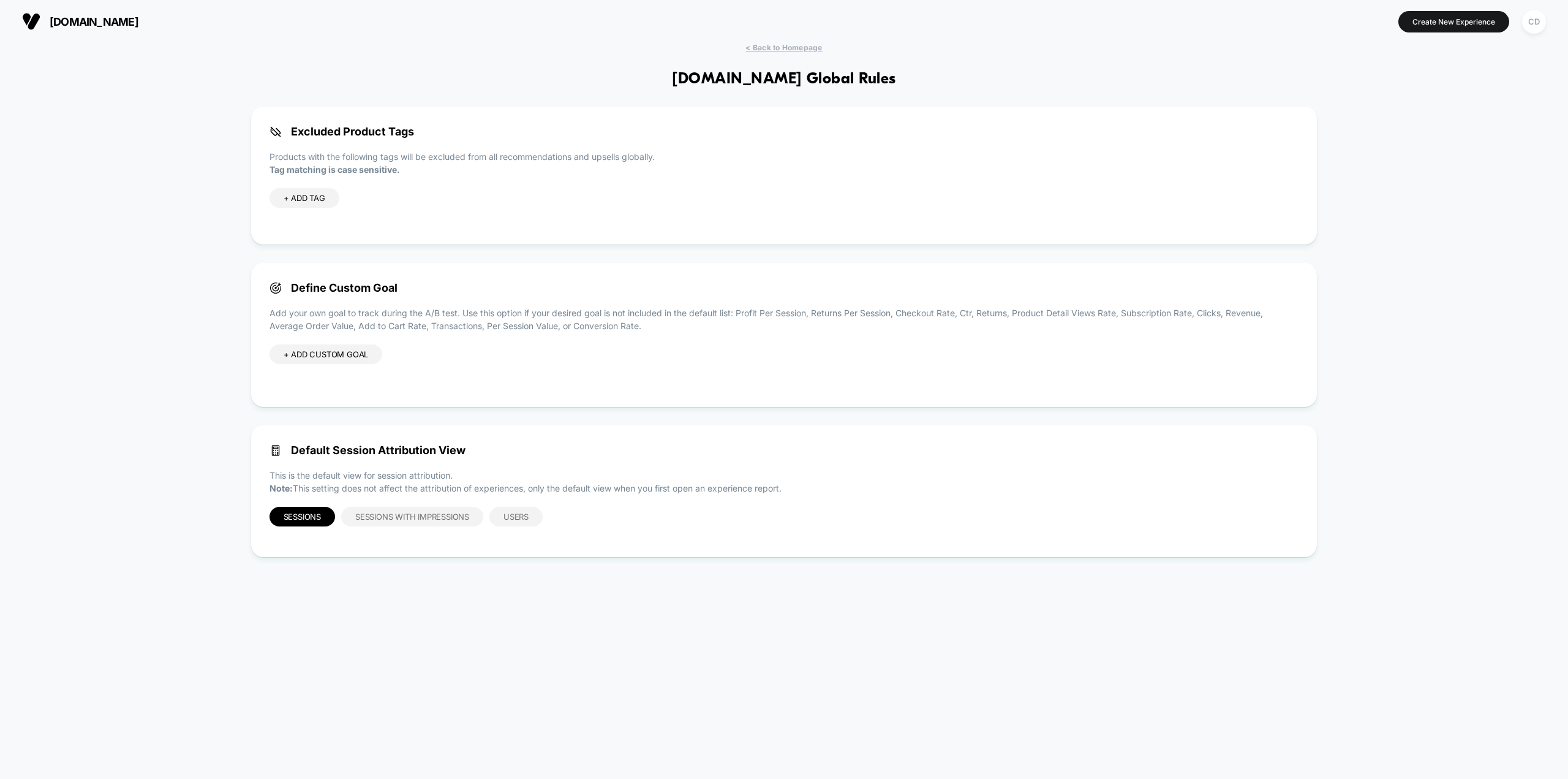
click at [336, 353] on div "+ ADD CUSTOM GOAL" at bounding box center [326, 354] width 113 height 20
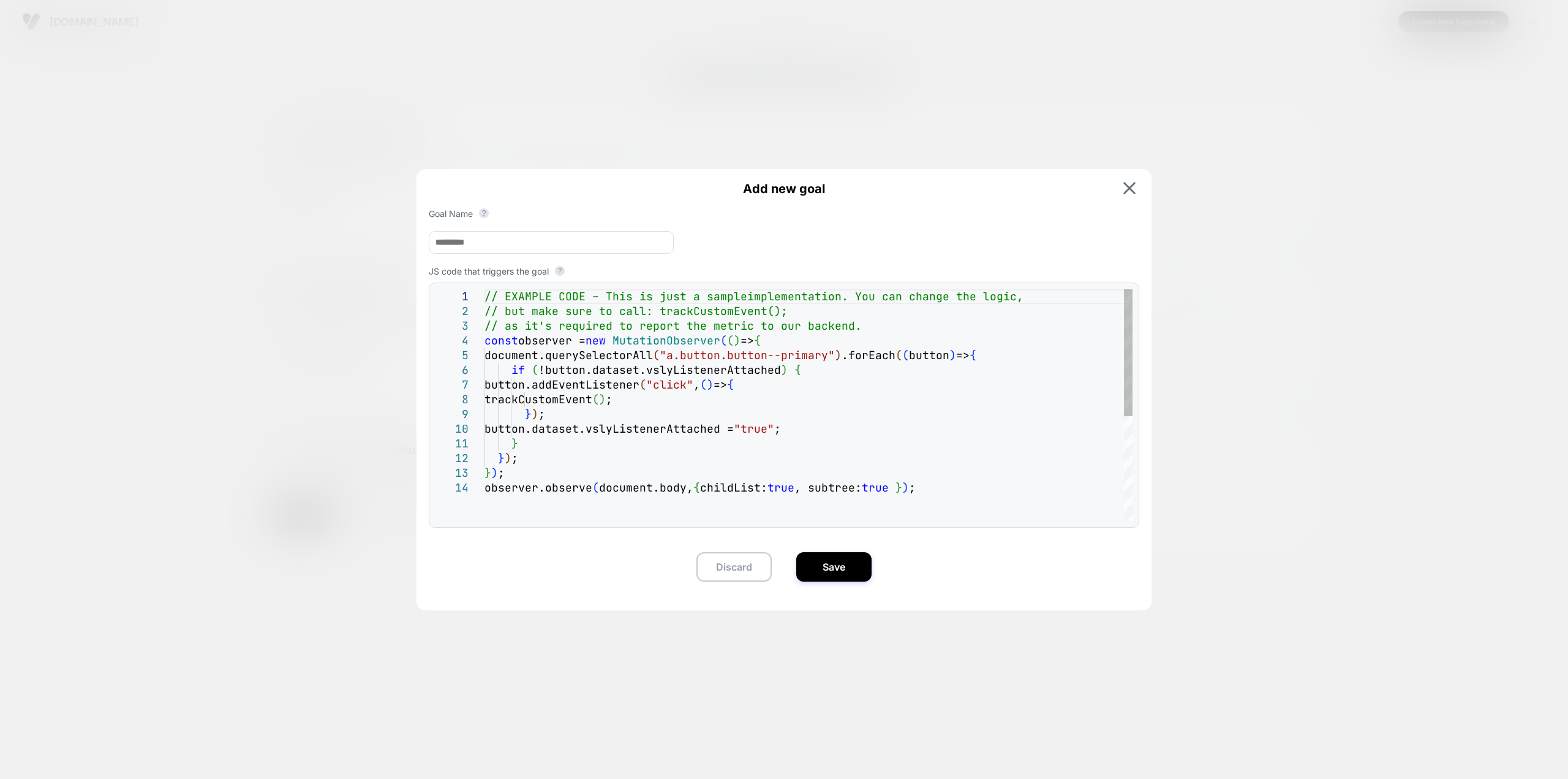
click at [678, 426] on div "// EXAMPLE CODE – This is just a sample implementation. You can change the logi…" at bounding box center [808, 500] width 648 height 423
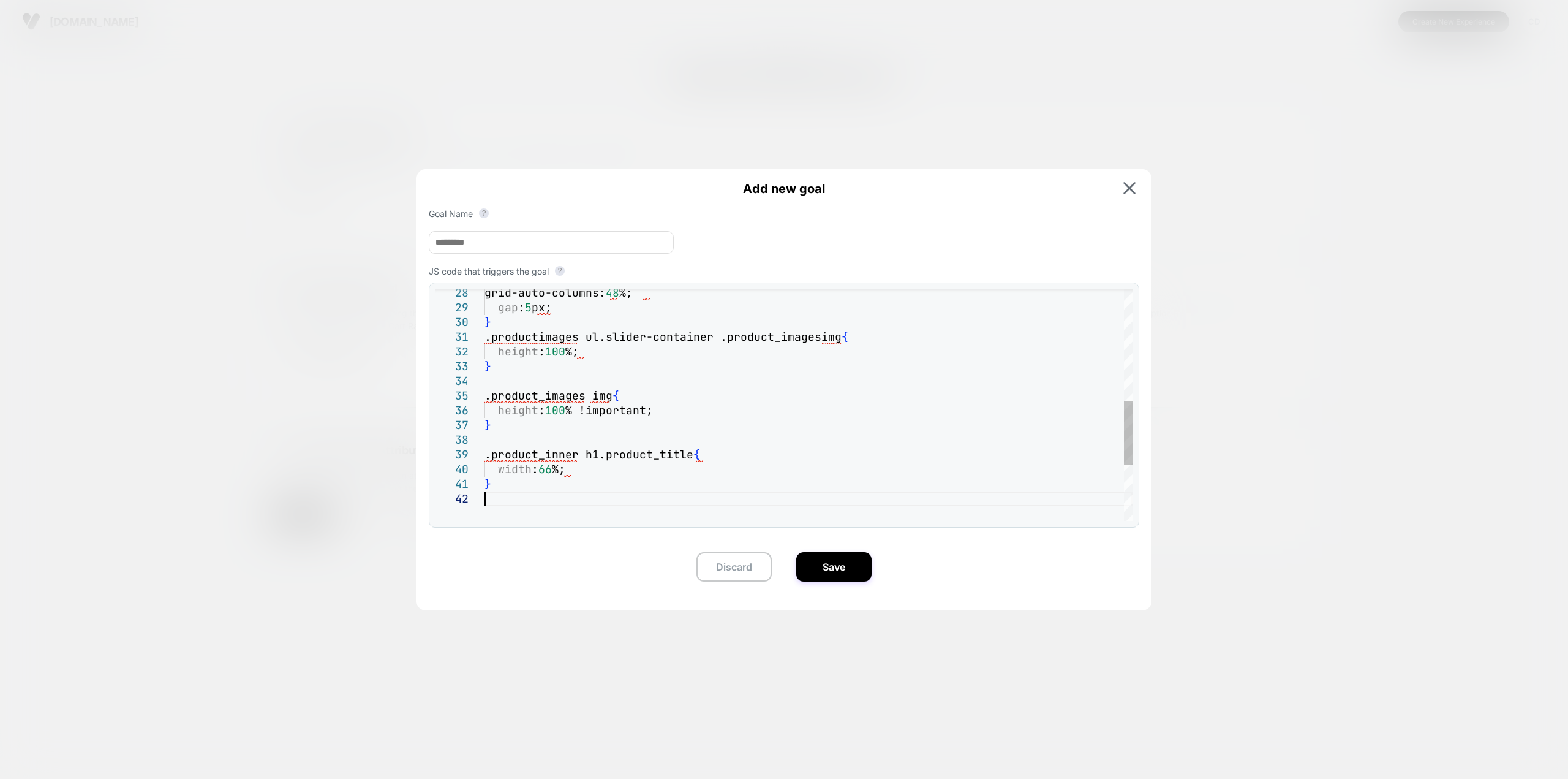
type textarea "**********"
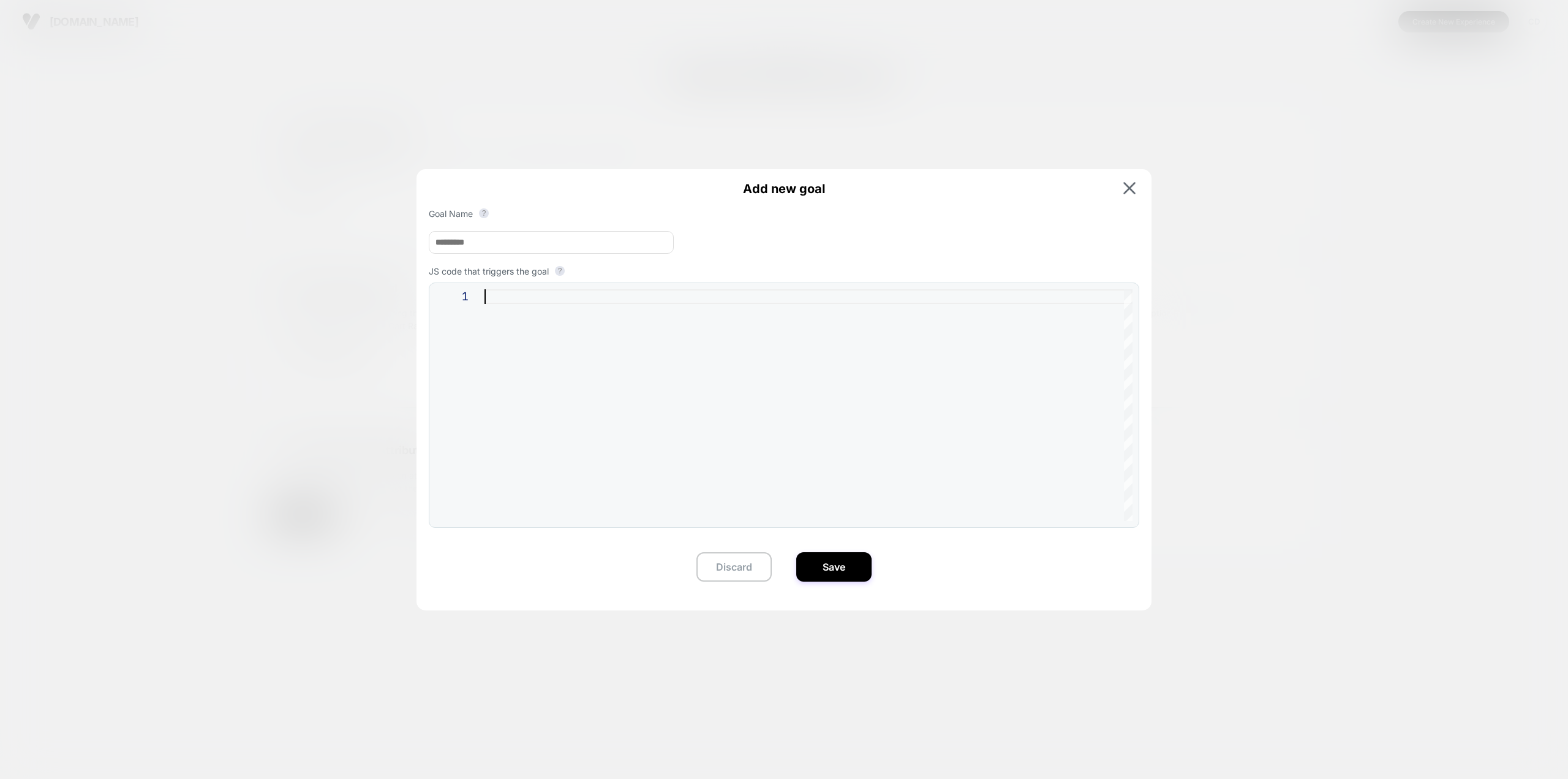
type textarea "**********"
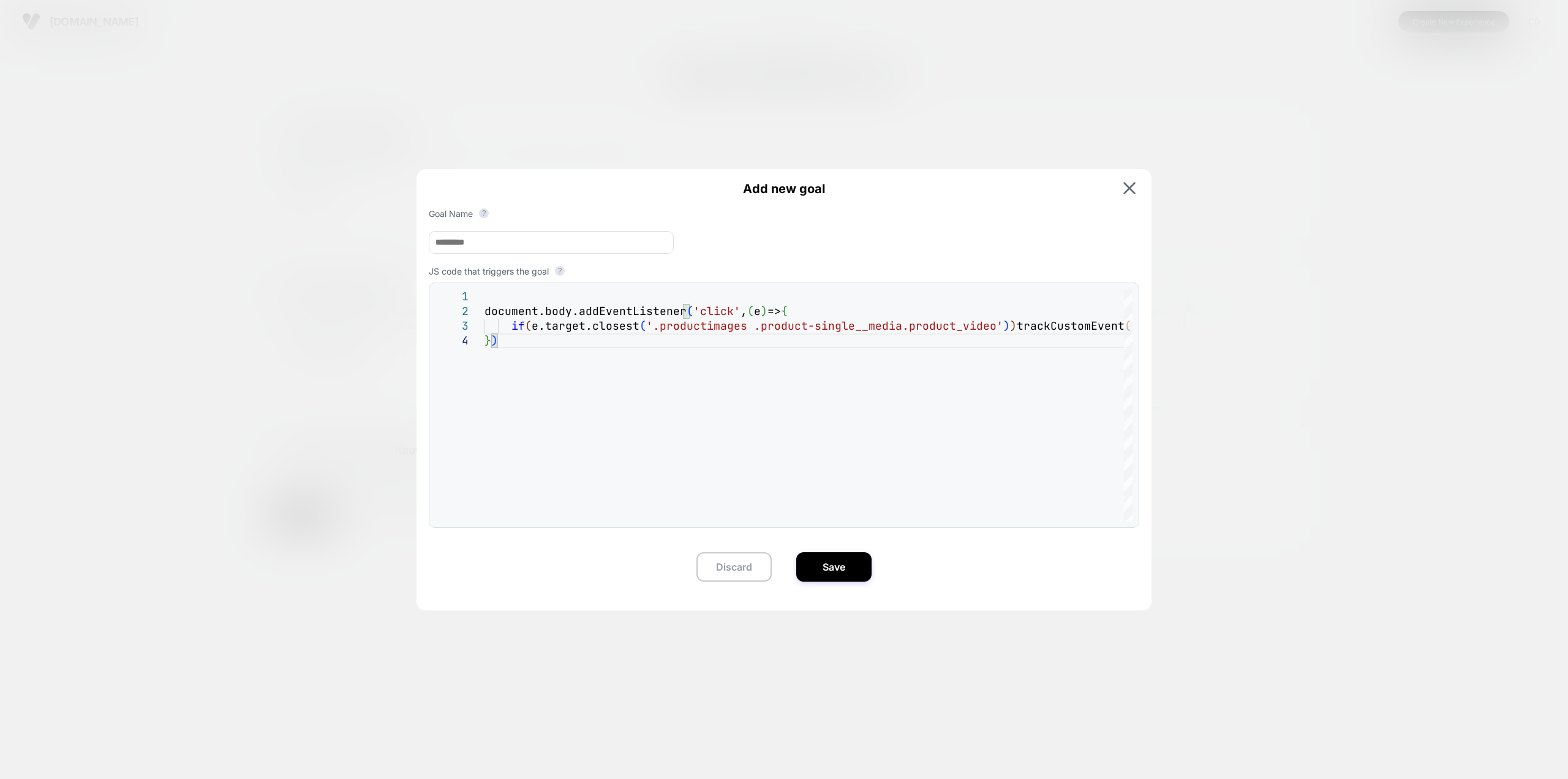
click at [587, 248] on input at bounding box center [551, 242] width 245 height 22
type input "**********"
click at [837, 426] on button "Save" at bounding box center [833, 567] width 75 height 30
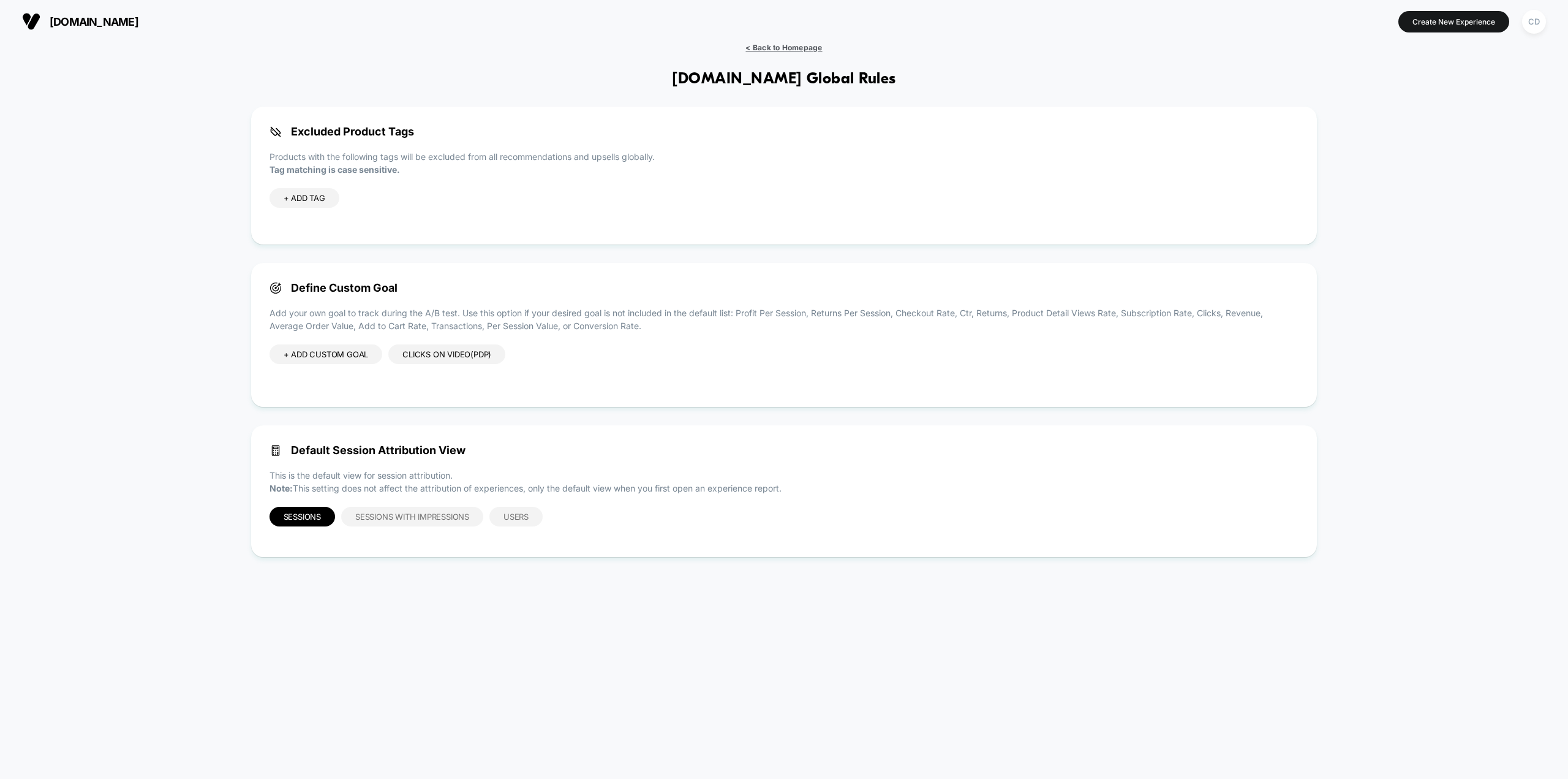
click at [762, 44] on span "< Back to Homepage" at bounding box center [784, 47] width 77 height 9
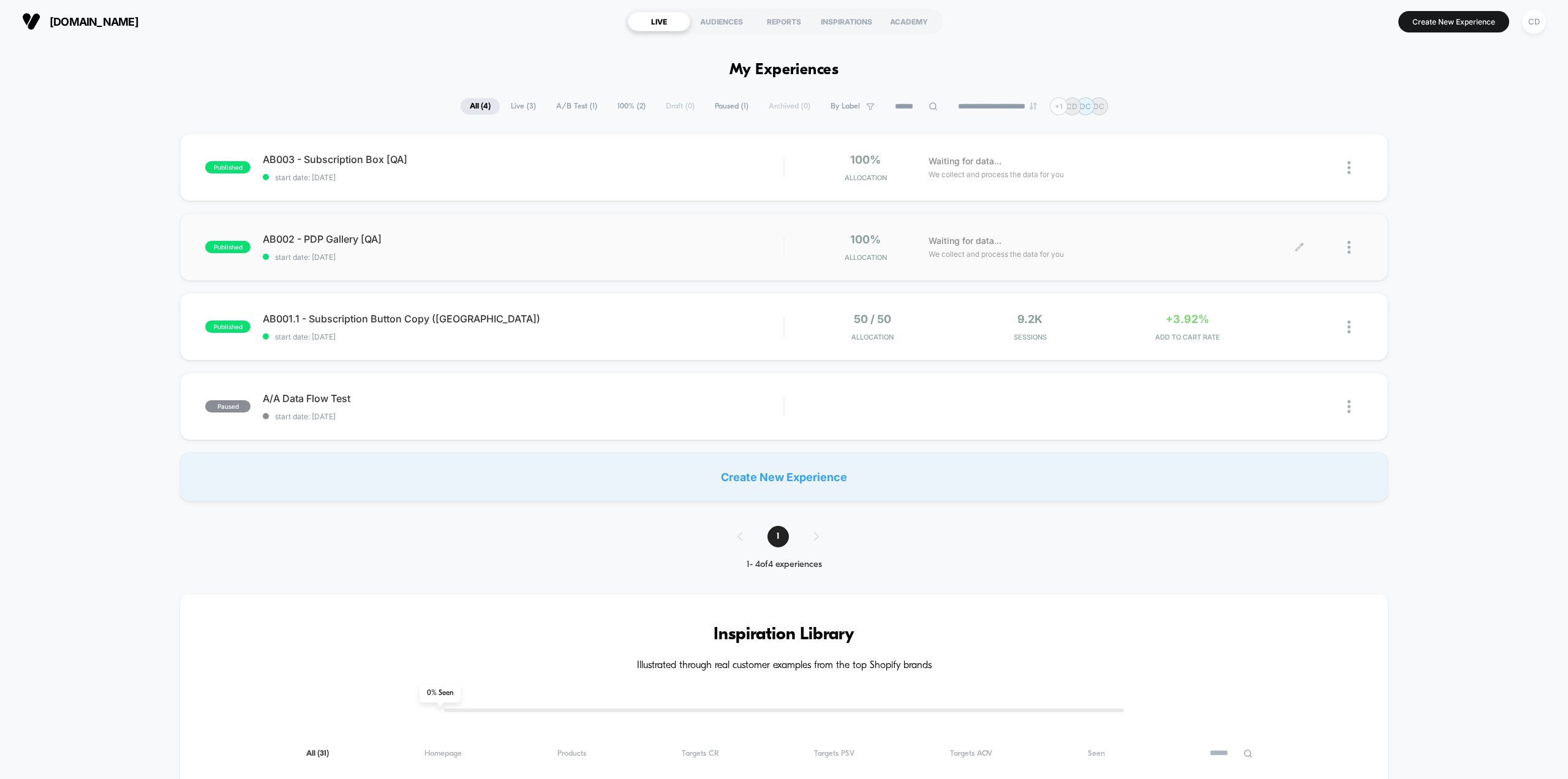
click at [940, 242] on div at bounding box center [1331, 247] width 63 height 29
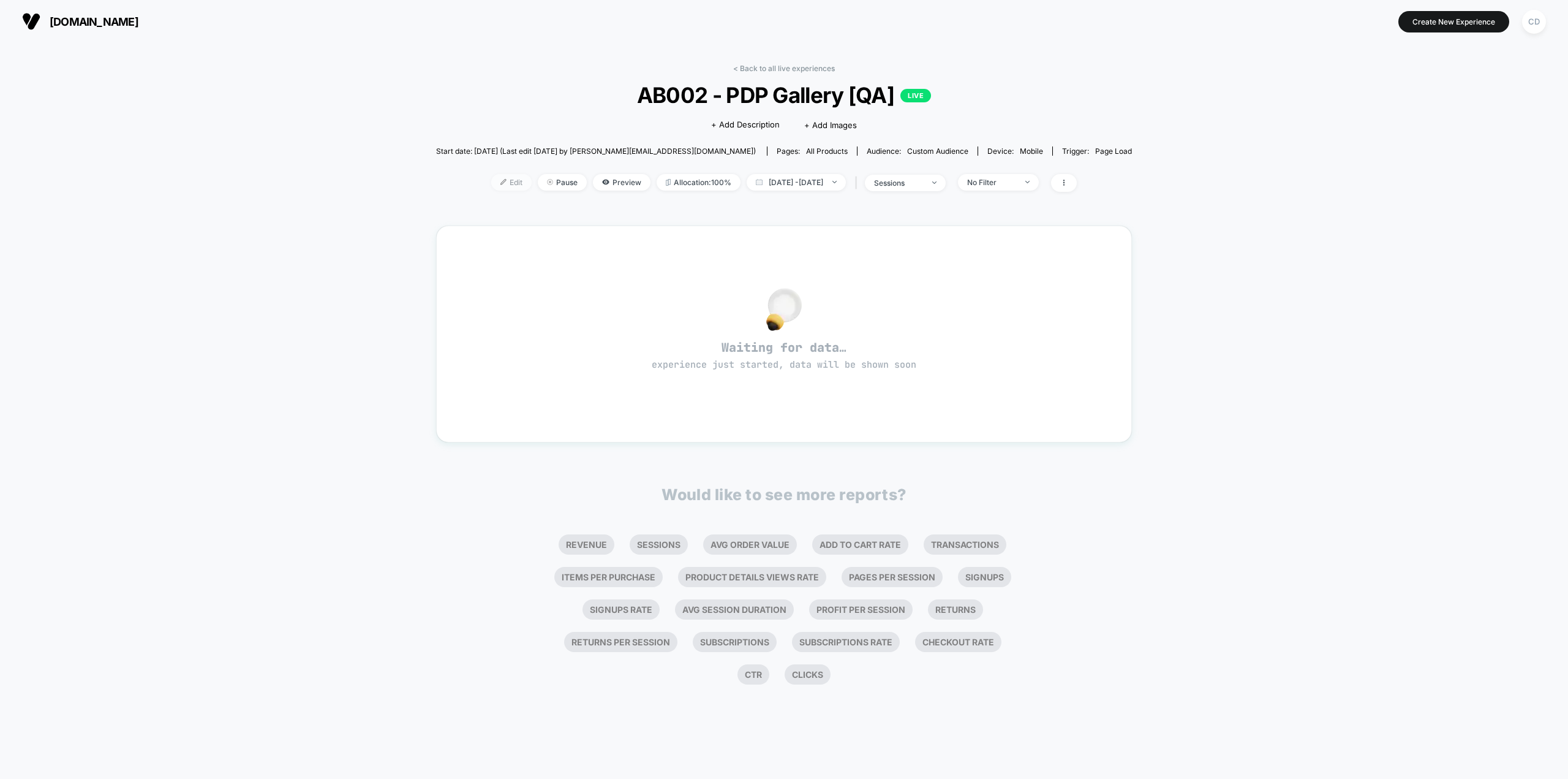
click at [491, 183] on span "Edit" at bounding box center [511, 182] width 41 height 17
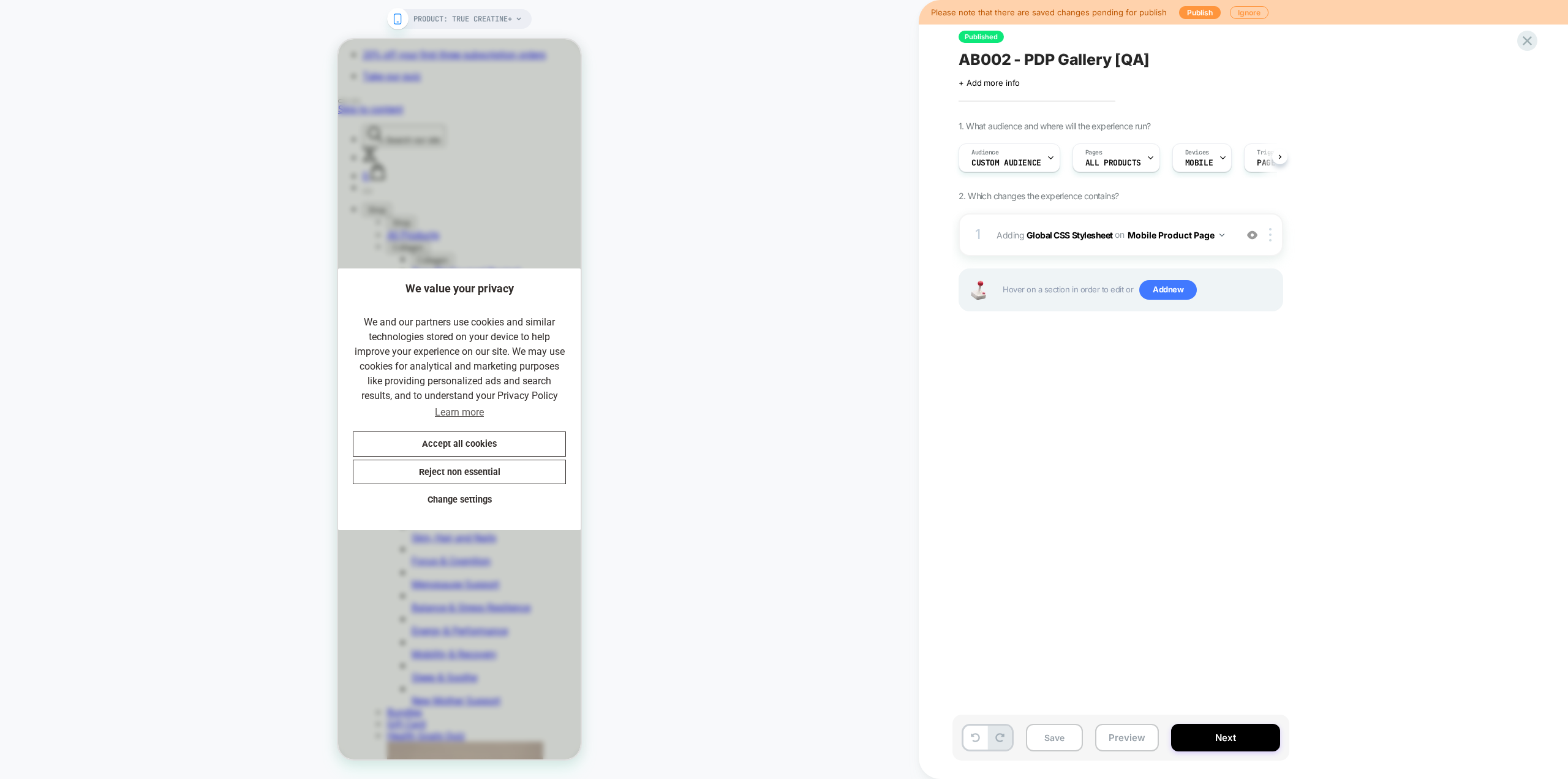
scroll to position [0, 1]
click at [940, 238] on b "Global CSS Stylesheet" at bounding box center [1069, 234] width 86 height 11
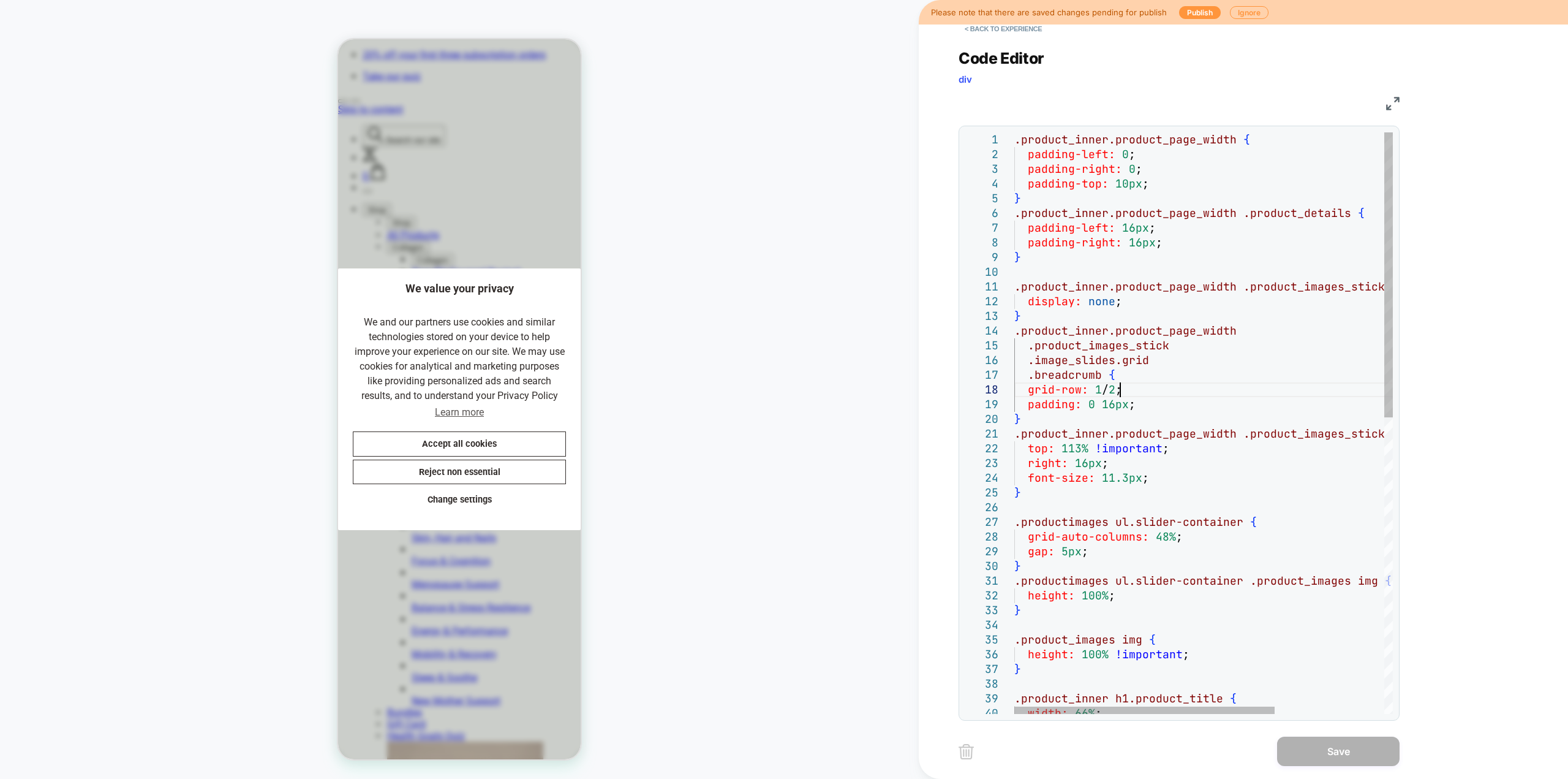
click at [940, 390] on div ".product_inner.product_page_width { padding-left: 0 ; padding-right: 0 ; paddin…" at bounding box center [1283, 724] width 538 height 1185
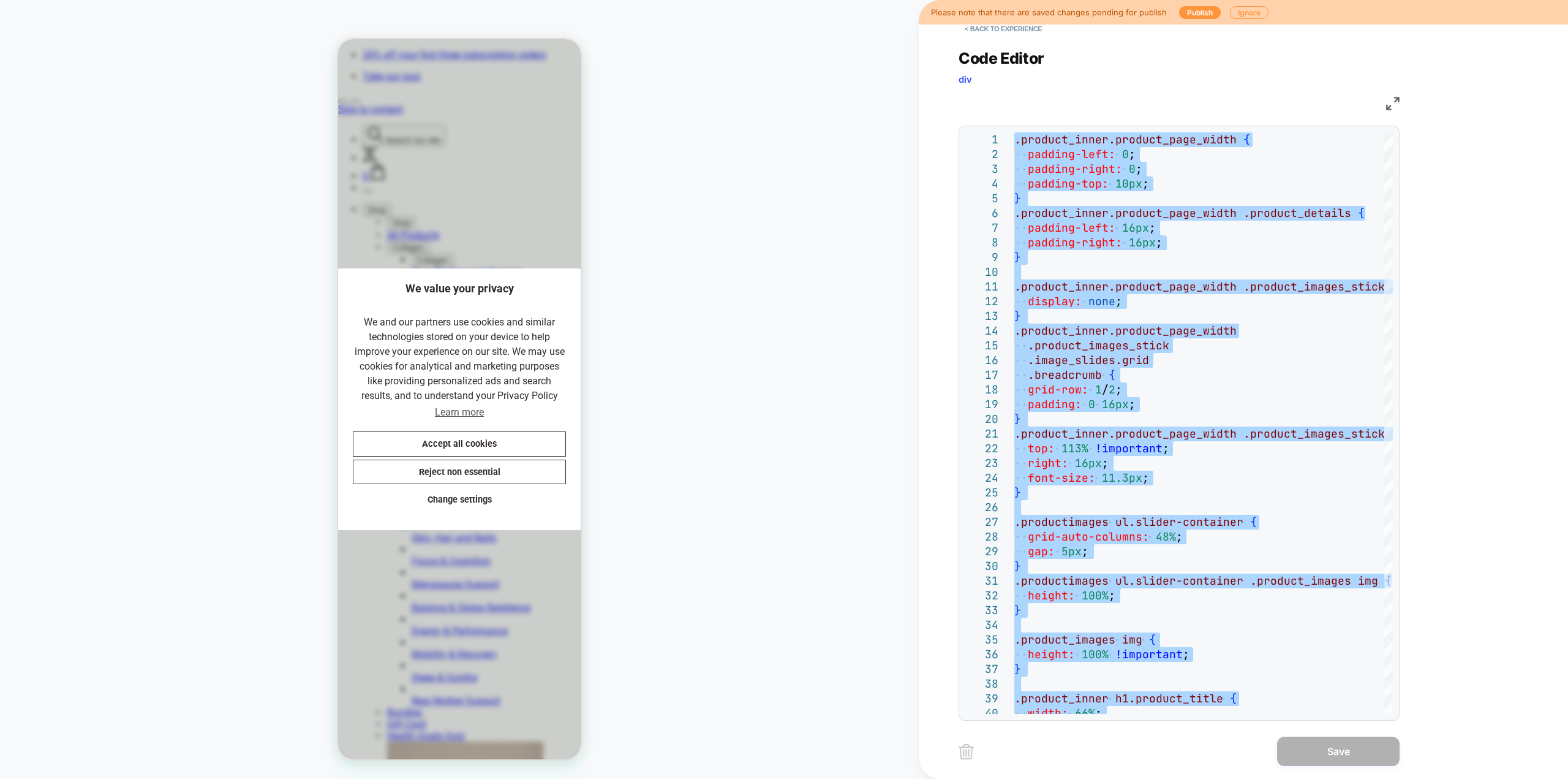
type textarea "*"
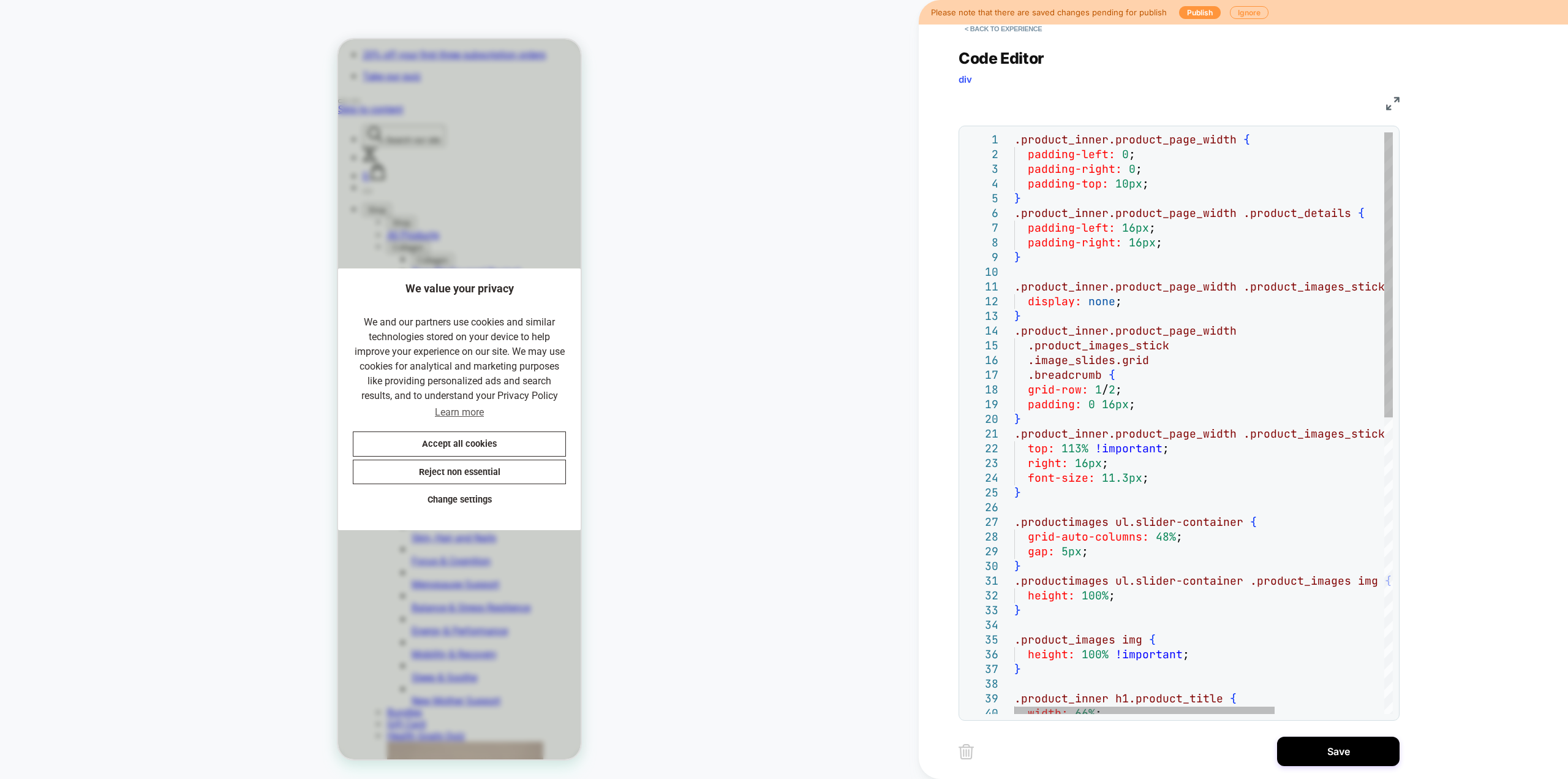
scroll to position [0, 0]
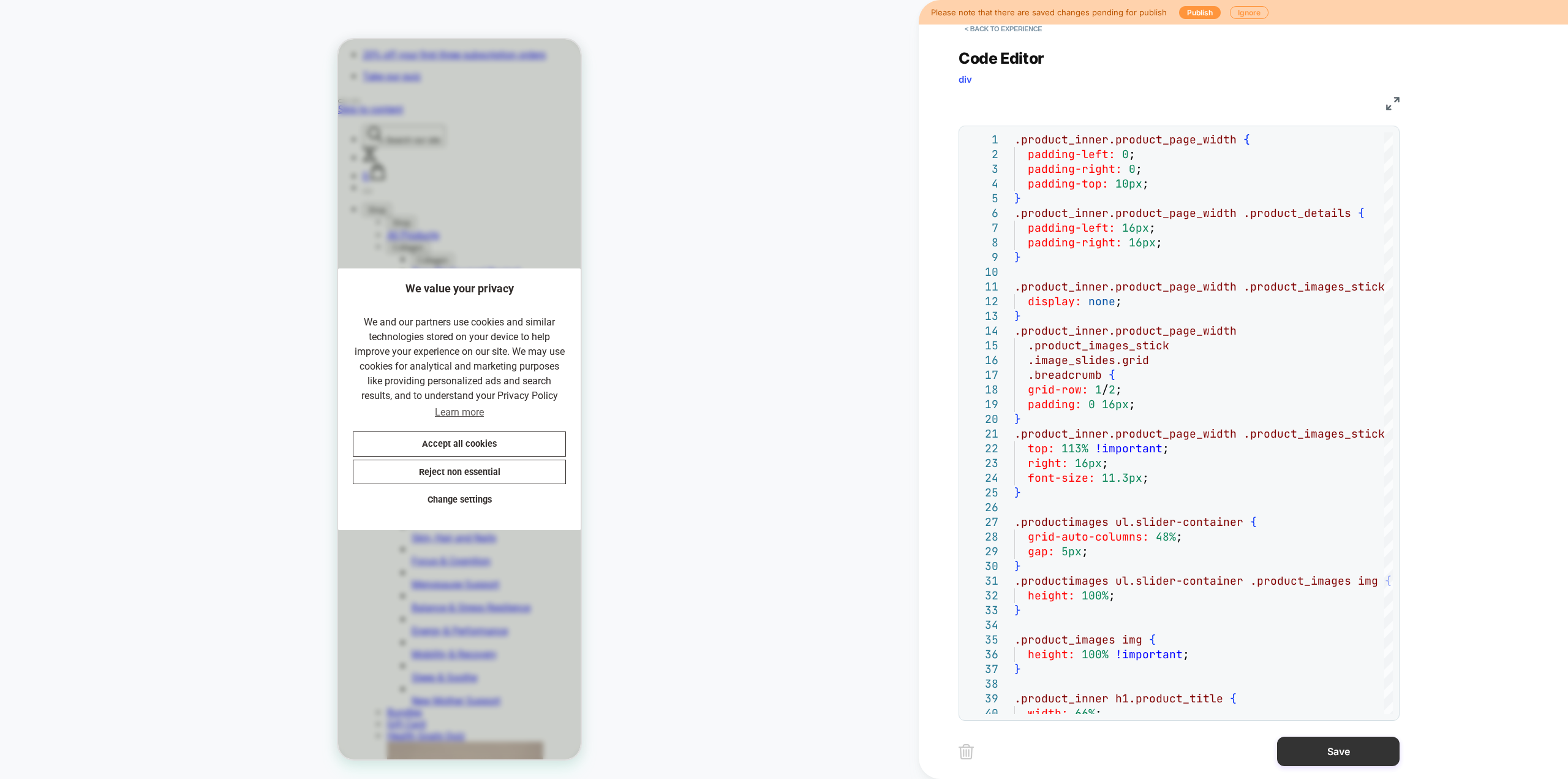
drag, startPoint x: 1329, startPoint y: 748, endPoint x: 1339, endPoint y: 746, distance: 10.2
click at [940, 426] on button "Save" at bounding box center [1338, 752] width 122 height 30
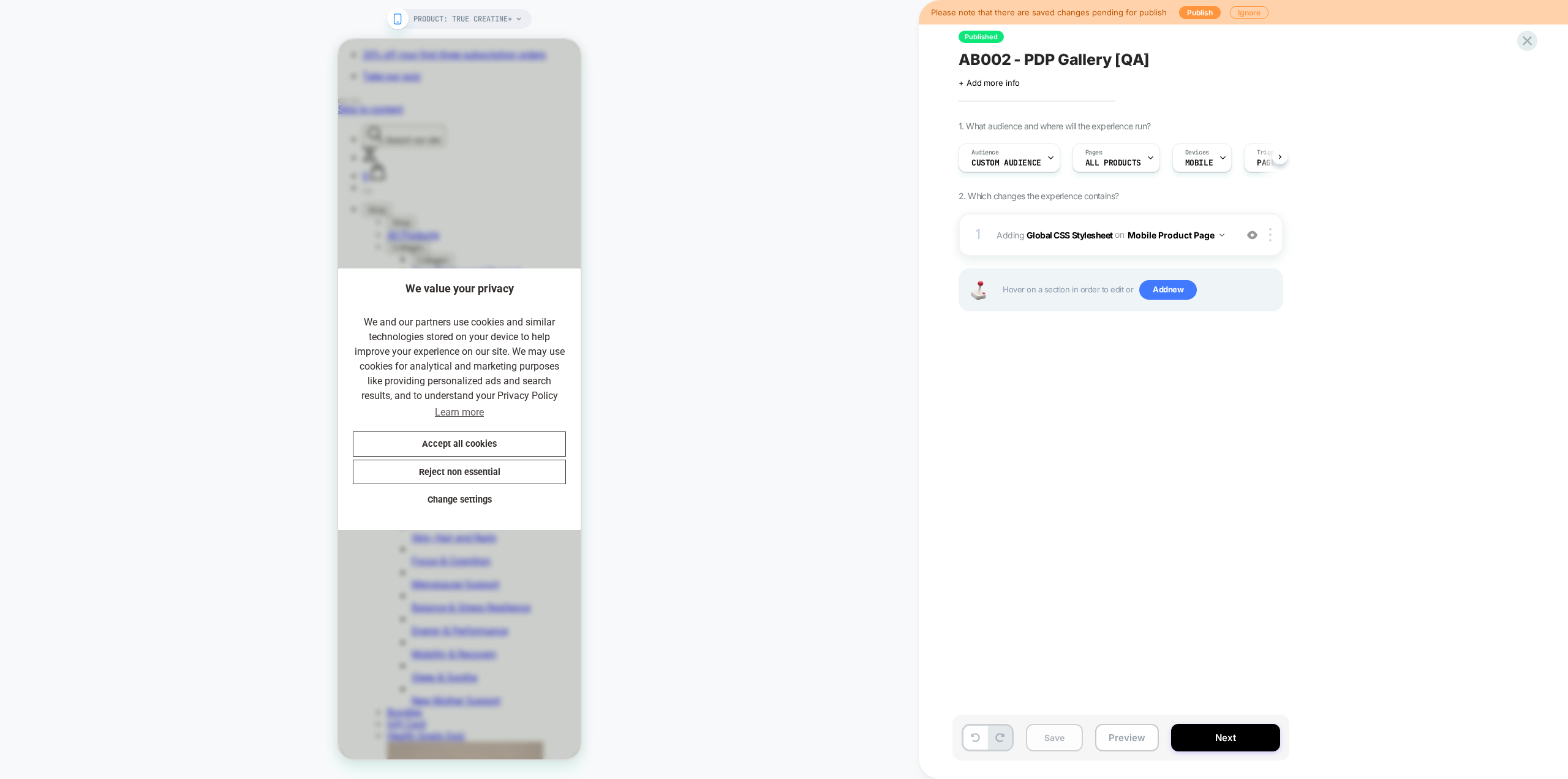
scroll to position [0, 1]
click at [940, 426] on button "Save" at bounding box center [1054, 737] width 57 height 27
click at [940, 426] on button "Next" at bounding box center [1225, 737] width 109 height 27
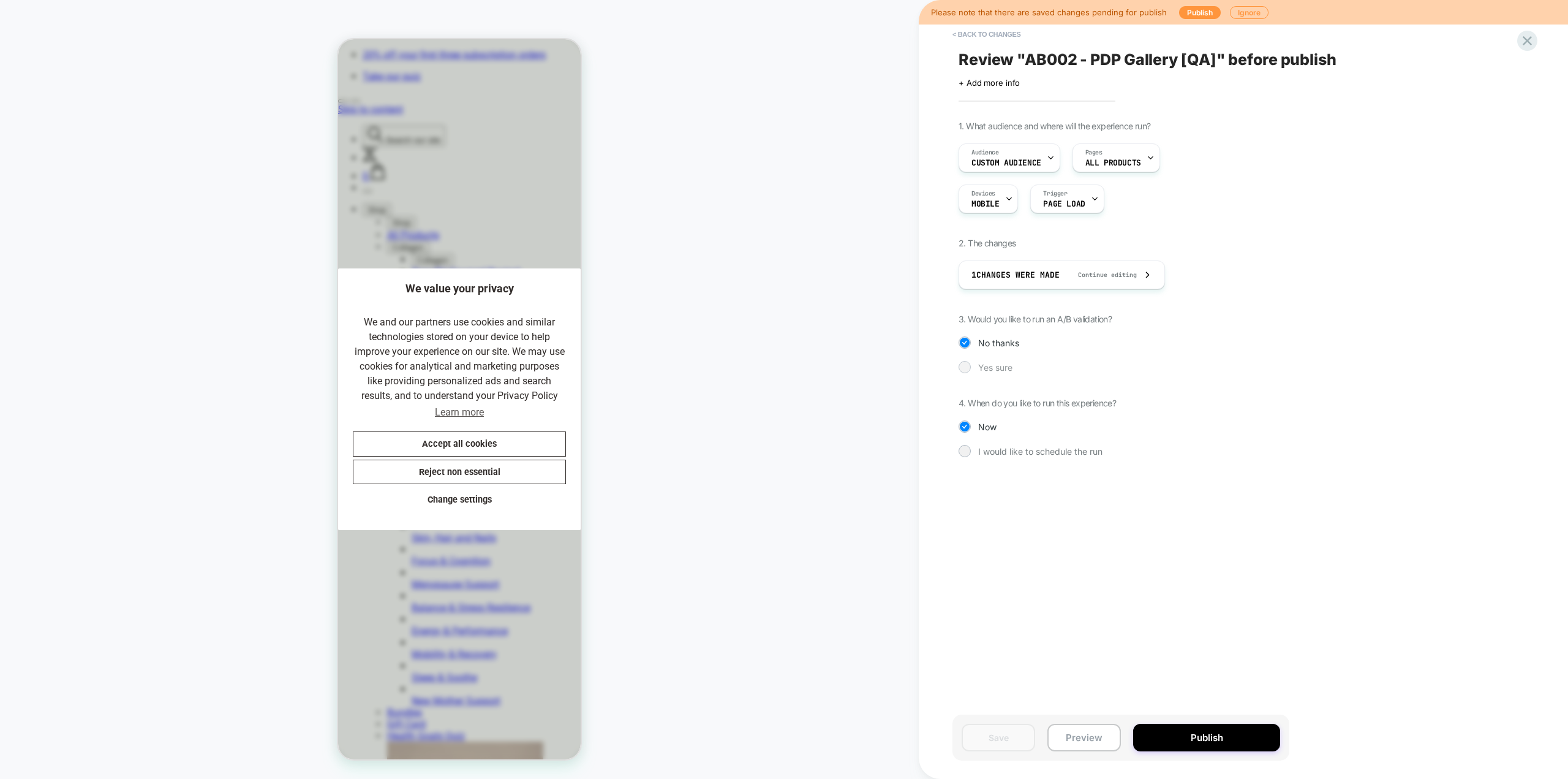
click at [940, 372] on span "Yes sure" at bounding box center [995, 367] width 34 height 11
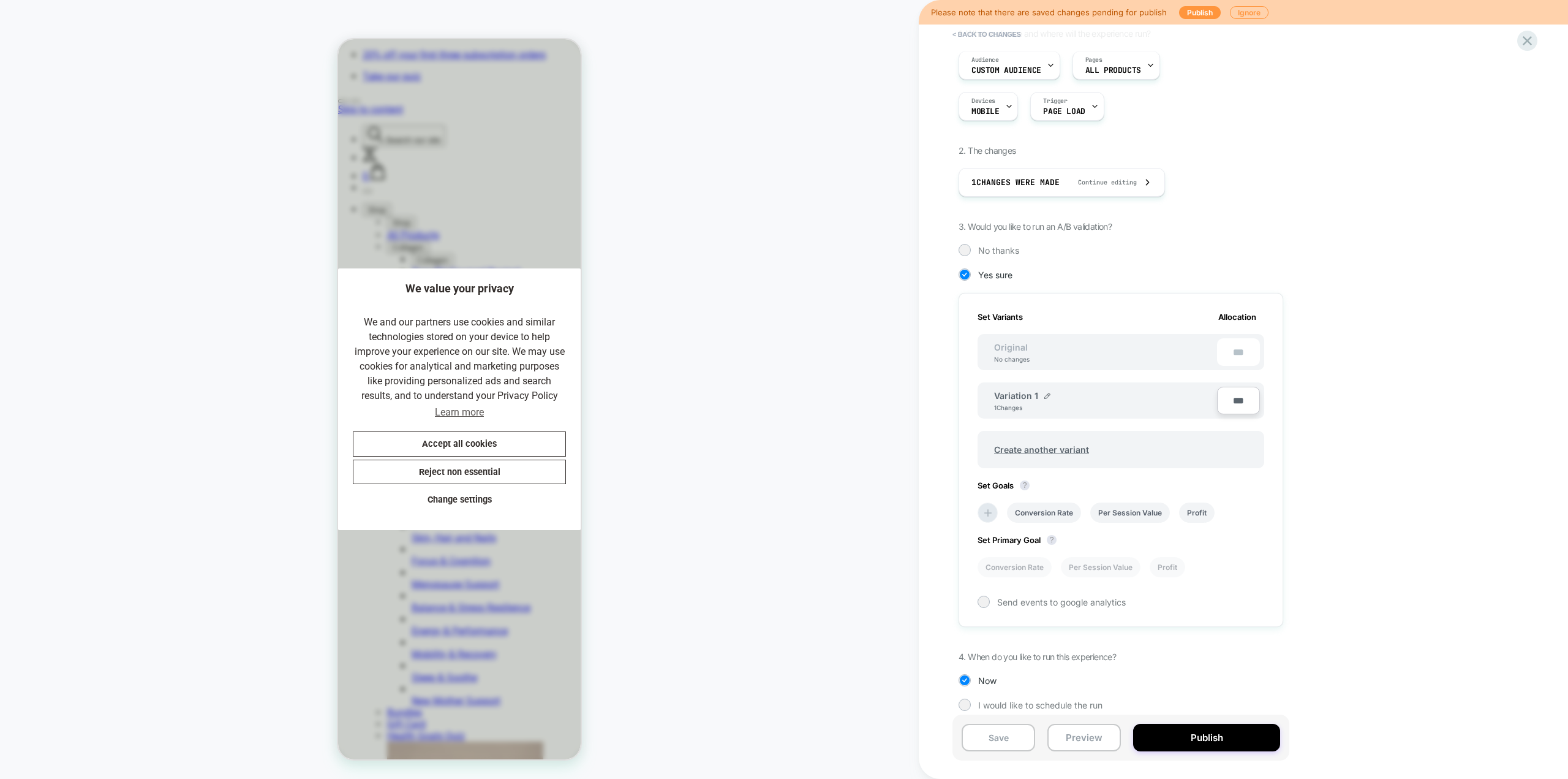
scroll to position [104, 0]
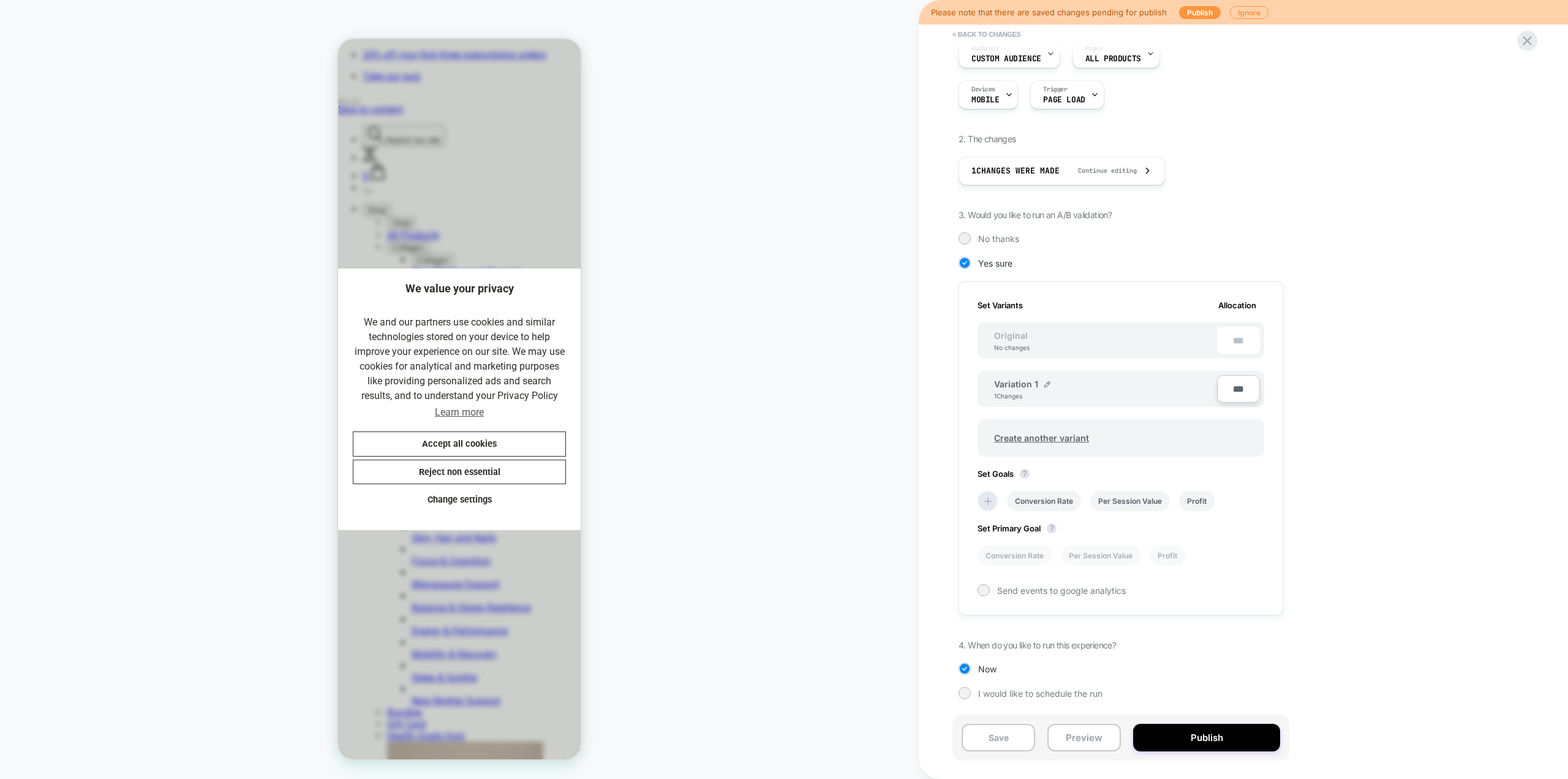
click at [940, 390] on input "***" at bounding box center [1239, 388] width 43 height 27
type input "***"
type input "**"
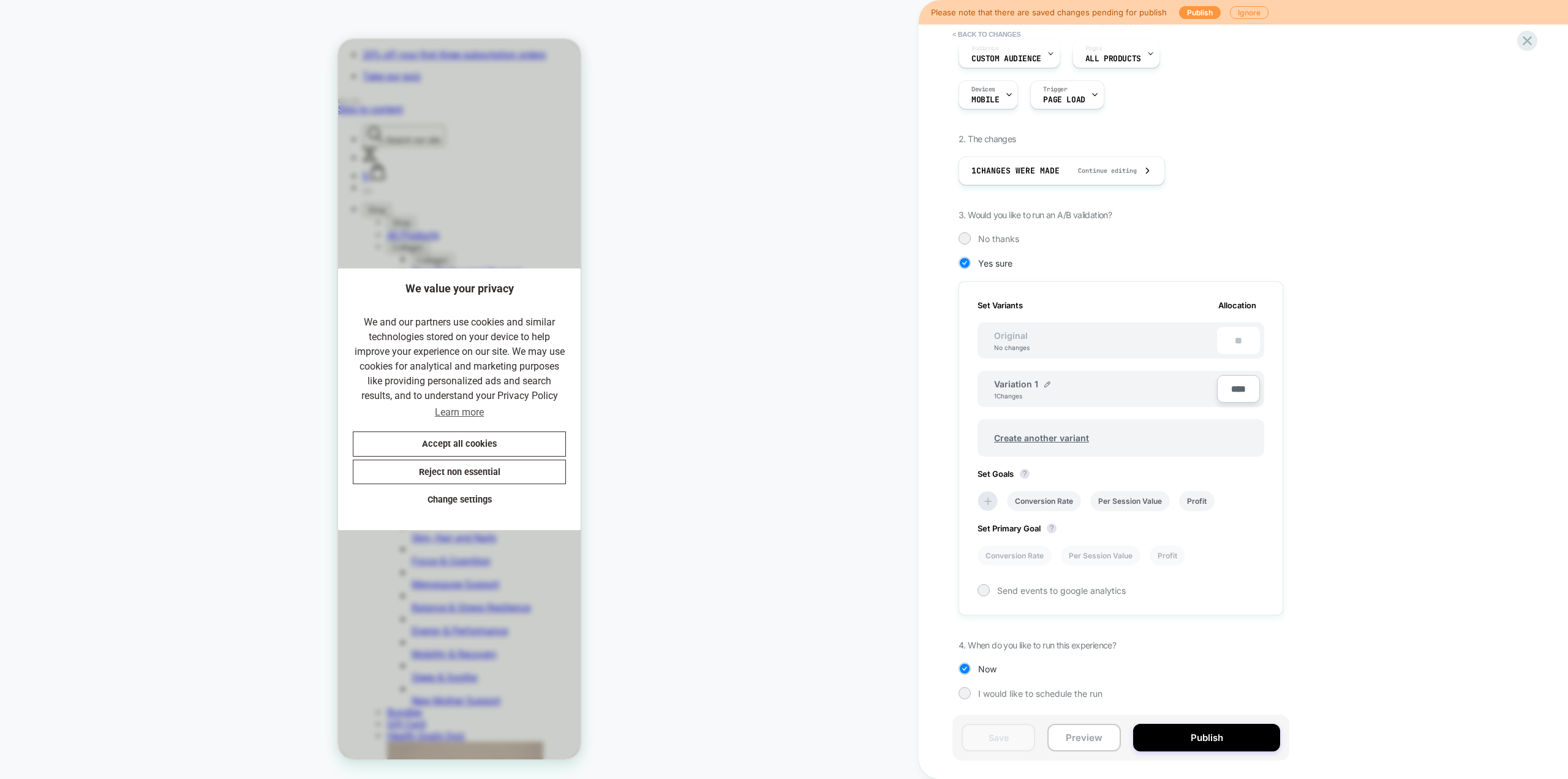
scroll to position [0, 0]
type input "****"
type input "***"
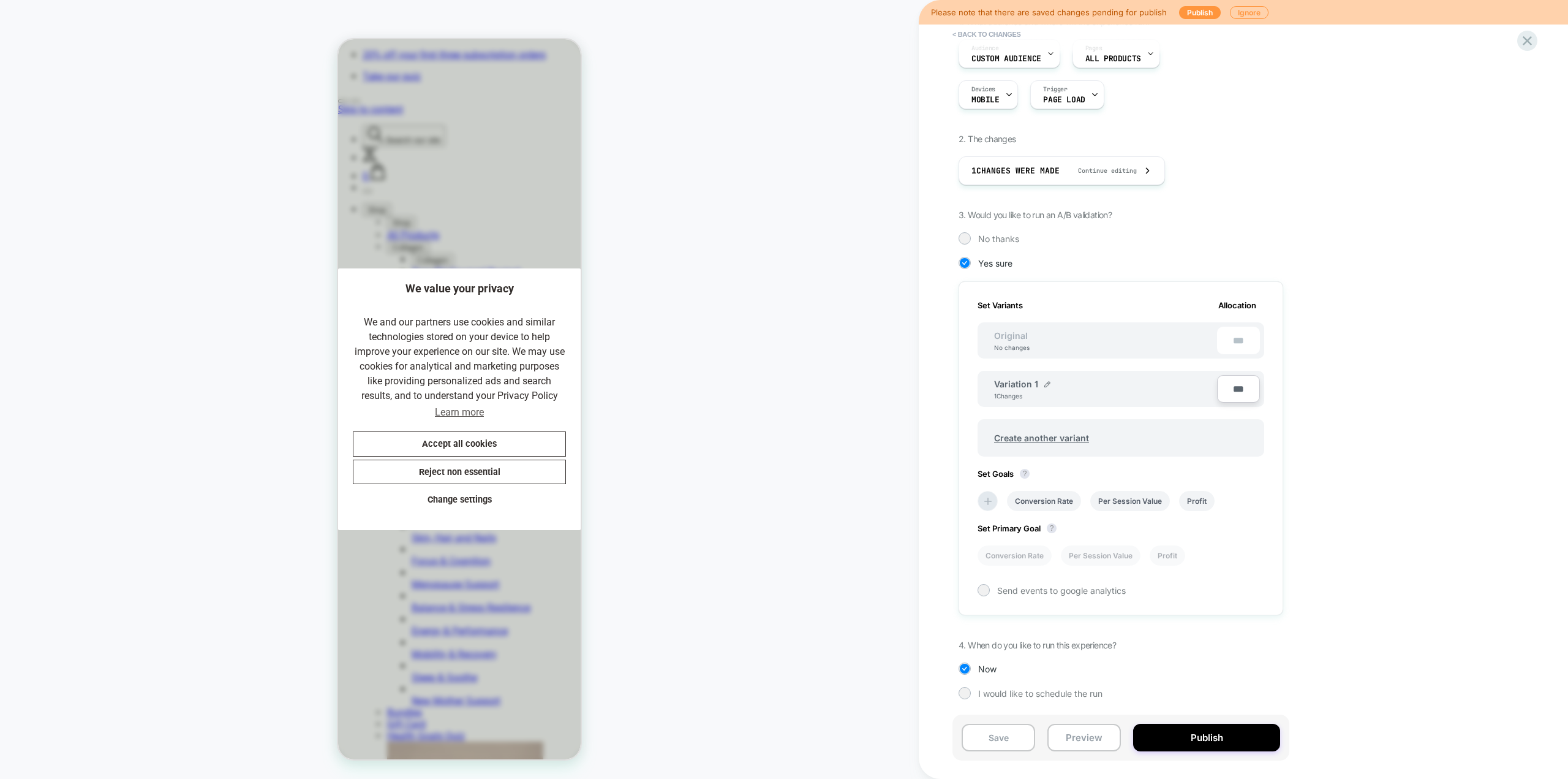
type input "**"
type input "***"
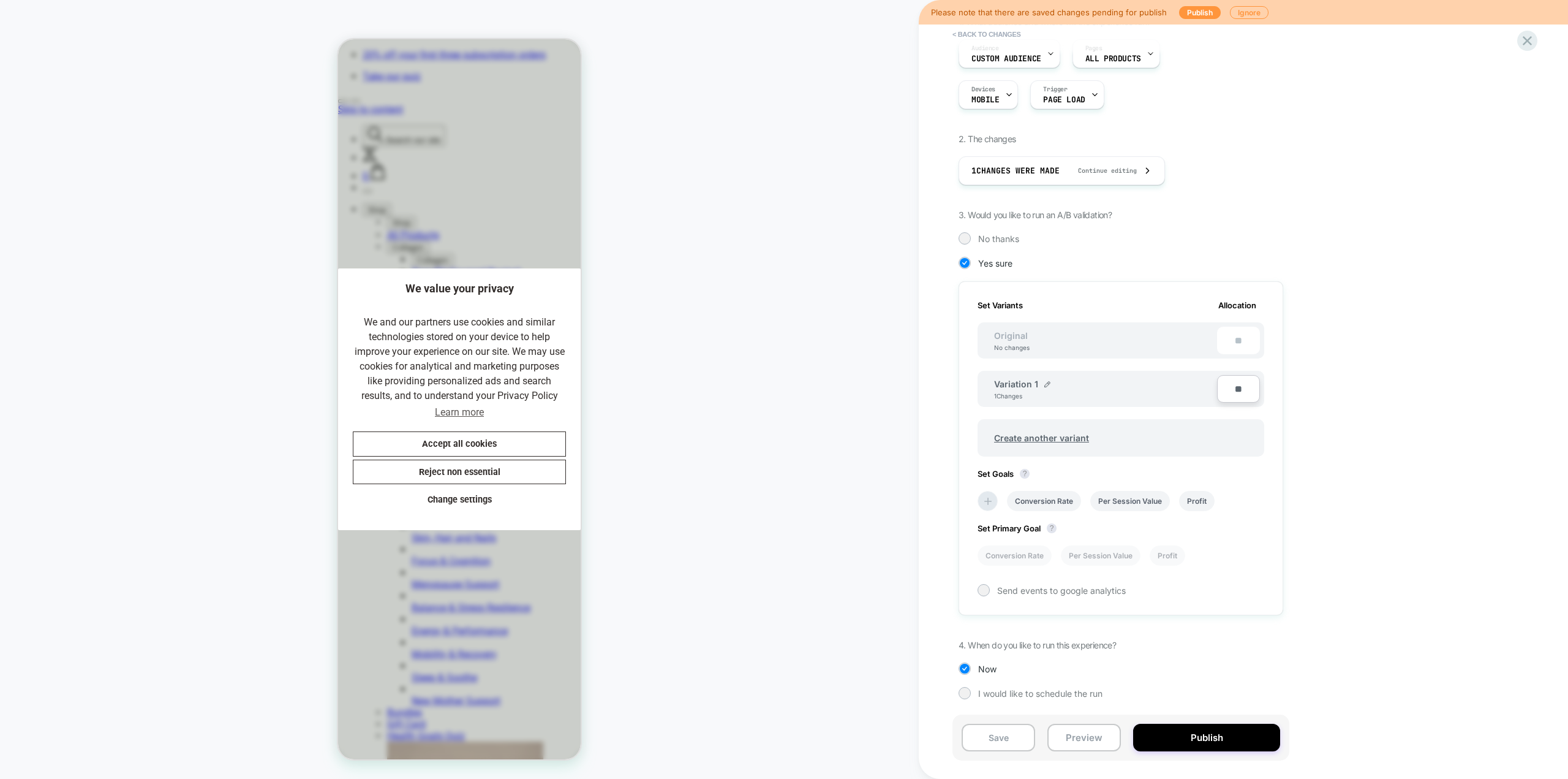
type input "**"
type input "***"
click at [940, 426] on div "1. What audience and where will the experience run? Audience Custom Audience Pa…" at bounding box center [1182, 367] width 447 height 701
click at [940, 426] on icon at bounding box center [987, 501] width 12 height 12
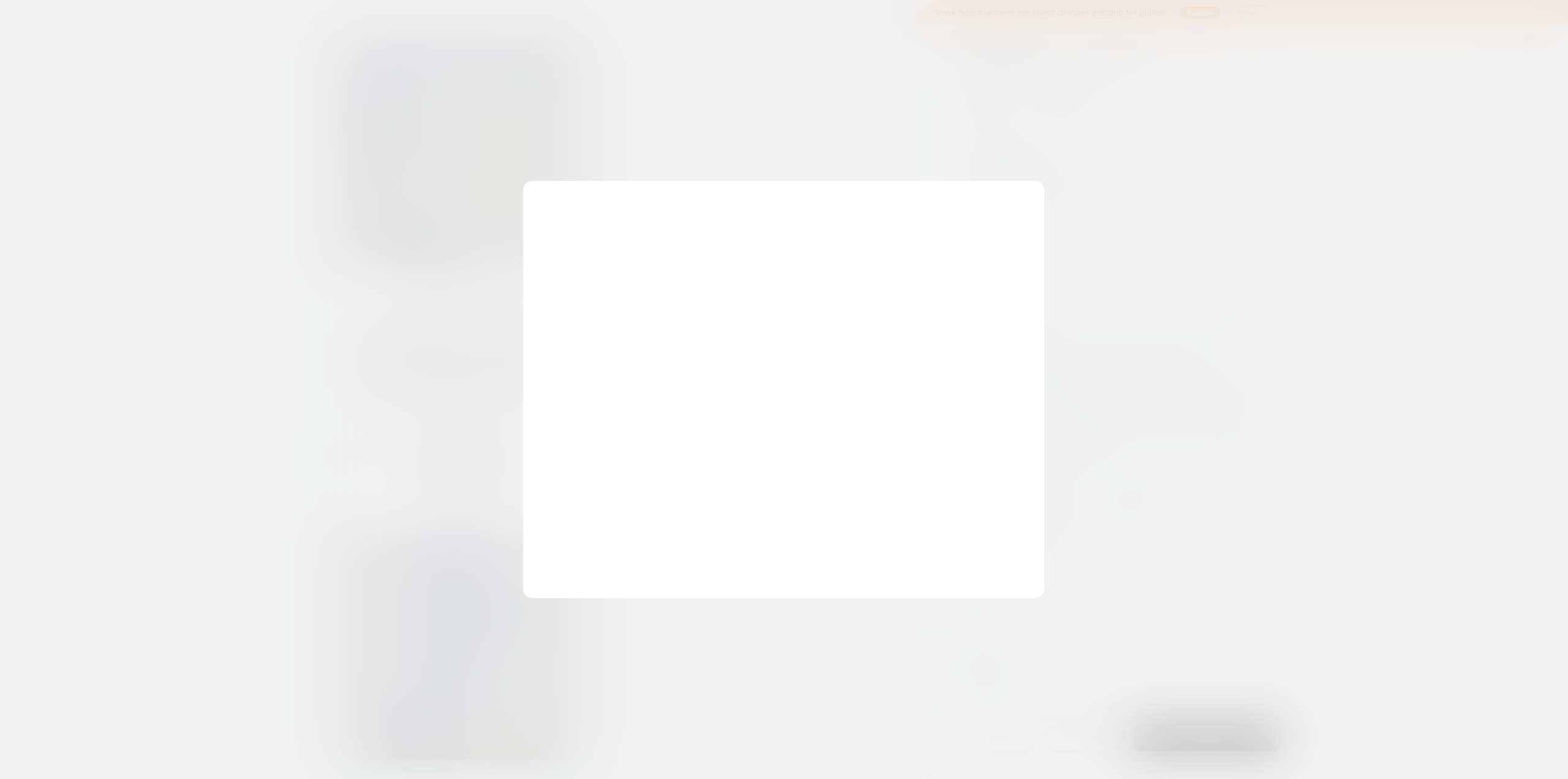
scroll to position [0, 0]
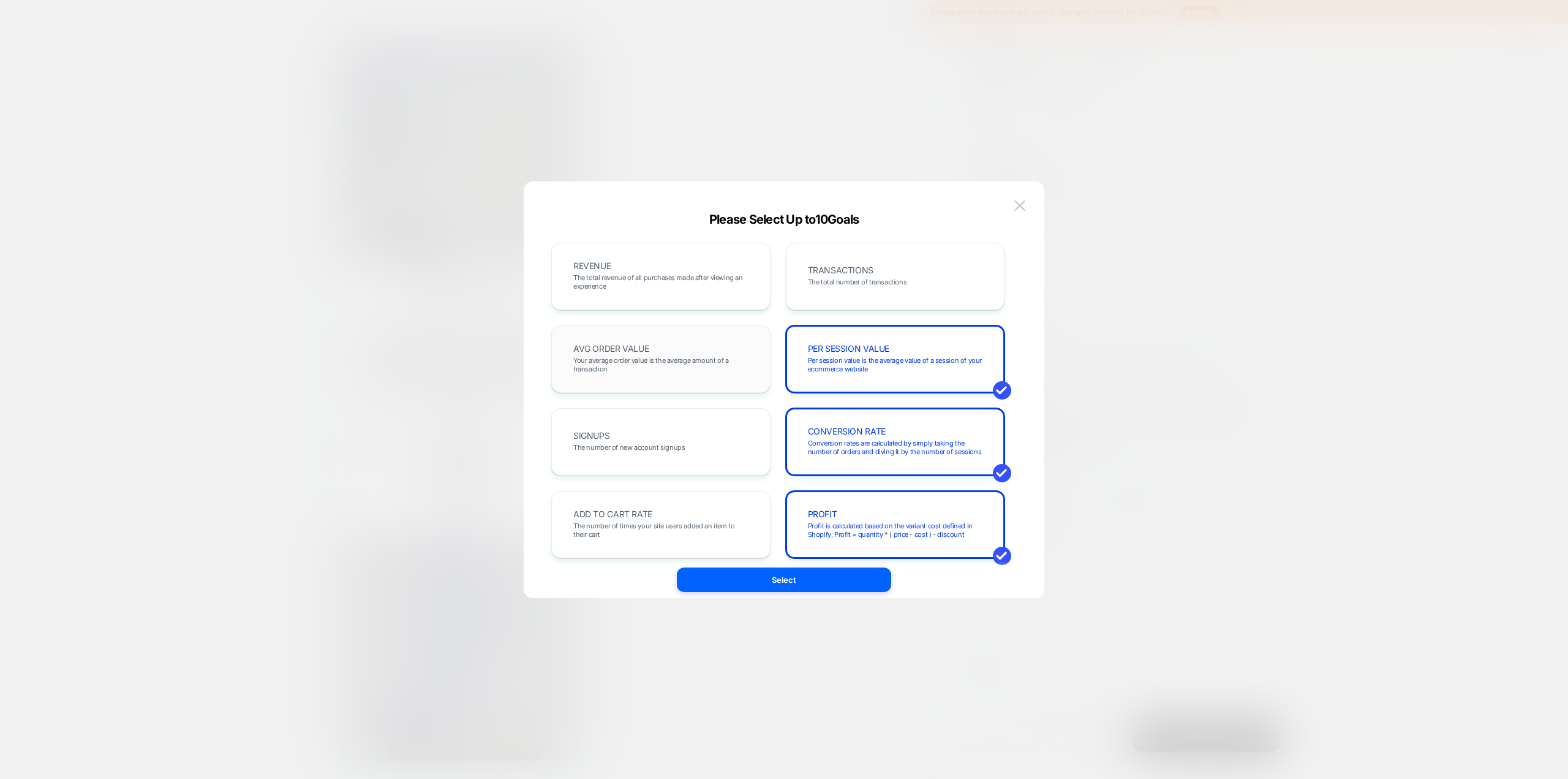
click at [675, 339] on div "AVG ORDER VALUE Your average order value is the average amount of a transaction" at bounding box center [661, 359] width 194 height 41
drag, startPoint x: 682, startPoint y: 288, endPoint x: 798, endPoint y: 290, distance: 116.0
click at [682, 287] on span "The total revenue of all purchases made after viewing an experience" at bounding box center [661, 281] width 175 height 17
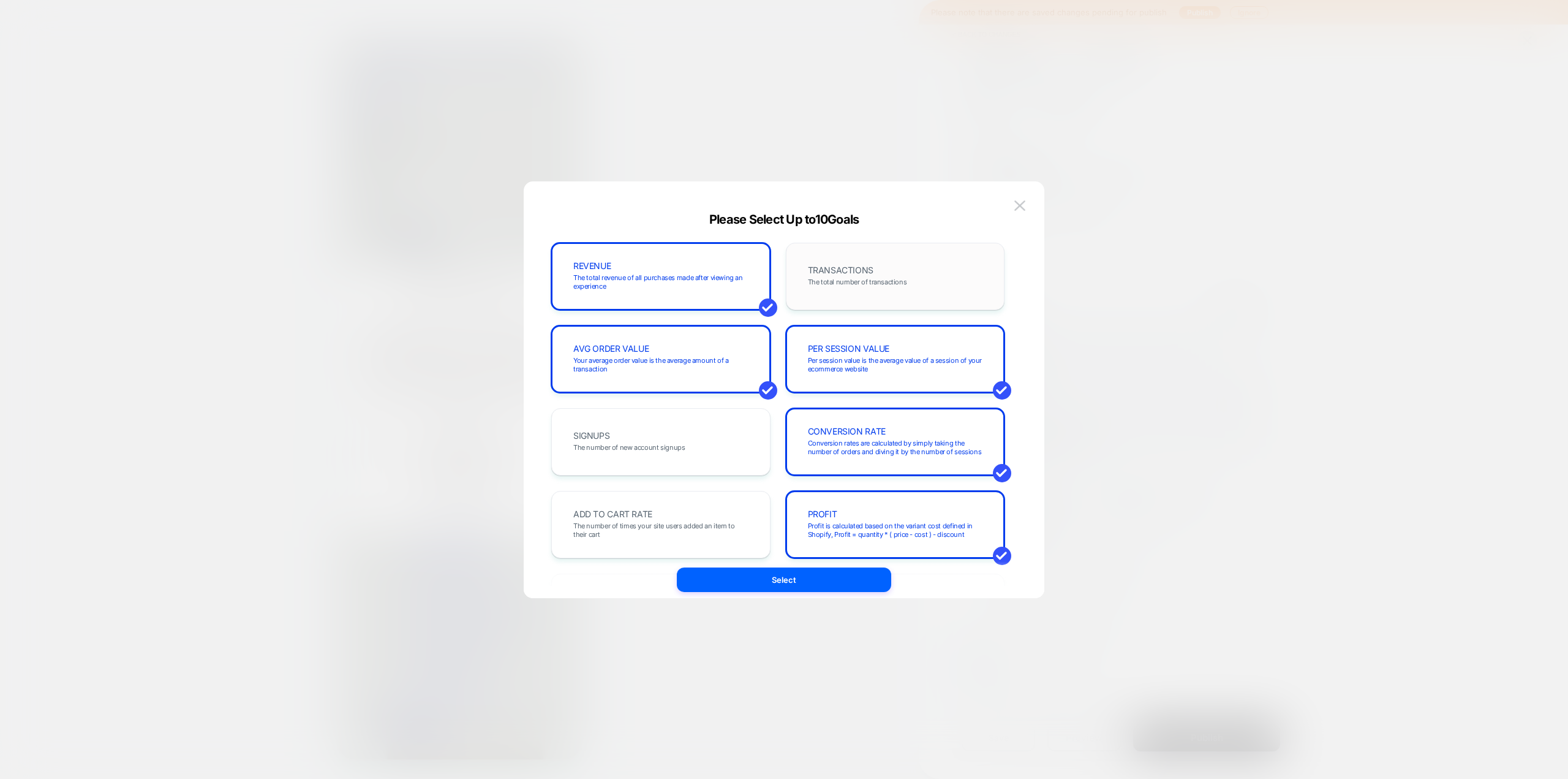
click at [843, 296] on div "TRANSACTIONS The total number of transactions" at bounding box center [895, 276] width 194 height 41
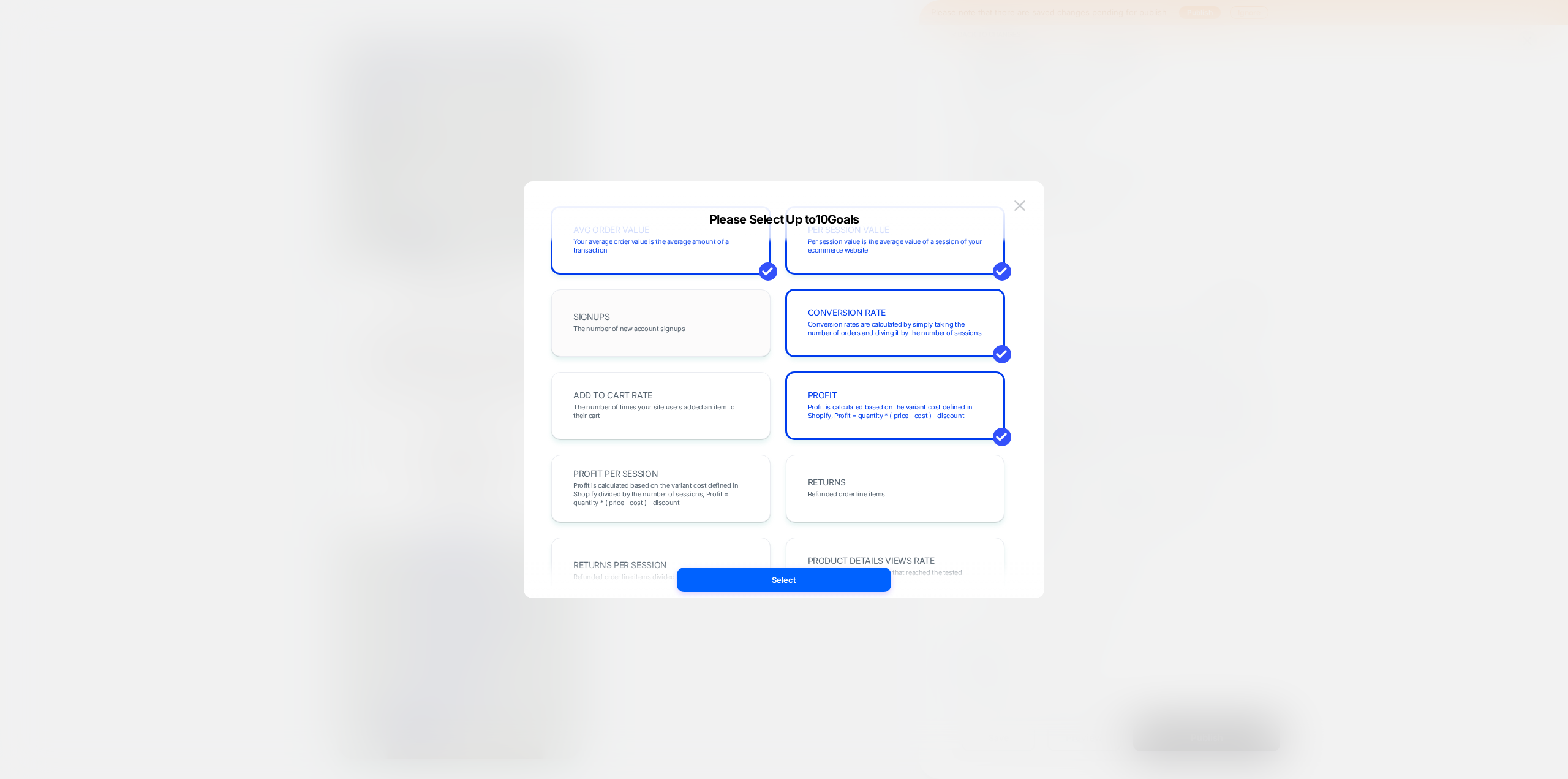
scroll to position [142, 0]
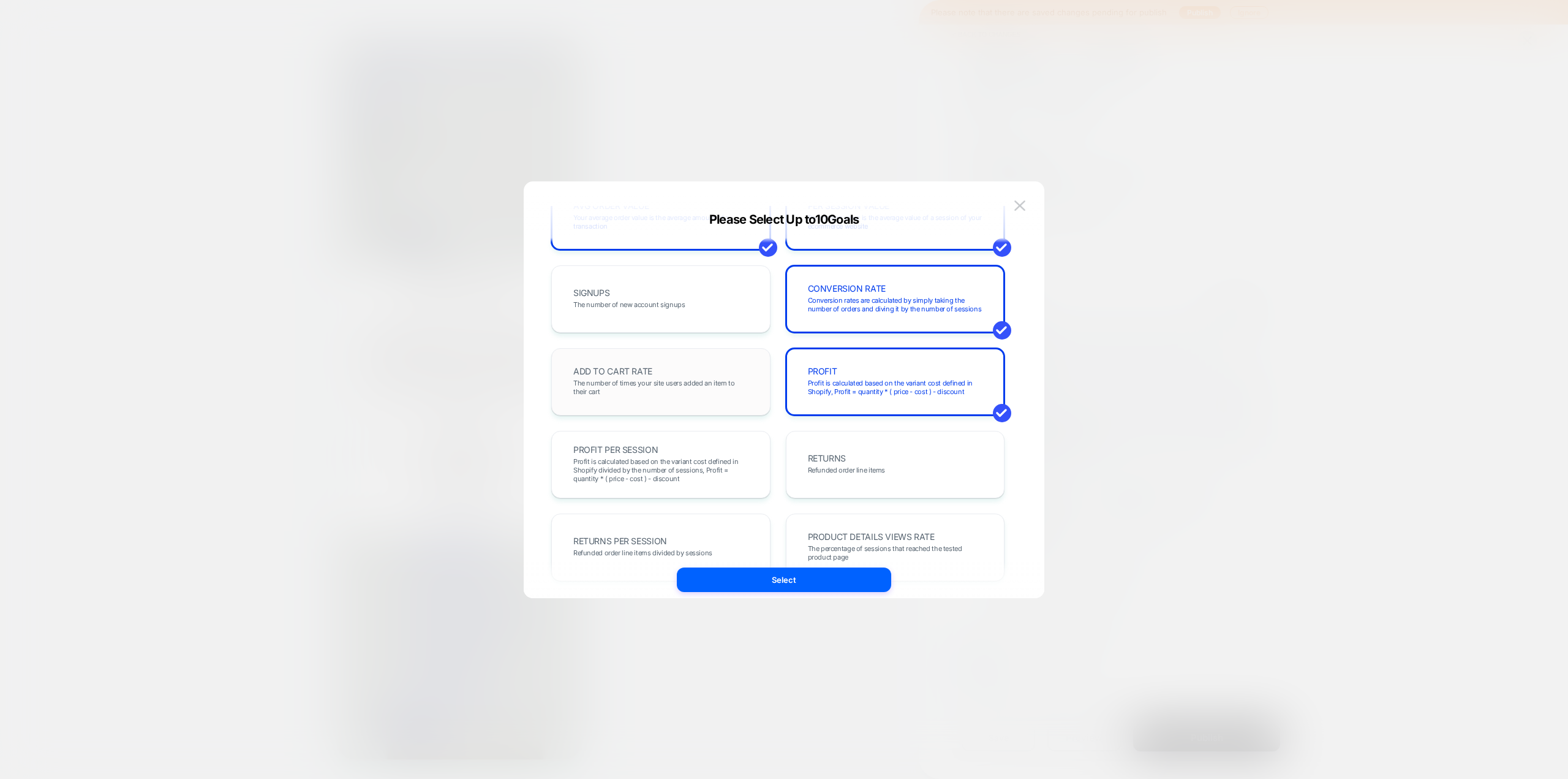
click at [683, 387] on span "The number of times your site users added an item to their cart" at bounding box center [661, 387] width 175 height 17
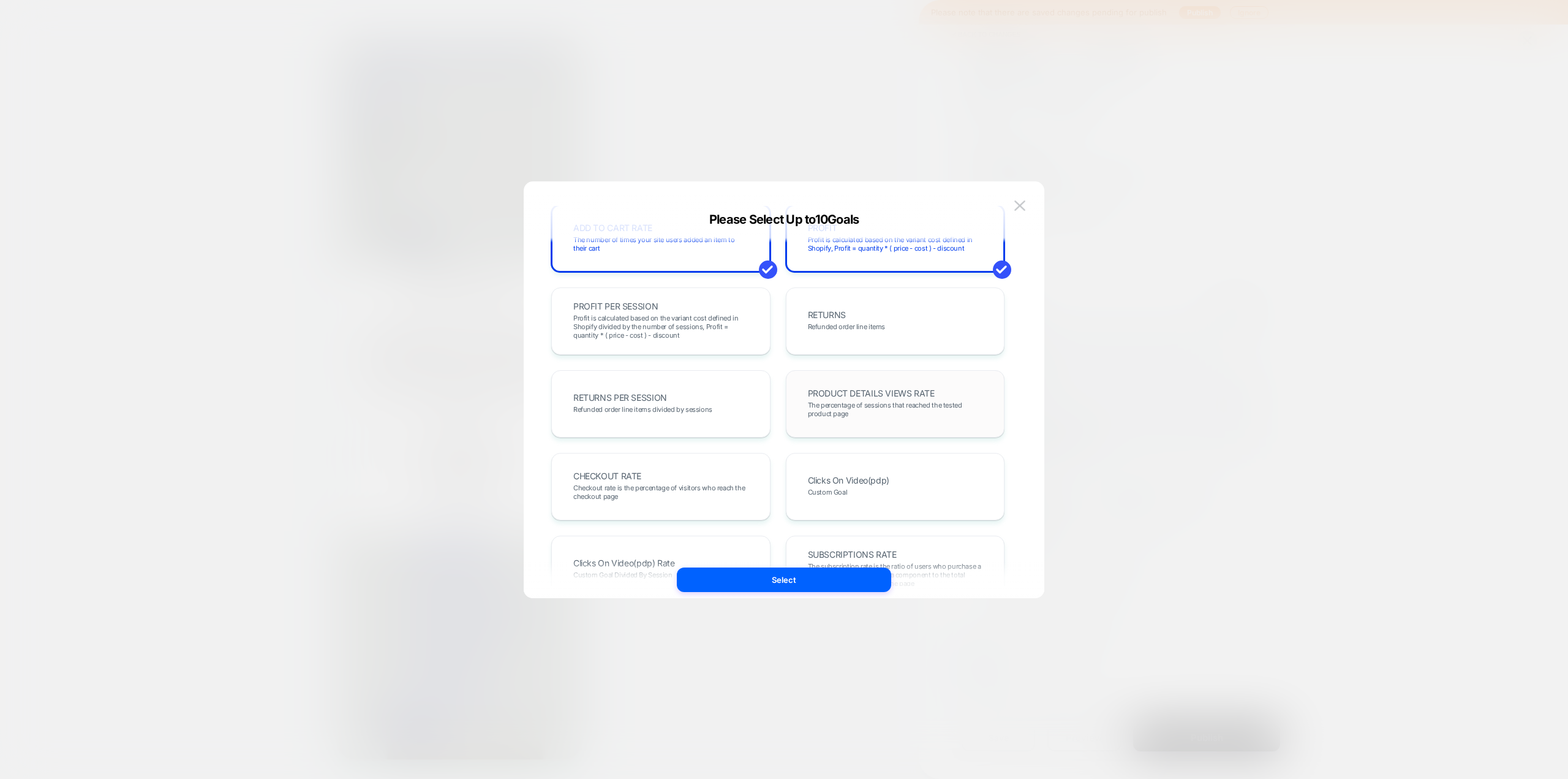
scroll to position [429, 0]
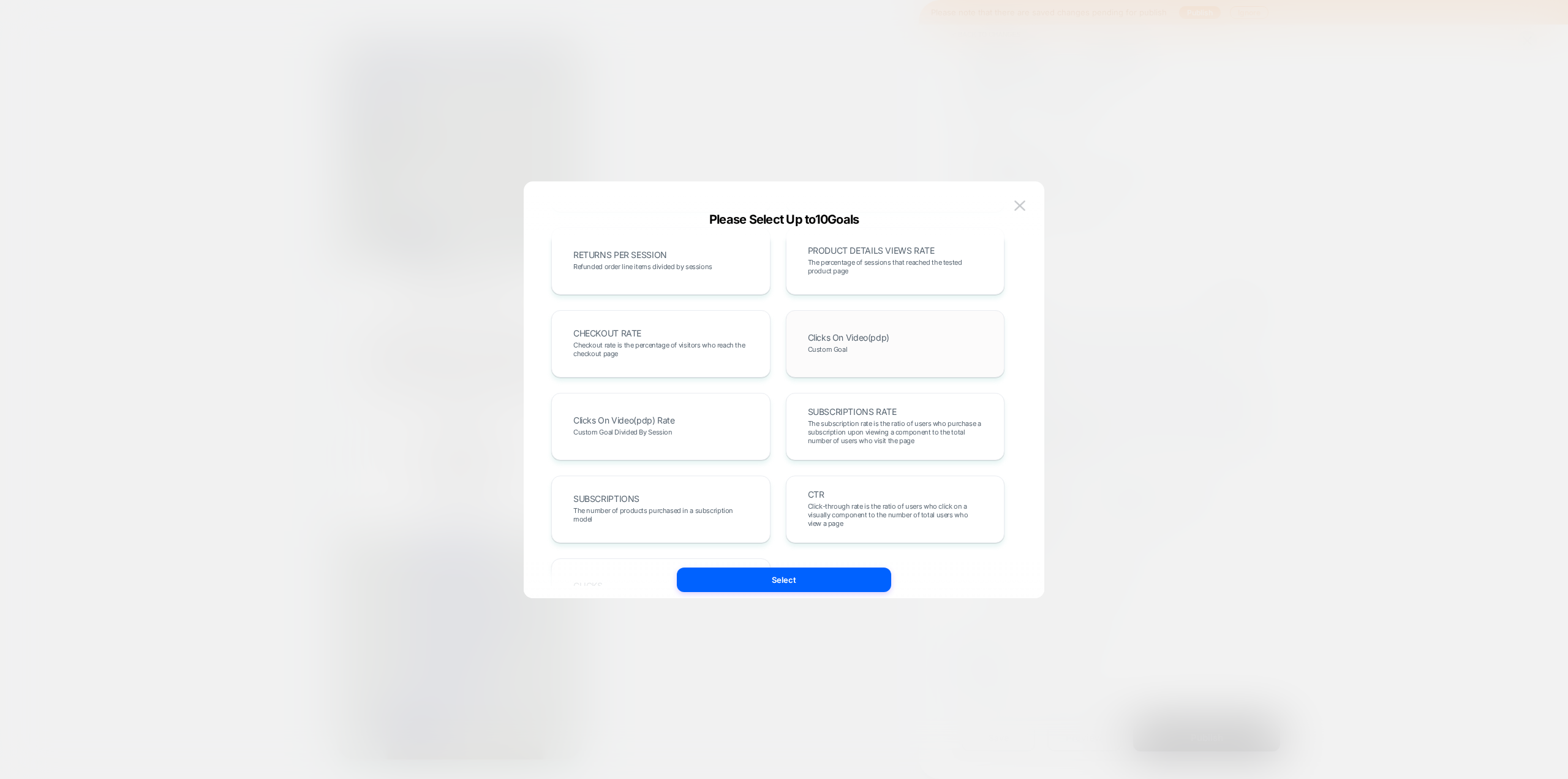
click at [850, 359] on div "Clicks On Video(pdp) Custom Goal" at bounding box center [895, 344] width 194 height 41
click at [675, 334] on div "CHECKOUT RATE Checkout rate is the percentage of visitors who reach the checkou…" at bounding box center [661, 344] width 194 height 41
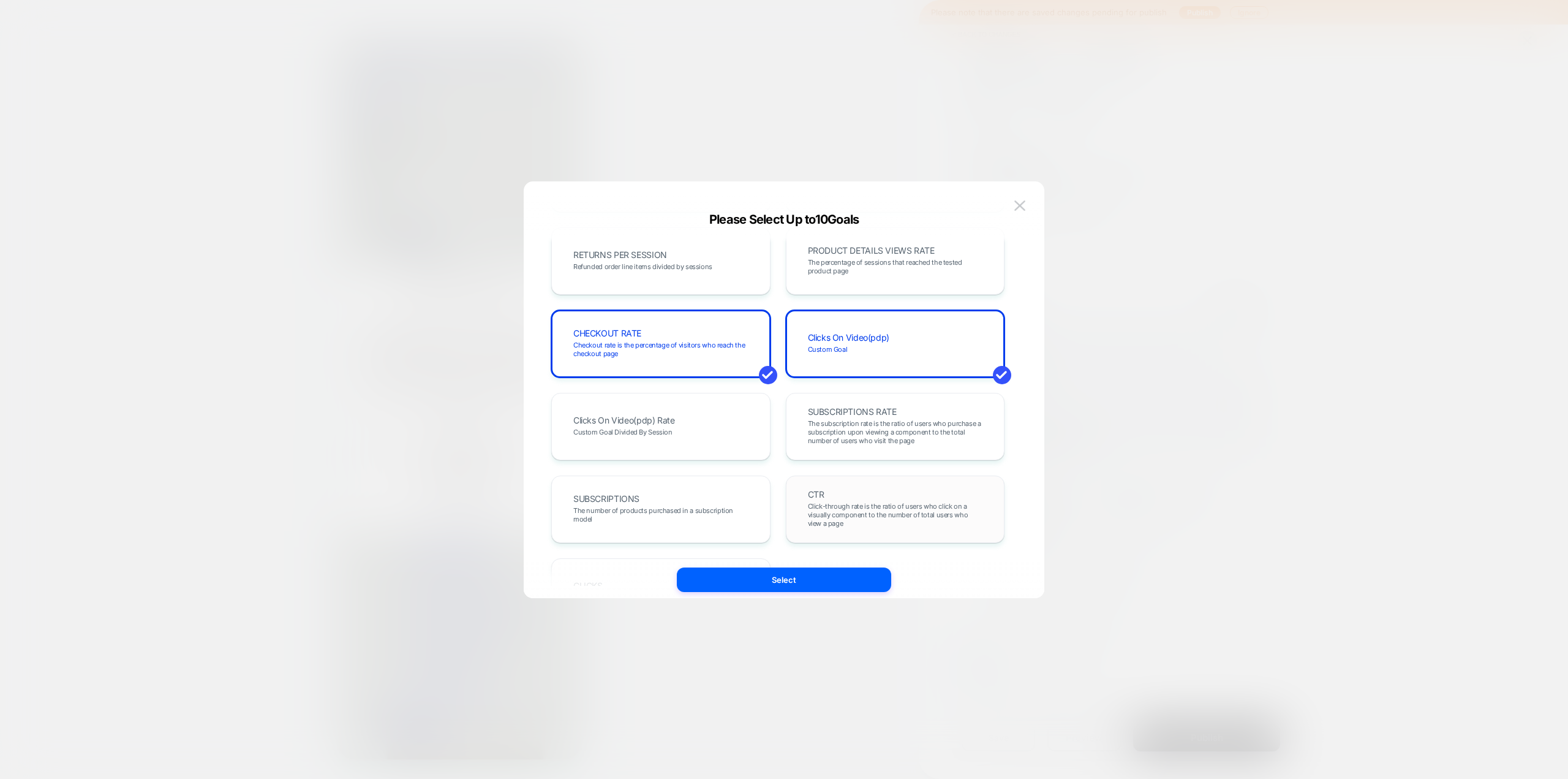
scroll to position [0, 0]
click at [790, 426] on button "Select" at bounding box center [784, 579] width 214 height 25
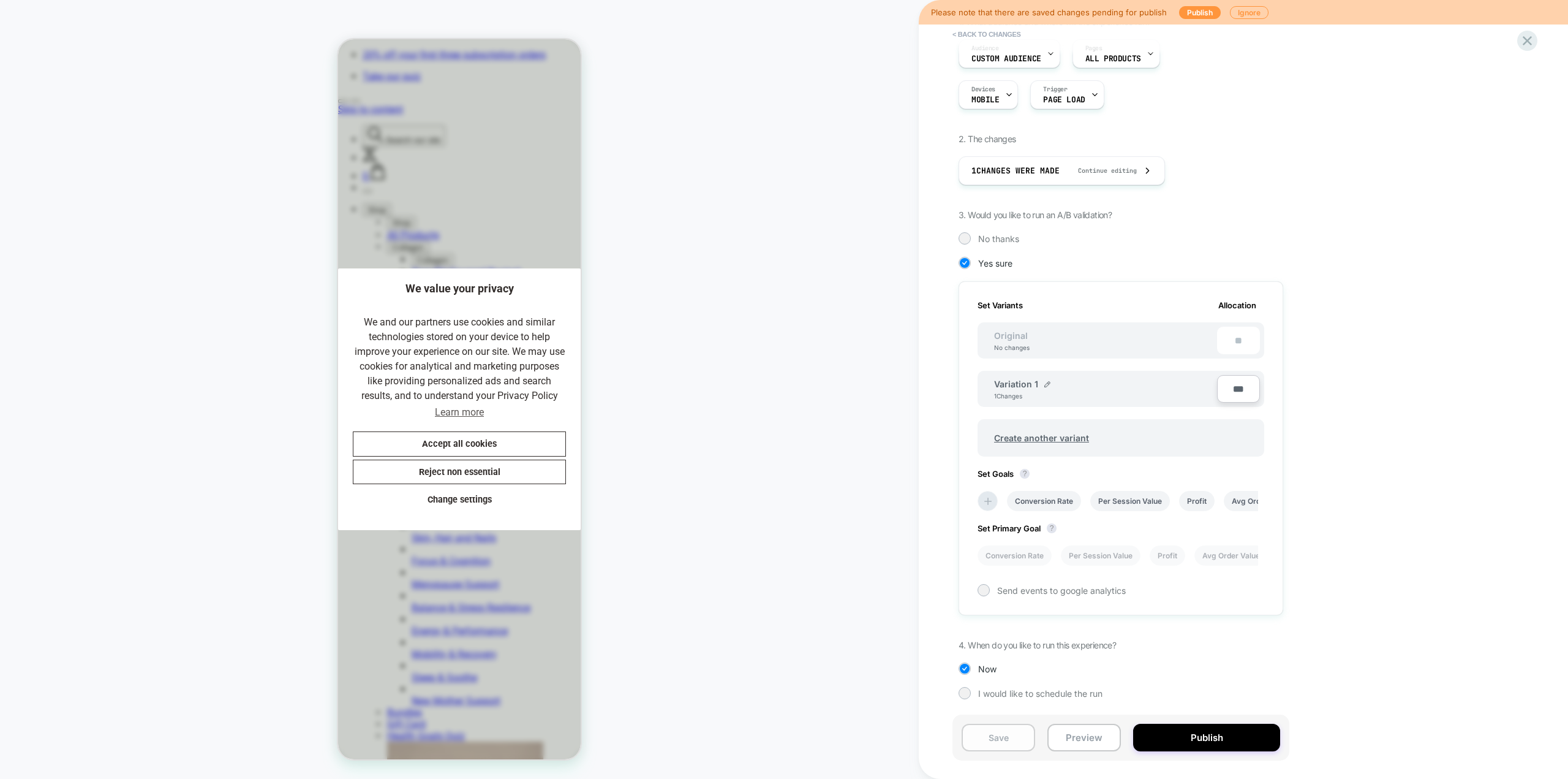
click at [940, 426] on button "Save" at bounding box center [998, 737] width 74 height 27
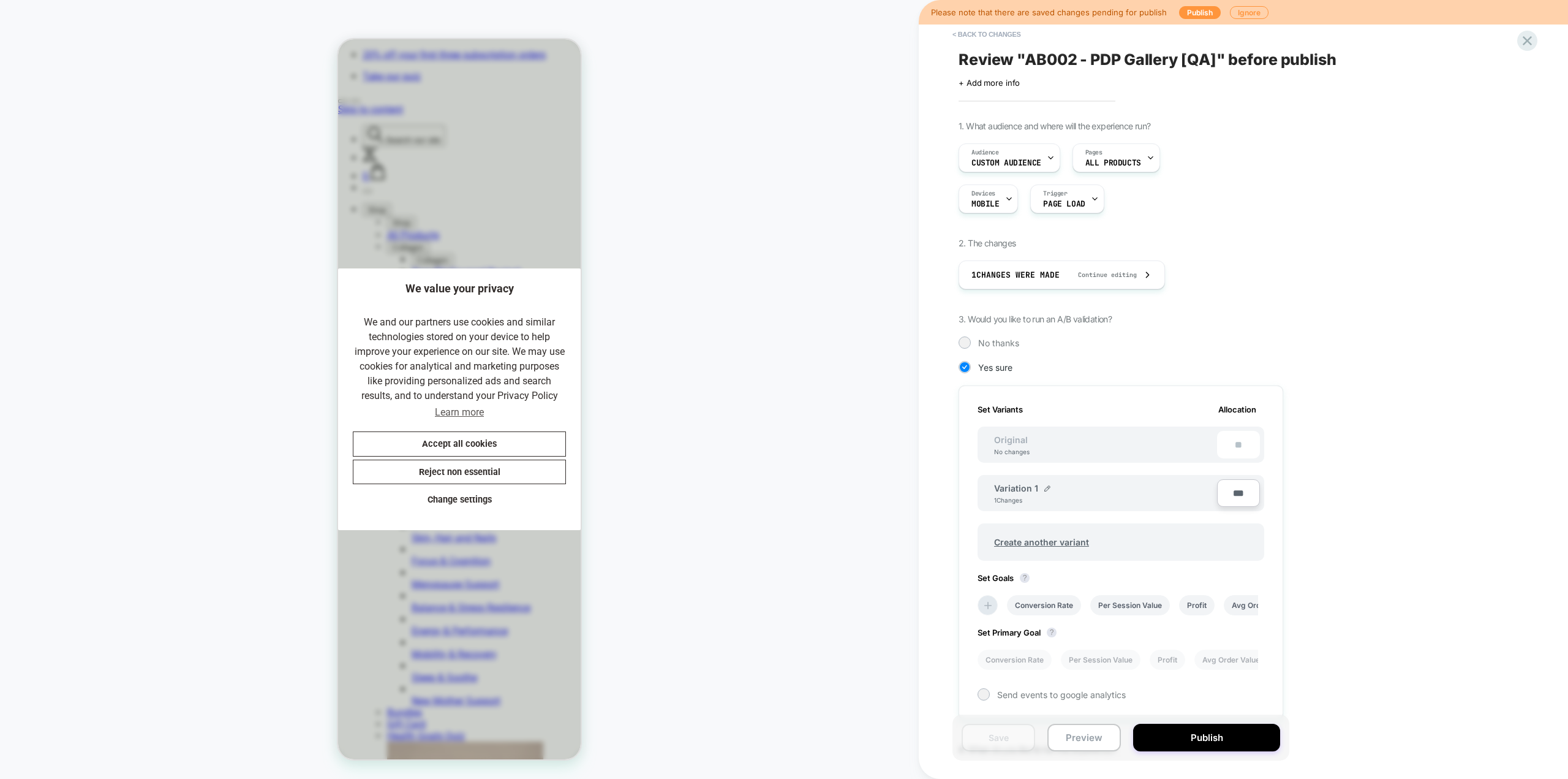
scroll to position [0, 252]
click at [940, 156] on div "Audience Custom Audience" at bounding box center [1006, 157] width 94 height 27
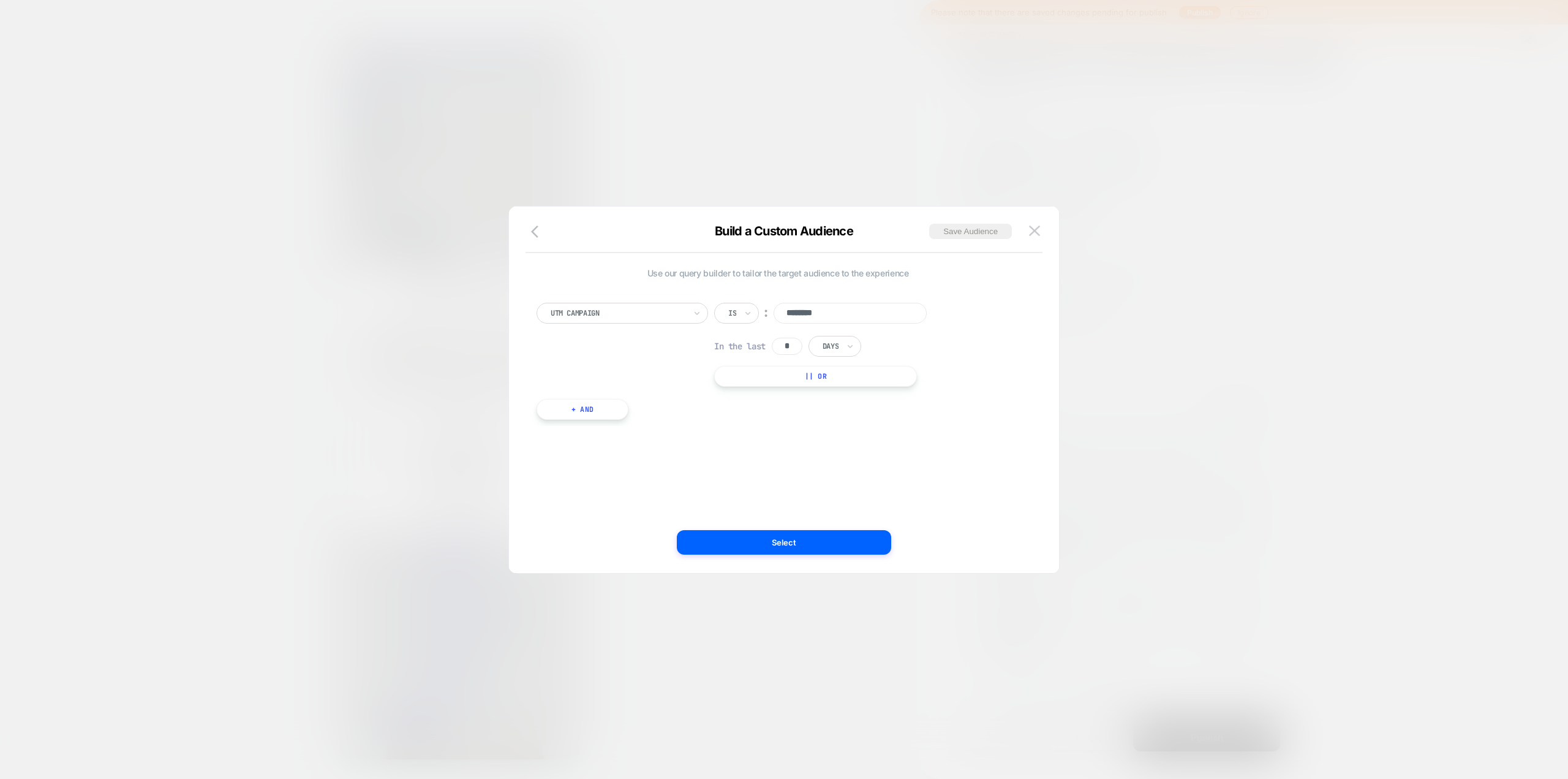
click at [940, 319] on div at bounding box center [784, 389] width 1568 height 779
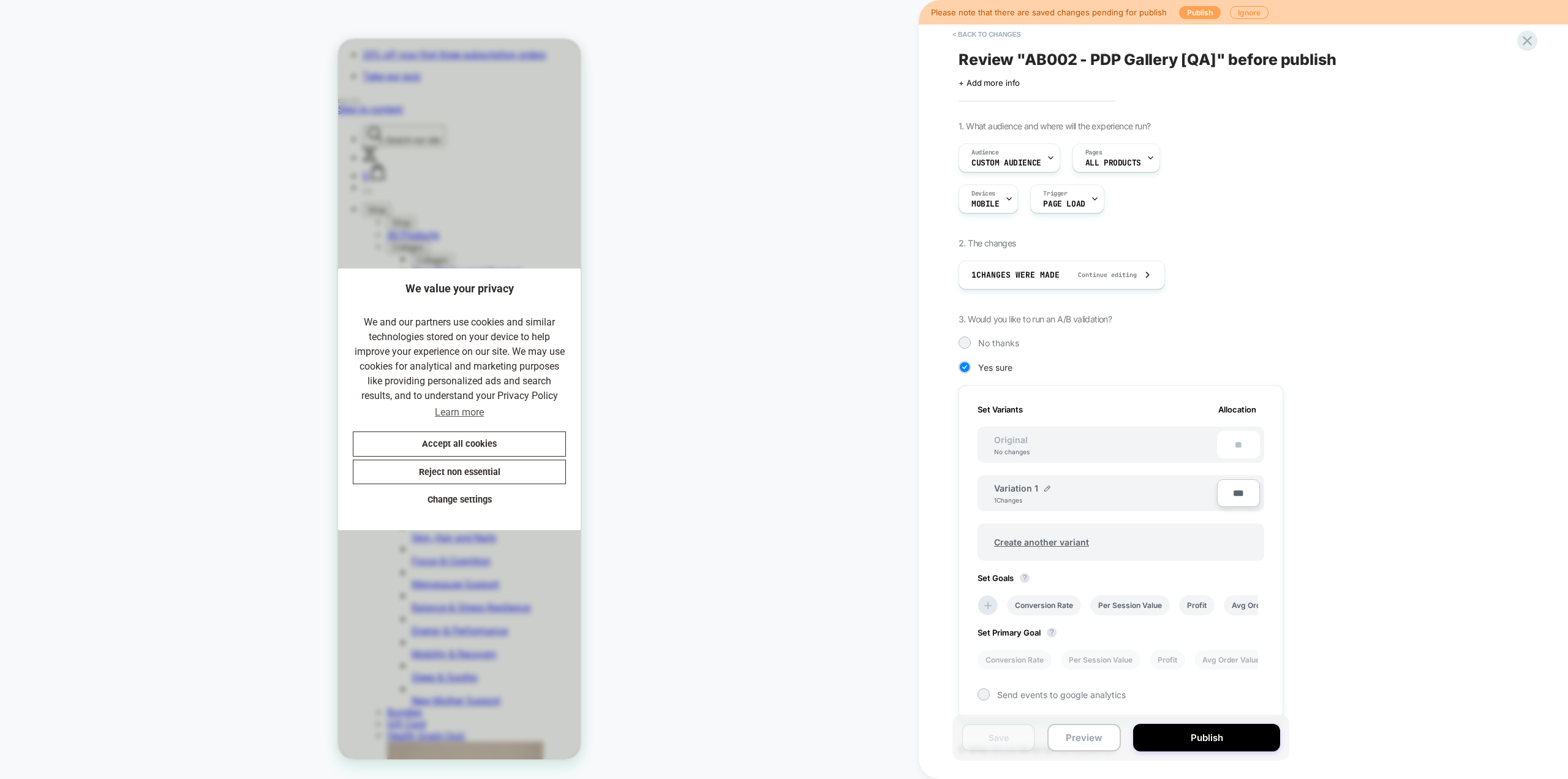
click at [940, 16] on button "Publish" at bounding box center [1200, 12] width 41 height 13
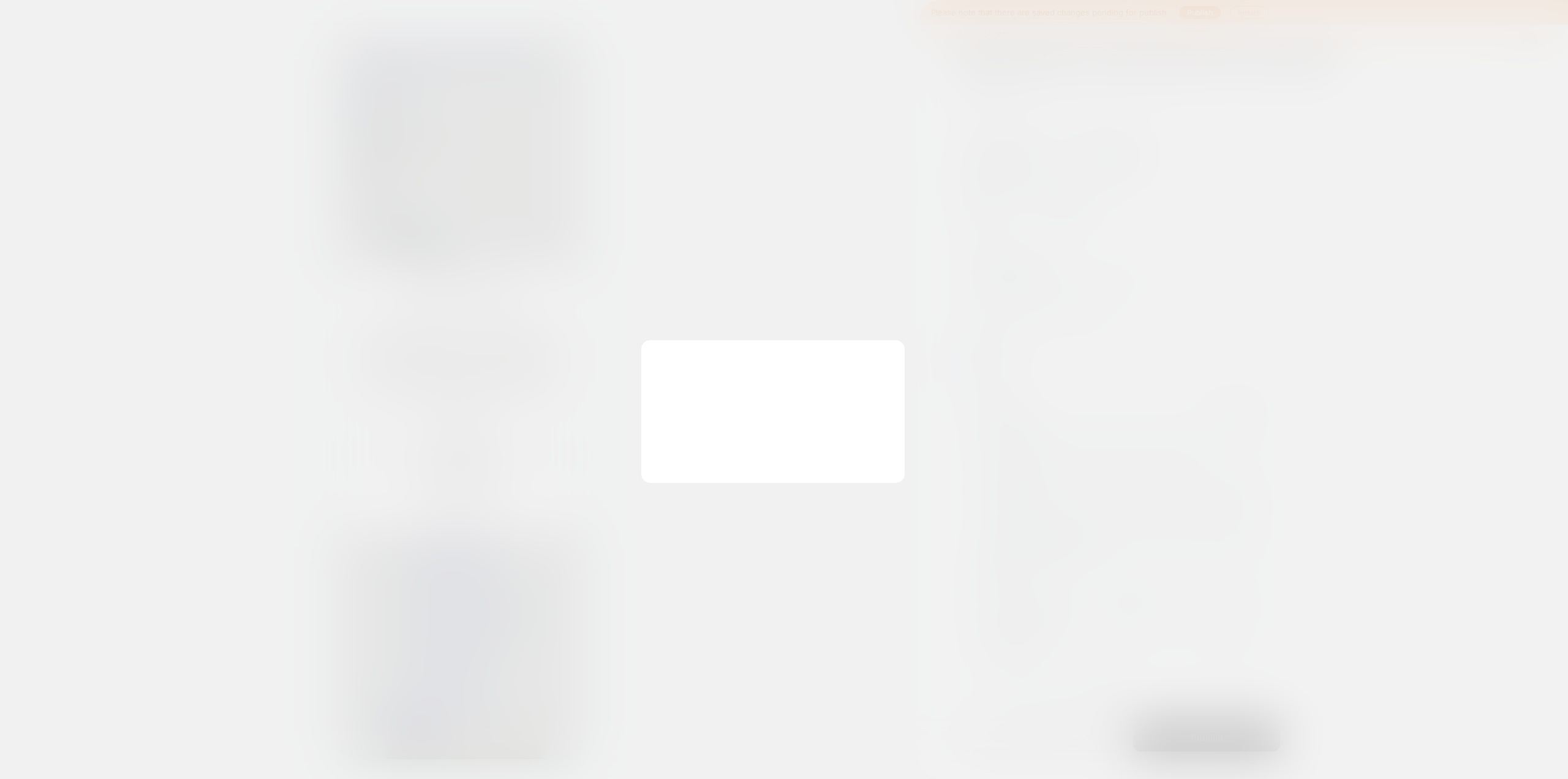
scroll to position [0, 0]
click at [695, 426] on button "Yes" at bounding box center [723, 436] width 109 height 31
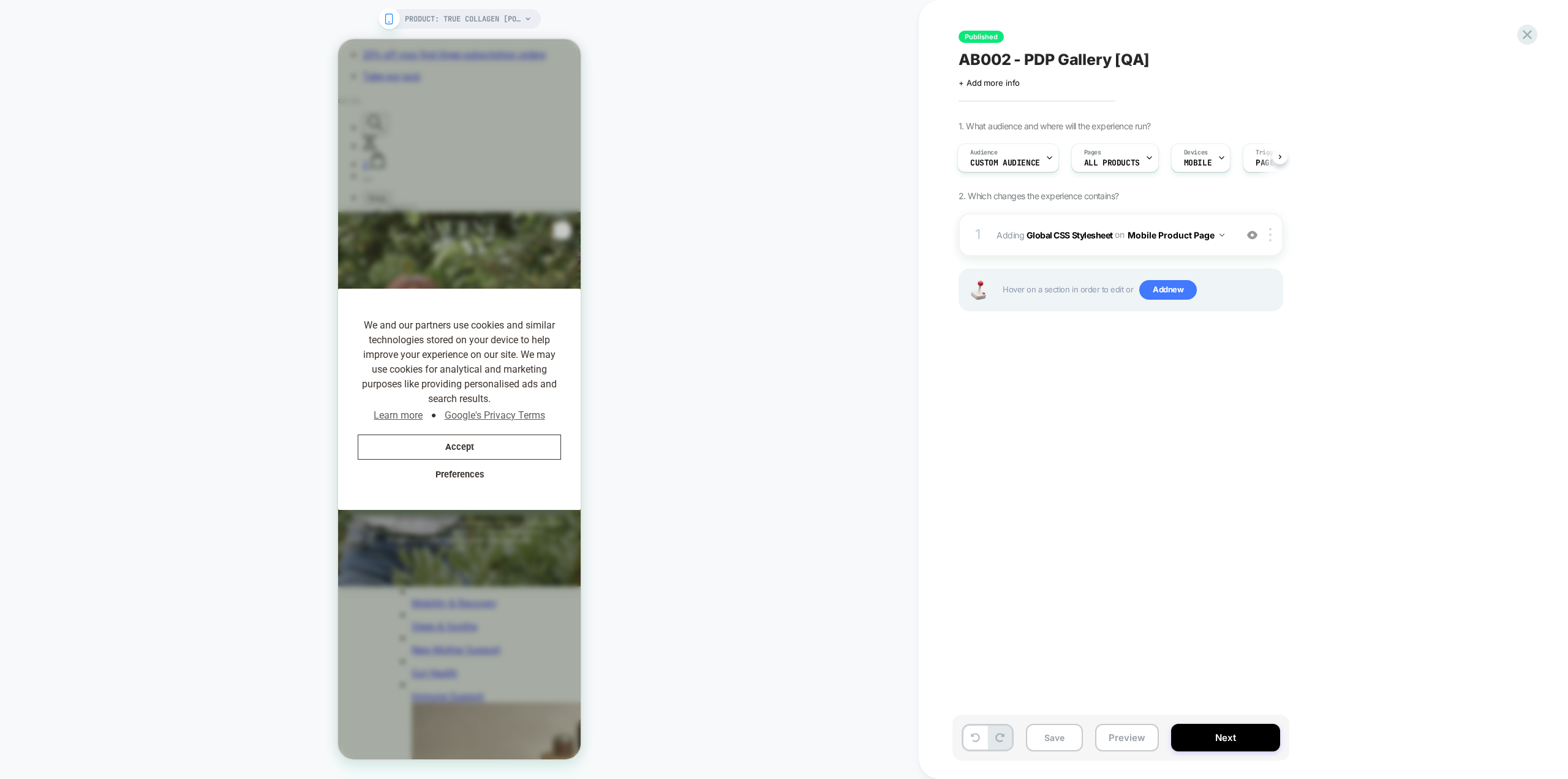
scroll to position [0, 465]
